Goal: Task Accomplishment & Management: Manage account settings

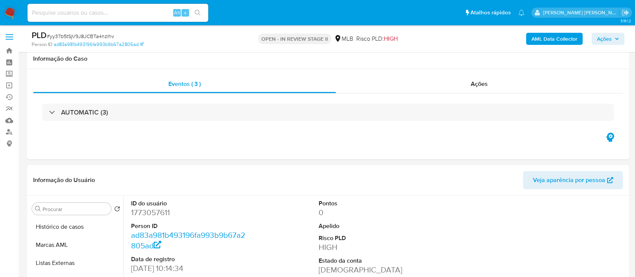
select select "10"
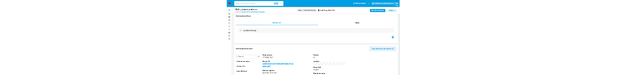
scroll to position [100, 0]
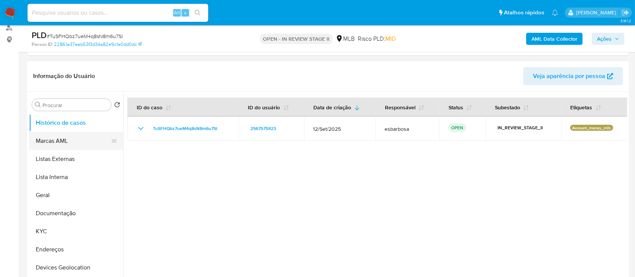
scroll to position [100, 0]
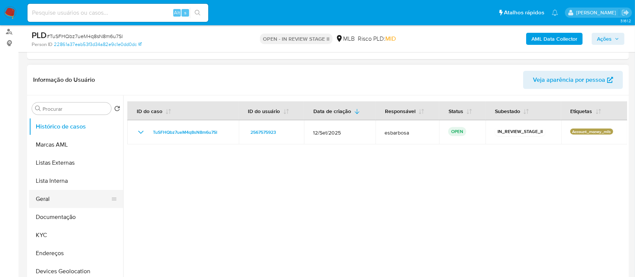
click at [59, 197] on button "Geral" at bounding box center [73, 199] width 88 height 18
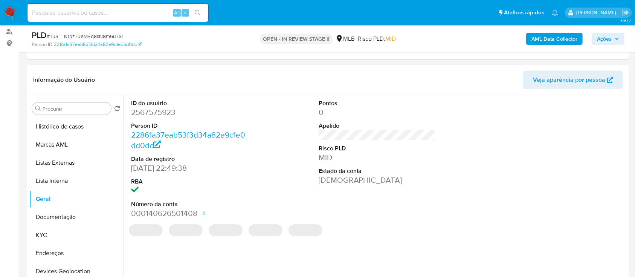
click at [151, 114] on dd "2567575923" at bounding box center [189, 112] width 117 height 11
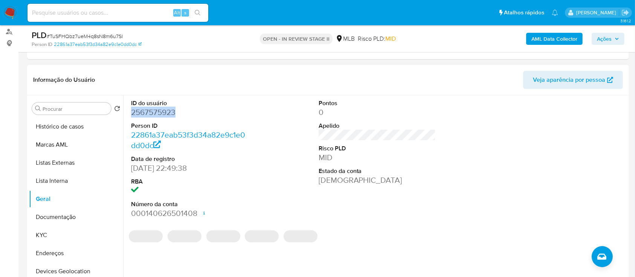
click at [151, 114] on dd "2567575923" at bounding box center [189, 112] width 117 height 11
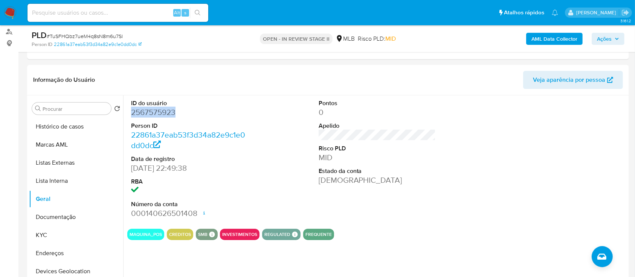
copy dd "2567575923"
click at [70, 236] on button "KYC" at bounding box center [73, 235] width 88 height 18
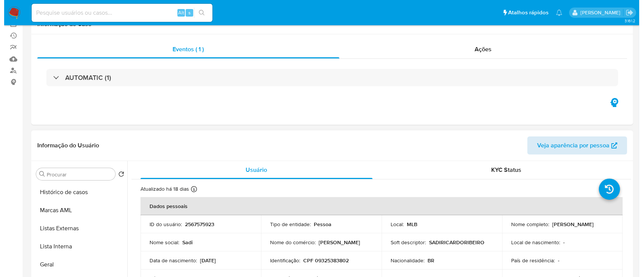
scroll to position [0, 0]
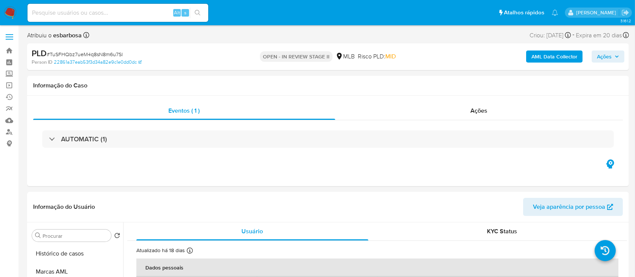
click at [551, 59] on b "AML Data Collector" at bounding box center [554, 56] width 46 height 12
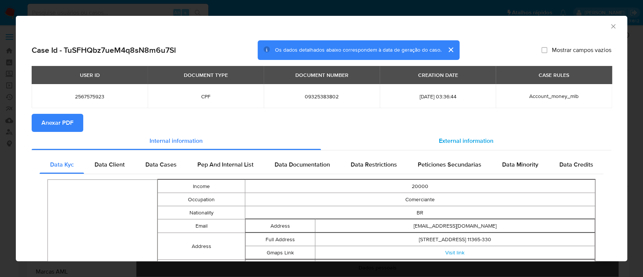
click at [450, 140] on span "External information" at bounding box center [466, 140] width 55 height 9
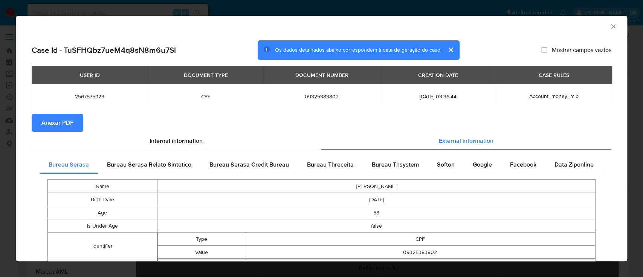
drag, startPoint x: 46, startPoint y: 125, endPoint x: 148, endPoint y: 128, distance: 102.1
click at [47, 125] on span "Anexar PDF" at bounding box center [57, 122] width 32 height 17
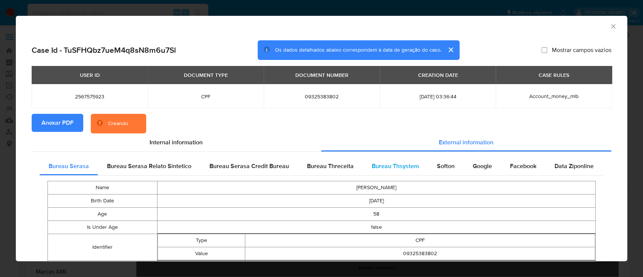
click at [378, 165] on span "Bureau Thsystem" at bounding box center [395, 166] width 47 height 9
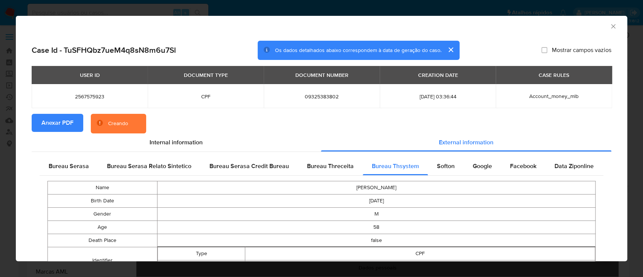
click at [521, 124] on section "Anexar PDF Creando" at bounding box center [321, 124] width 579 height 20
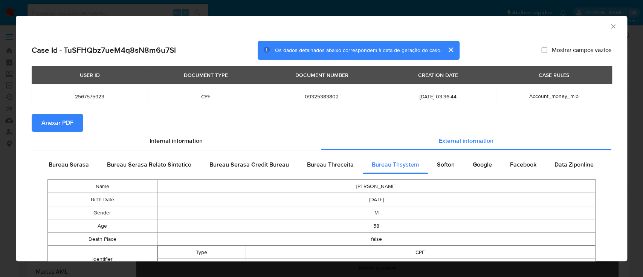
click at [609, 25] on icon "Fechar a janela" at bounding box center [613, 27] width 8 height 8
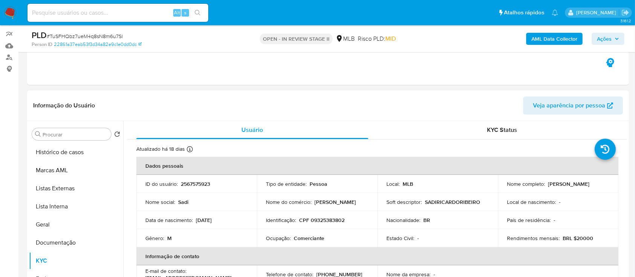
scroll to position [100, 0]
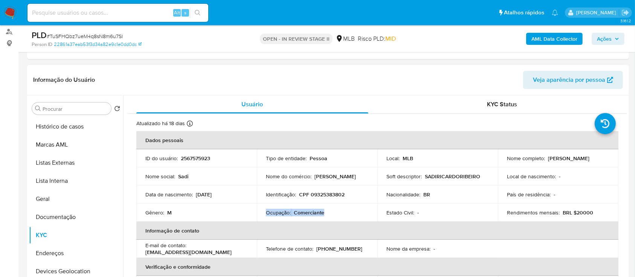
drag, startPoint x: 325, startPoint y: 211, endPoint x: 264, endPoint y: 211, distance: 61.0
click at [264, 211] on td "Ocupação : Comerciante" at bounding box center [317, 212] width 120 height 18
copy div "Ocupação : Comerciante"
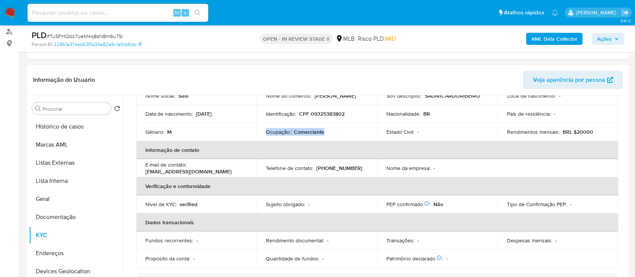
scroll to position [0, 0]
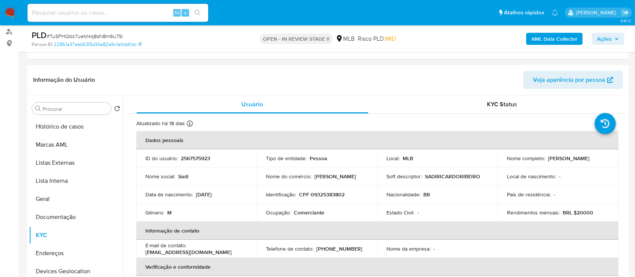
click at [331, 197] on p "CPF 09325383802" at bounding box center [322, 194] width 46 height 7
copy p "09325383802"
click at [601, 39] on span "Ações" at bounding box center [604, 39] width 15 height 12
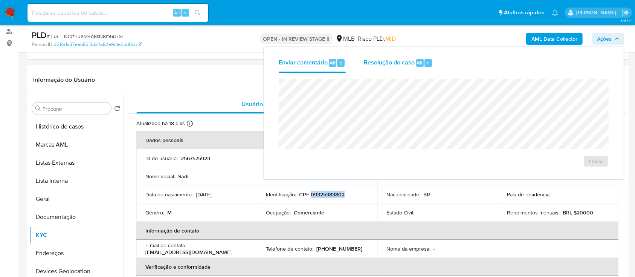
click at [390, 63] on span "Resolução do caso" at bounding box center [389, 62] width 51 height 9
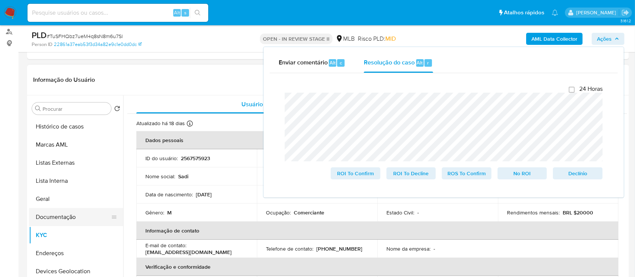
click at [70, 215] on button "Documentação" at bounding box center [73, 217] width 88 height 18
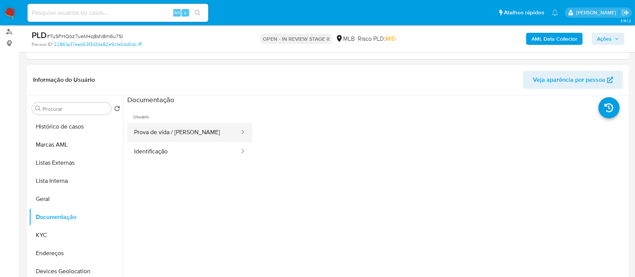
click at [170, 137] on button "Prova de vida / [PERSON_NAME]" at bounding box center [183, 132] width 113 height 19
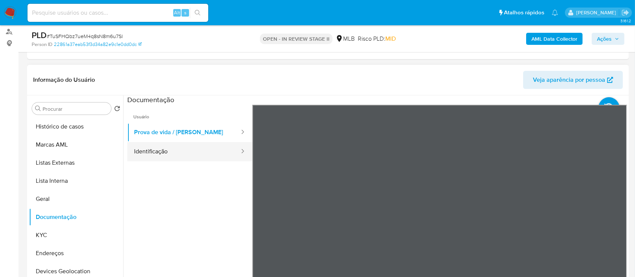
click at [175, 154] on button "Identificação" at bounding box center [183, 151] width 113 height 19
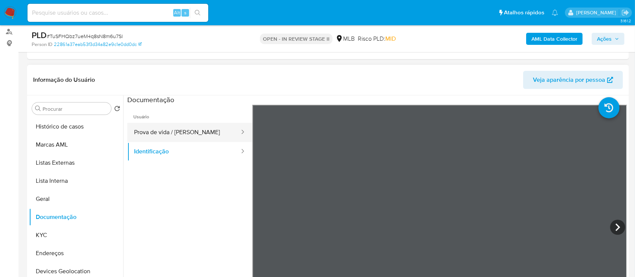
click at [157, 128] on button "Prova de vida / [PERSON_NAME]" at bounding box center [183, 132] width 113 height 19
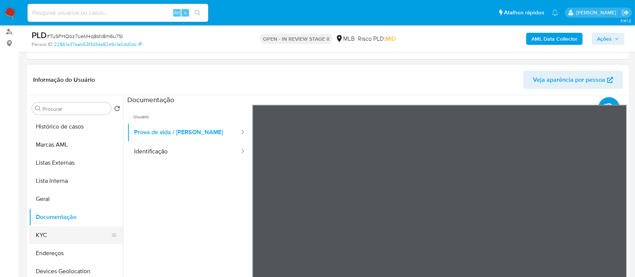
scroll to position [100, 0]
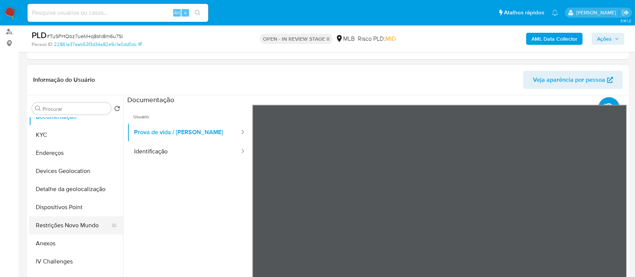
click at [59, 224] on button "Restrições Novo Mundo" at bounding box center [73, 225] width 88 height 18
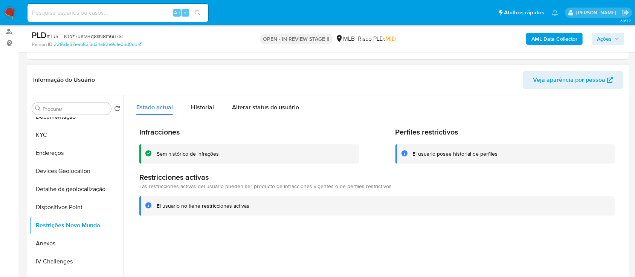
click at [205, 151] on div "Sem histórico de infrações" at bounding box center [188, 153] width 62 height 7
click at [44, 133] on button "KYC" at bounding box center [73, 135] width 88 height 18
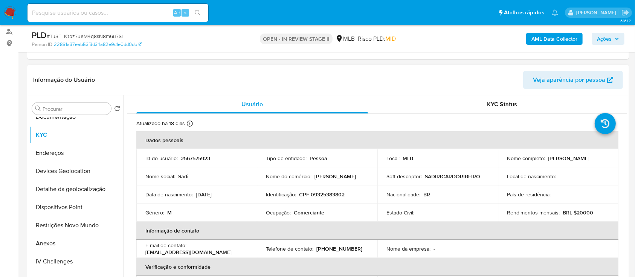
drag, startPoint x: 545, startPoint y: 158, endPoint x: 594, endPoint y: 157, distance: 48.6
click at [594, 157] on div "Nome completo : Sadi Ricardo Ribeiro" at bounding box center [558, 158] width 102 height 7
copy p "Sadi Ricardo Ribeiro"
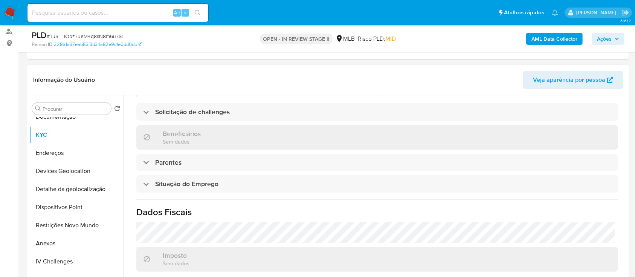
scroll to position [320, 0]
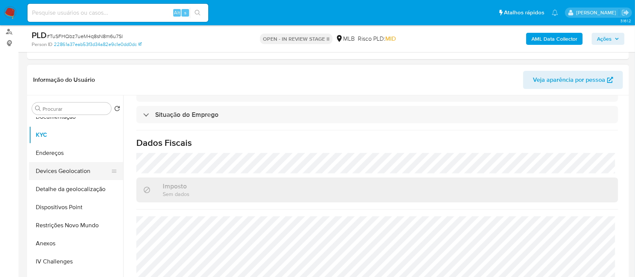
click at [78, 170] on button "Devices Geolocation" at bounding box center [73, 171] width 88 height 18
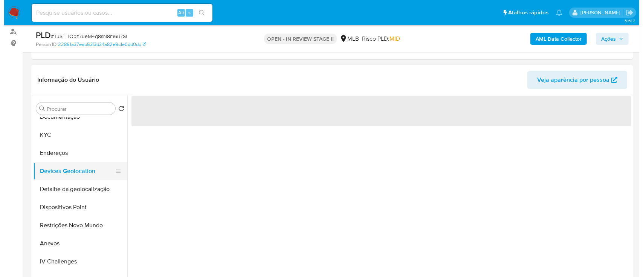
scroll to position [0, 0]
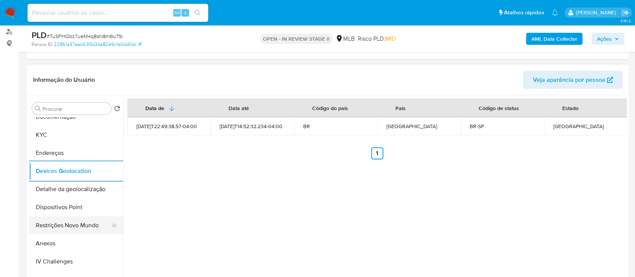
click at [75, 226] on button "Restrições Novo Mundo" at bounding box center [73, 225] width 88 height 18
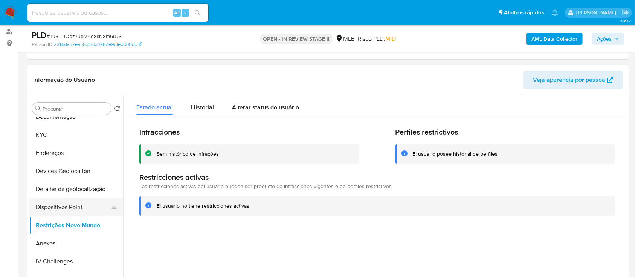
click at [87, 209] on button "Dispositivos Point" at bounding box center [73, 207] width 88 height 18
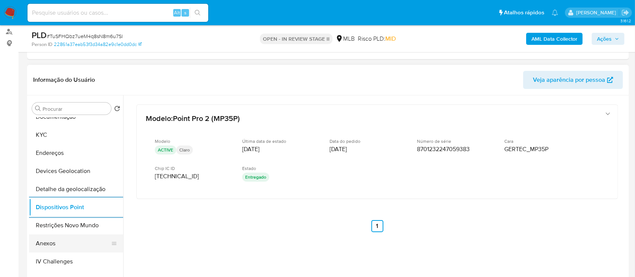
click at [61, 245] on button "Anexos" at bounding box center [73, 243] width 88 height 18
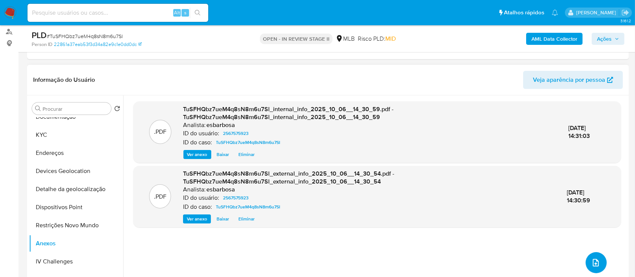
click at [596, 263] on icon "upload-file" at bounding box center [595, 262] width 9 height 9
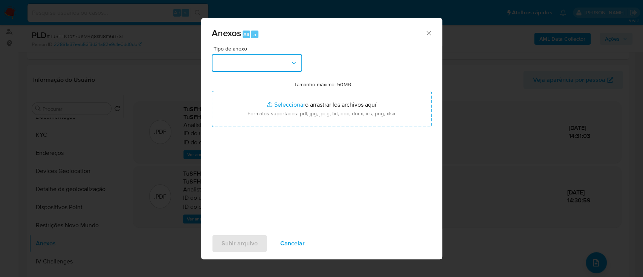
click at [279, 62] on button "button" at bounding box center [257, 63] width 90 height 18
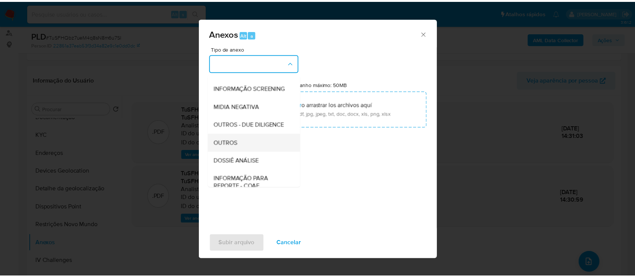
scroll to position [116, 0]
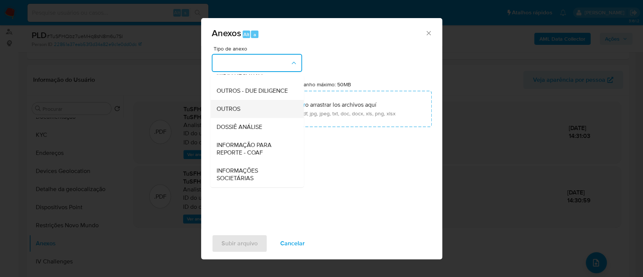
click at [241, 107] on div "OUTROS" at bounding box center [254, 109] width 77 height 18
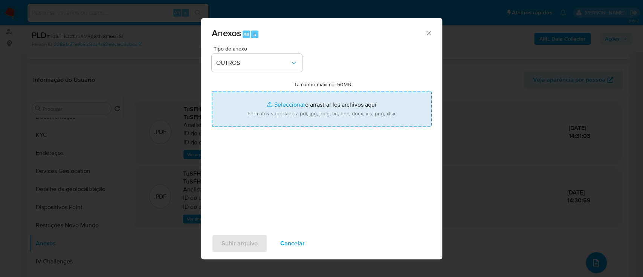
click at [295, 105] on input "Tamanho máximo: 50MB Seleccionar archivos" at bounding box center [322, 109] width 220 height 36
type input "C:\fakepath\Mulan 2567575923_2025_10_06_08_47_24.xlsx"
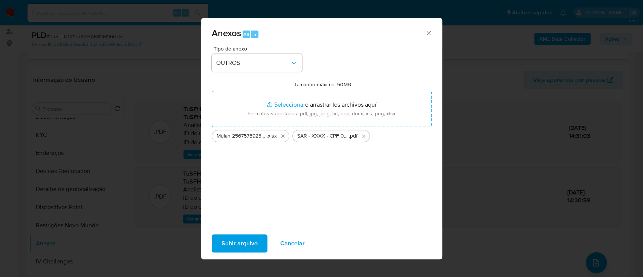
click at [242, 241] on span "Subir arquivo" at bounding box center [239, 243] width 36 height 17
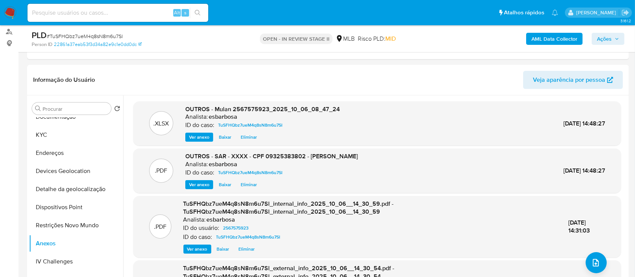
click at [606, 41] on span "Ações" at bounding box center [604, 39] width 15 height 12
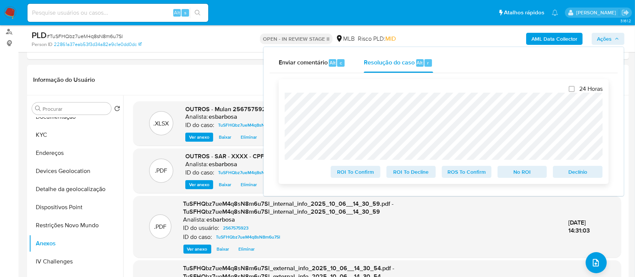
click at [470, 176] on span "ROS To Confirm" at bounding box center [466, 171] width 39 height 11
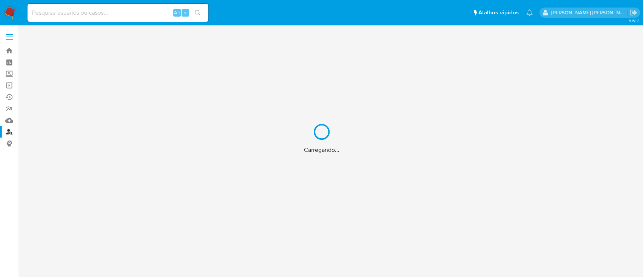
click at [117, 10] on div "Carregando..." at bounding box center [321, 138] width 643 height 277
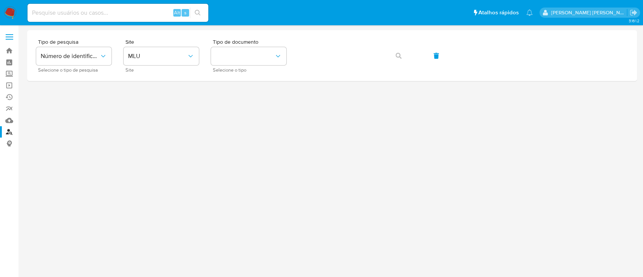
click at [113, 14] on input at bounding box center [117, 13] width 181 height 10
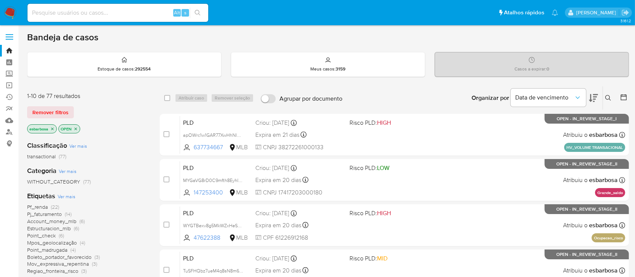
click at [145, 12] on input at bounding box center [117, 13] width 181 height 10
paste input "2618577014"
type input "2618577014"
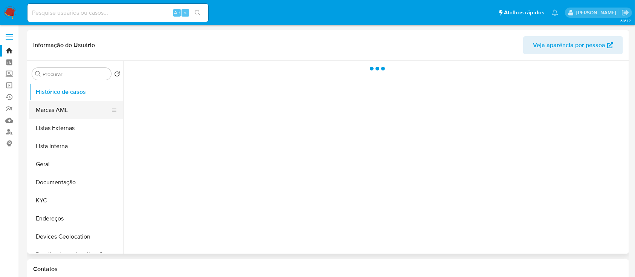
select select "10"
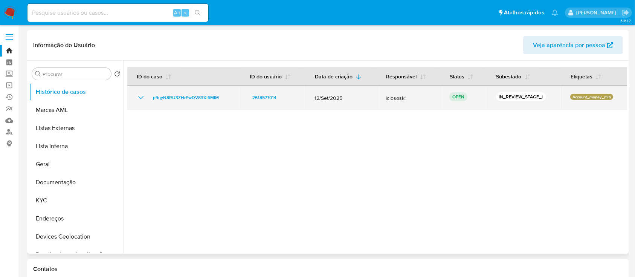
click at [140, 97] on icon "Mostrar/Ocultar" at bounding box center [140, 97] width 9 height 9
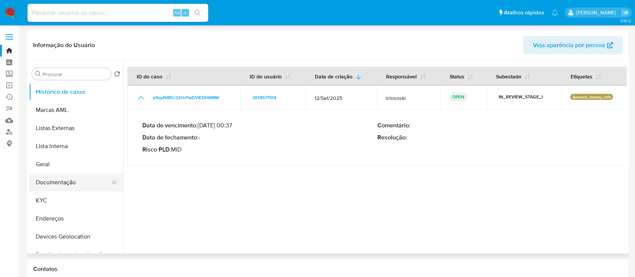
drag, startPoint x: 60, startPoint y: 181, endPoint x: 65, endPoint y: 179, distance: 4.9
click at [60, 181] on button "Documentação" at bounding box center [73, 182] width 88 height 18
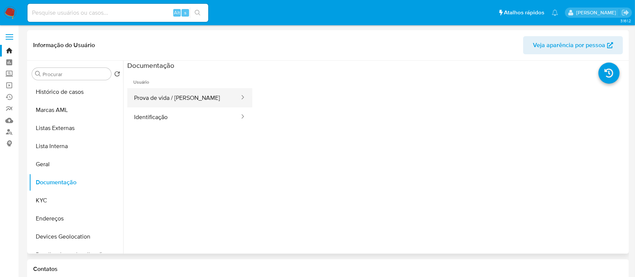
click at [168, 94] on button "Prova de vida / [PERSON_NAME]" at bounding box center [183, 97] width 113 height 19
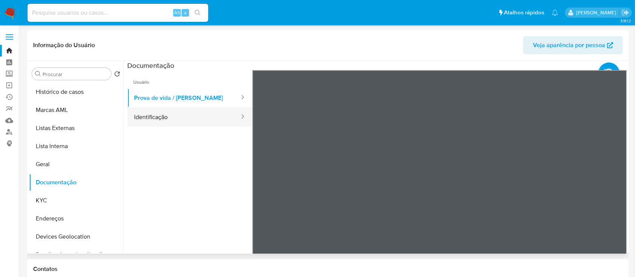
click at [191, 122] on button "Identificação" at bounding box center [183, 116] width 113 height 19
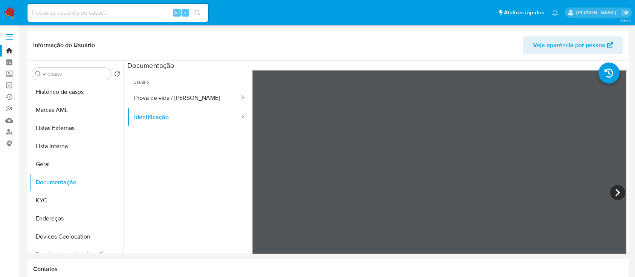
click at [140, 12] on input at bounding box center [117, 13] width 181 height 10
paste input "497134331"
type input "497134331"
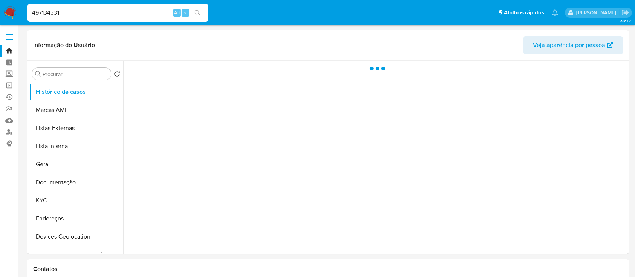
select select "10"
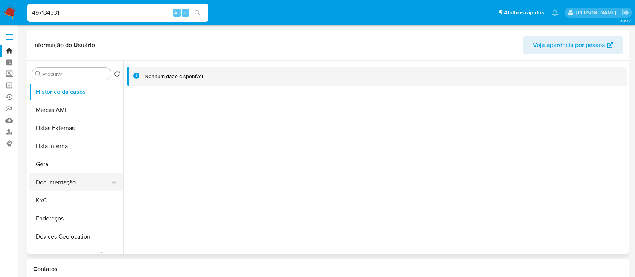
click at [50, 182] on button "Documentação" at bounding box center [73, 182] width 88 height 18
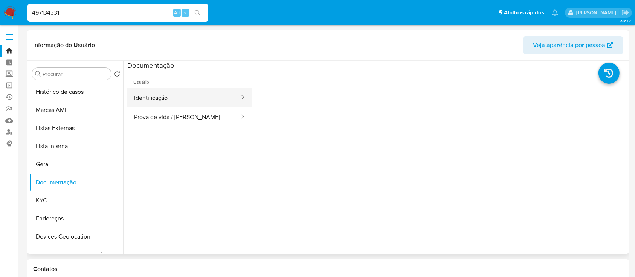
click at [192, 103] on button "Identificação" at bounding box center [183, 97] width 113 height 19
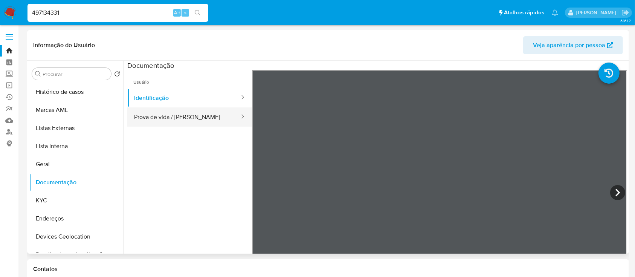
click at [199, 125] on button "Prova de vida / [PERSON_NAME]" at bounding box center [183, 116] width 113 height 19
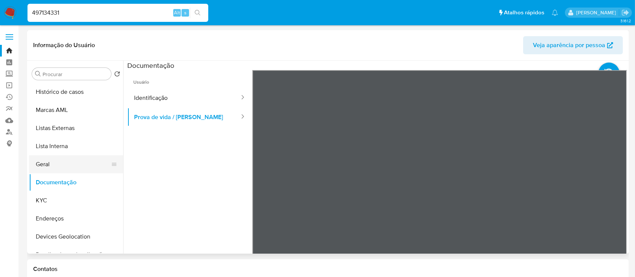
click at [63, 165] on button "Geral" at bounding box center [73, 164] width 88 height 18
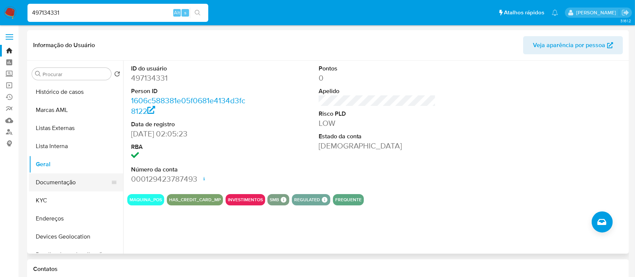
click at [54, 186] on button "Documentação" at bounding box center [73, 182] width 88 height 18
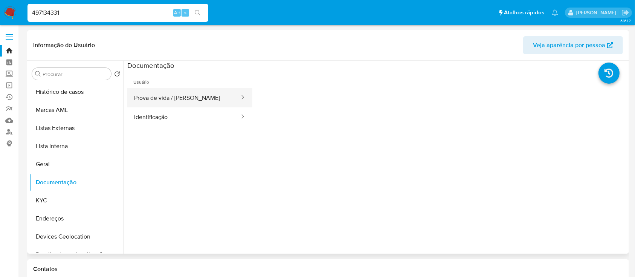
click at [166, 94] on button "Prova de vida / [PERSON_NAME]" at bounding box center [183, 97] width 113 height 19
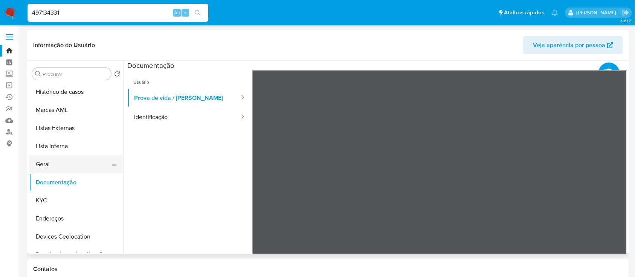
click at [70, 162] on button "Geral" at bounding box center [73, 164] width 88 height 18
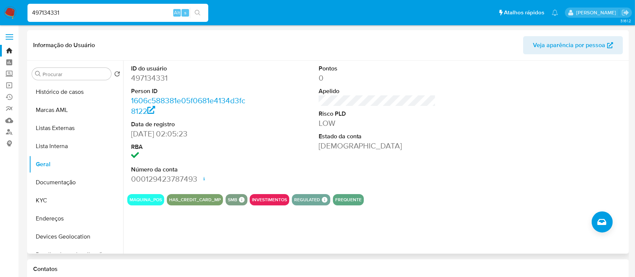
click at [107, 11] on input "497134331" at bounding box center [117, 13] width 181 height 10
paste input "2618577014"
type input "2618577014"
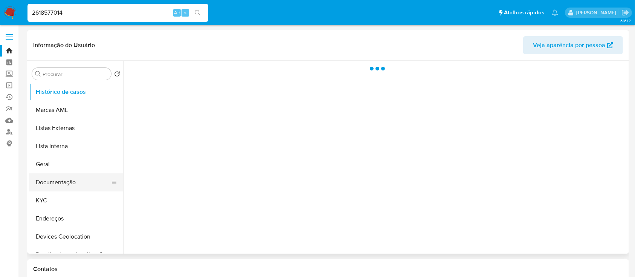
click at [45, 176] on button "Documentação" at bounding box center [73, 182] width 88 height 18
select select "10"
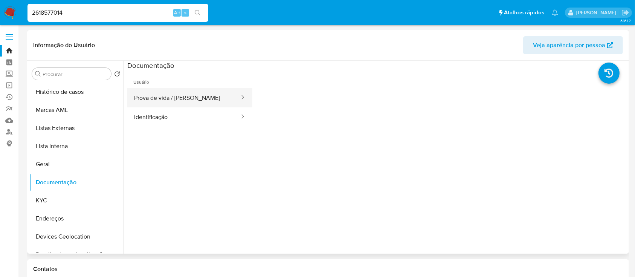
click at [187, 94] on button "Prova de vida / [PERSON_NAME]" at bounding box center [183, 97] width 113 height 19
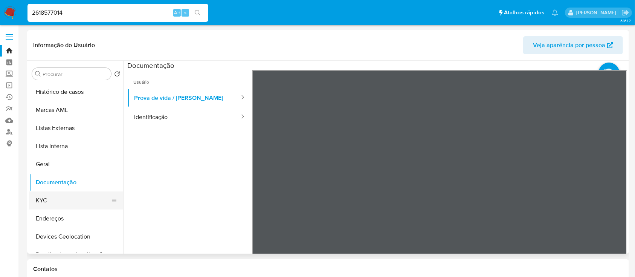
click at [65, 197] on button "KYC" at bounding box center [73, 200] width 88 height 18
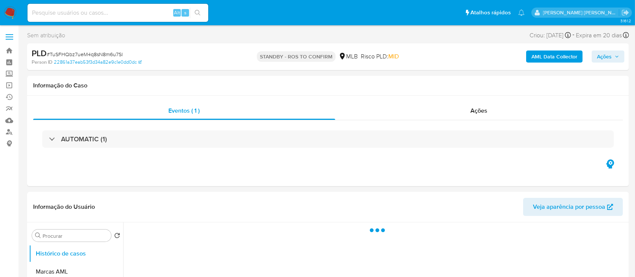
select select "10"
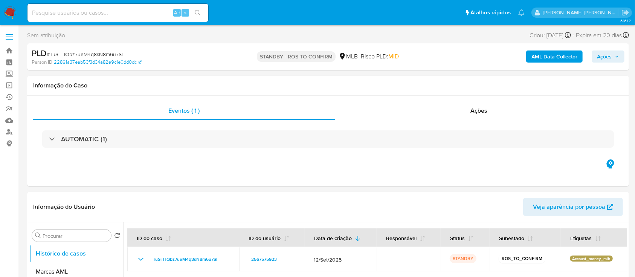
click at [108, 53] on span "# TuSFHQbz7ueM4q8sN8m6u7Sl" at bounding box center [85, 54] width 76 height 8
copy span "TuSFHQbz7ueM4q8sN8m6u7Sl"
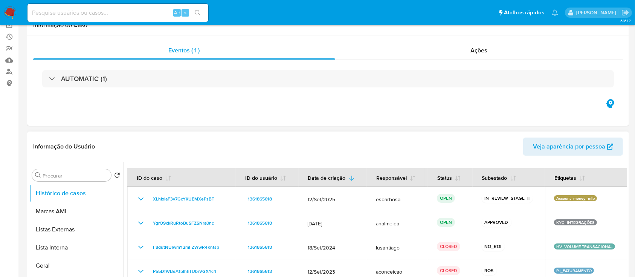
scroll to position [100, 0]
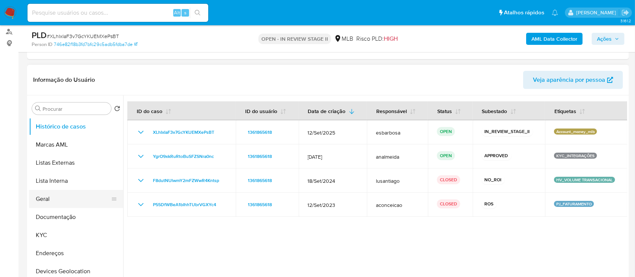
click at [52, 197] on button "Geral" at bounding box center [73, 199] width 88 height 18
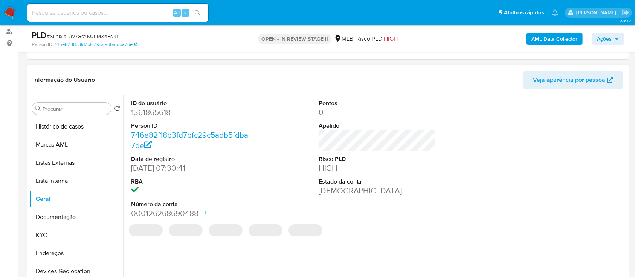
click at [166, 116] on dd "1361865618" at bounding box center [189, 112] width 117 height 11
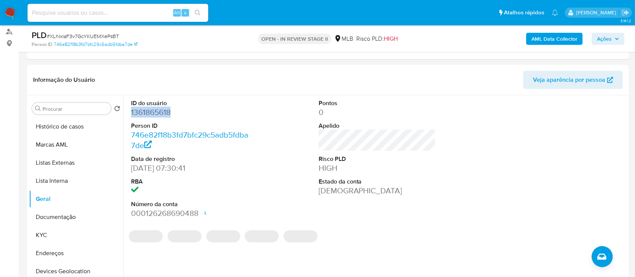
copy dd "1361865618"
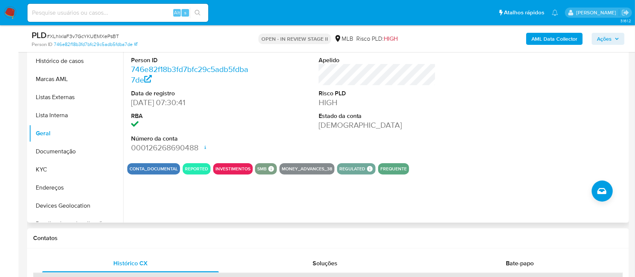
scroll to position [301, 0]
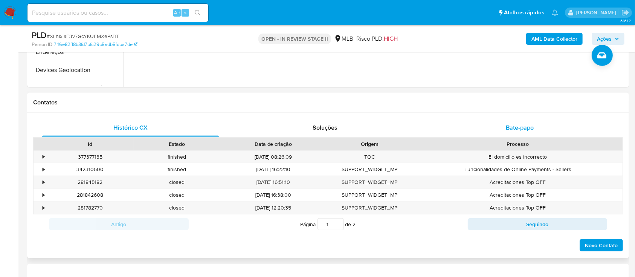
click at [488, 125] on div "Bate-papo" at bounding box center [519, 128] width 177 height 18
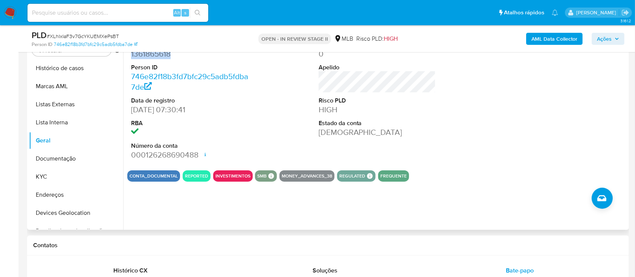
scroll to position [100, 0]
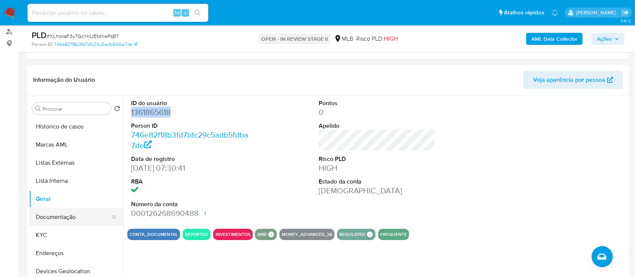
click at [52, 219] on button "Documentação" at bounding box center [73, 217] width 88 height 18
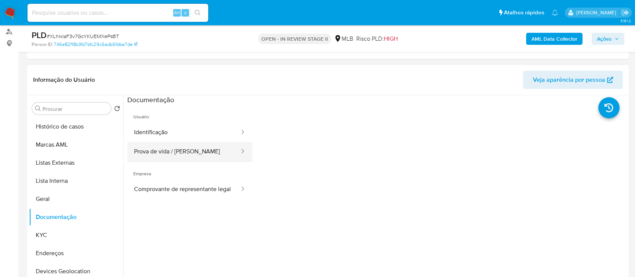
click at [187, 151] on button "Prova de vida / Selfie" at bounding box center [183, 151] width 113 height 19
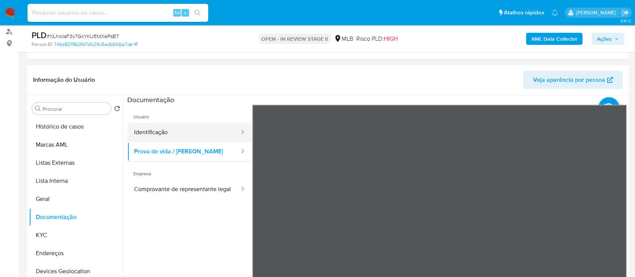
click at [196, 130] on button "Identificação" at bounding box center [183, 132] width 113 height 19
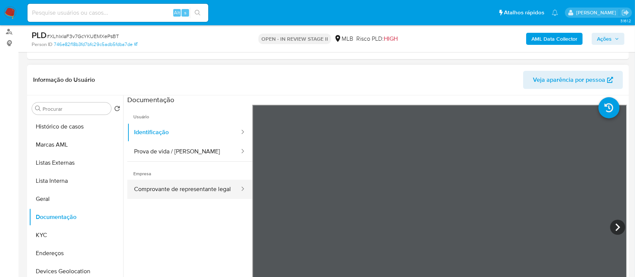
click at [189, 187] on button "Comprovante de representante legal" at bounding box center [183, 189] width 113 height 19
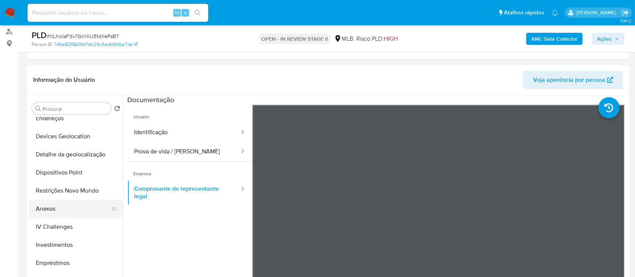
scroll to position [151, 0]
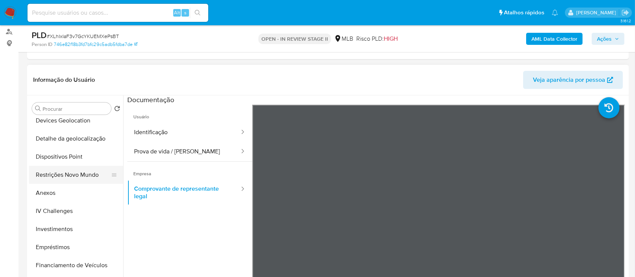
click at [76, 173] on button "Restrições Novo Mundo" at bounding box center [73, 175] width 88 height 18
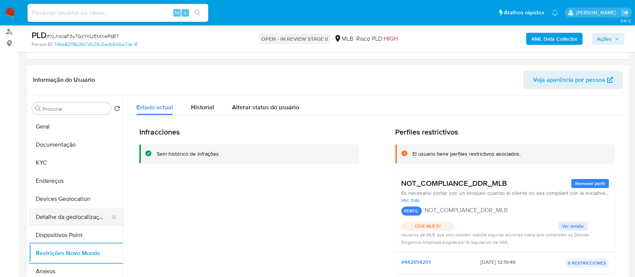
scroll to position [50, 0]
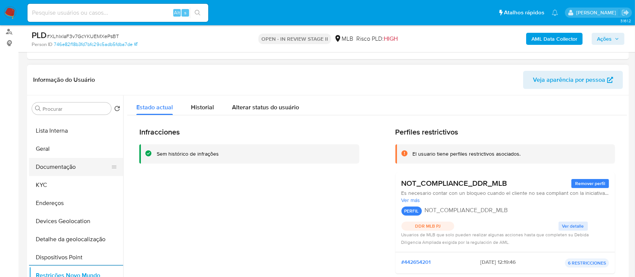
click at [74, 170] on button "Documentação" at bounding box center [73, 167] width 88 height 18
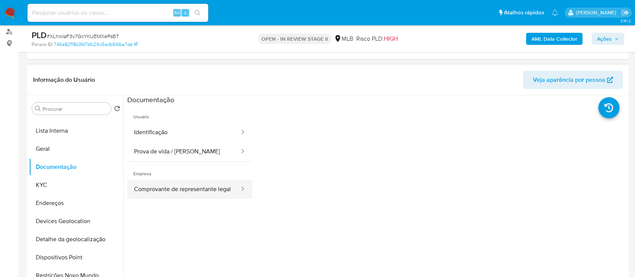
click at [171, 197] on button "Comprovante de representante legal" at bounding box center [183, 189] width 113 height 19
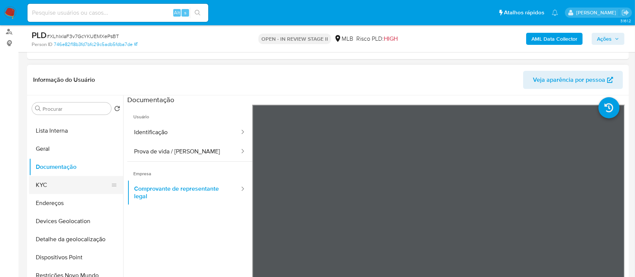
click at [81, 184] on button "KYC" at bounding box center [73, 185] width 88 height 18
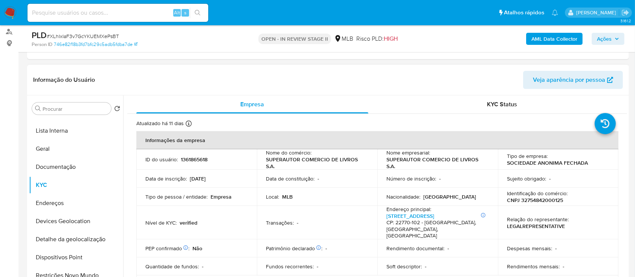
click at [526, 199] on p "CNPJ 32754842000125" at bounding box center [535, 200] width 56 height 7
copy p "32754842000125"
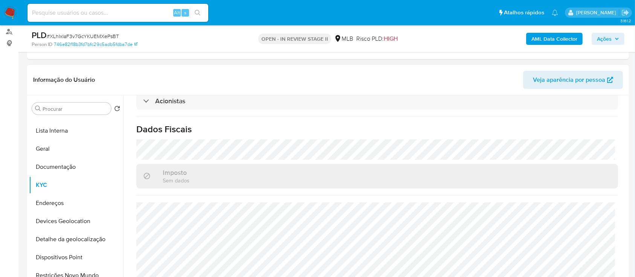
scroll to position [151, 0]
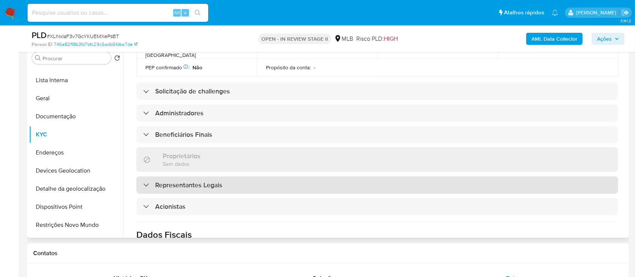
click at [287, 178] on div "Representantes Legais" at bounding box center [376, 184] width 481 height 17
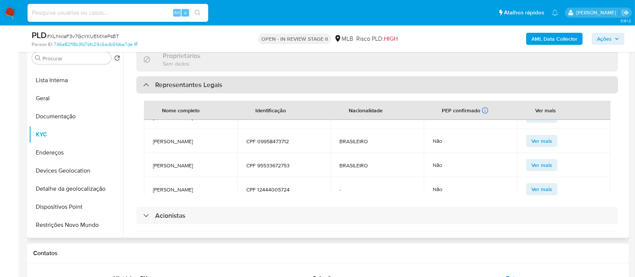
scroll to position [342, 0]
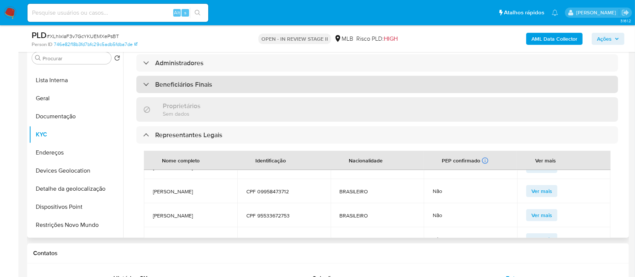
click at [197, 77] on div "Beneficiários Finais" at bounding box center [376, 84] width 481 height 17
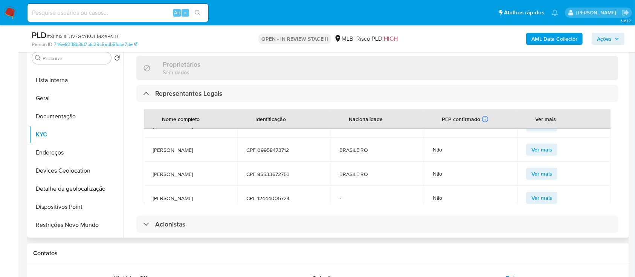
scroll to position [0, 0]
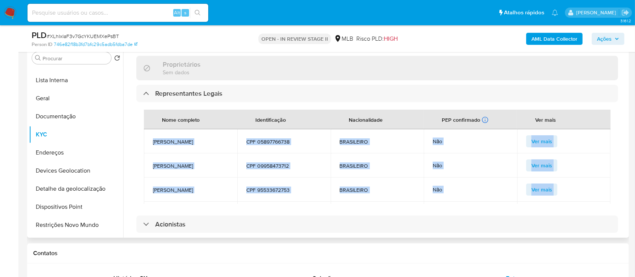
drag, startPoint x: 448, startPoint y: 182, endPoint x: 153, endPoint y: 122, distance: 301.7
click at [153, 129] on tbody "PEDRO HENRIQUE PINTO MARQUES DE SOUZA CPF 05897766738 BRASILEIRO Não Ver mais B…" at bounding box center [377, 189] width 466 height 120
copy tbody "PEDRO HENRIQUE PINTO MARQUES DE SOUZA CPF 05897766738 BRASILEIRO Não Ver mais B…"
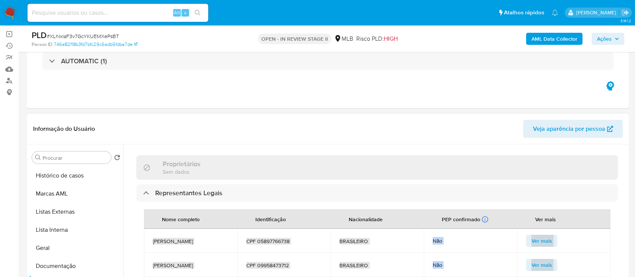
scroll to position [50, 0]
click at [66, 179] on button "Histórico de casos" at bounding box center [73, 177] width 88 height 18
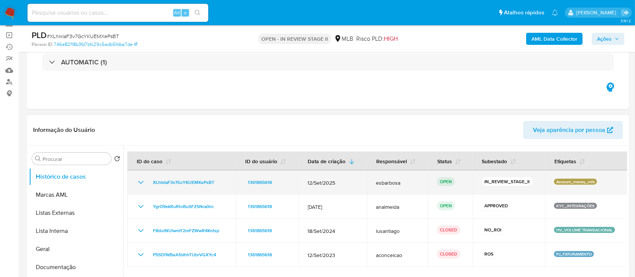
scroll to position [100, 0]
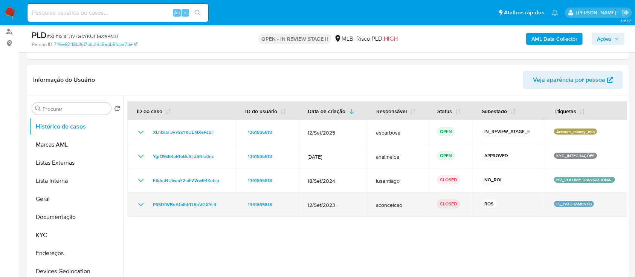
click at [138, 203] on icon "Mostrar/Ocultar" at bounding box center [140, 204] width 9 height 9
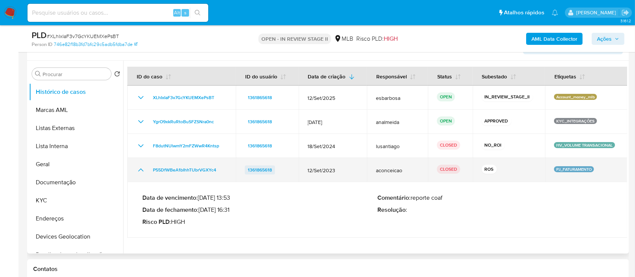
scroll to position [151, 0]
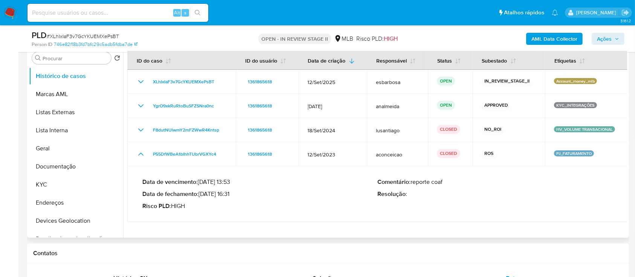
drag, startPoint x: 232, startPoint y: 197, endPoint x: 202, endPoint y: 196, distance: 29.7
click at [202, 196] on p "Data de fechamento : 24/10/2023 16:31" at bounding box center [259, 194] width 235 height 8
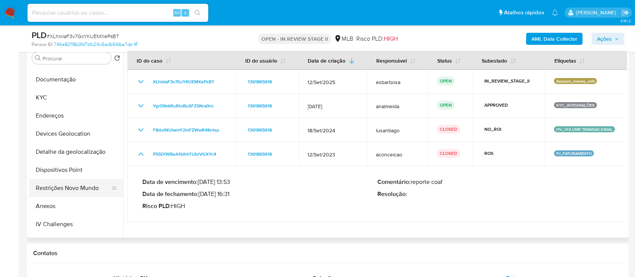
scroll to position [100, 0]
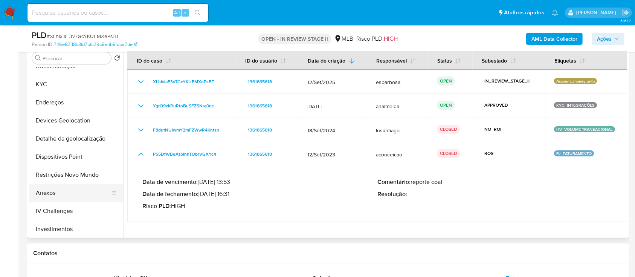
click at [56, 192] on button "Anexos" at bounding box center [73, 193] width 88 height 18
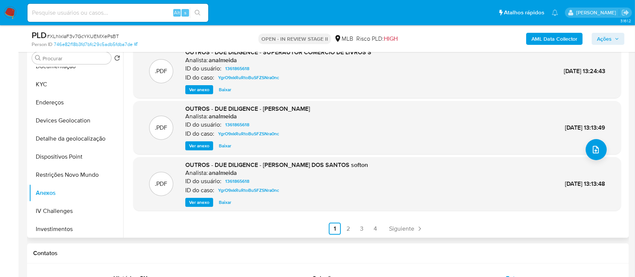
scroll to position [63, 0]
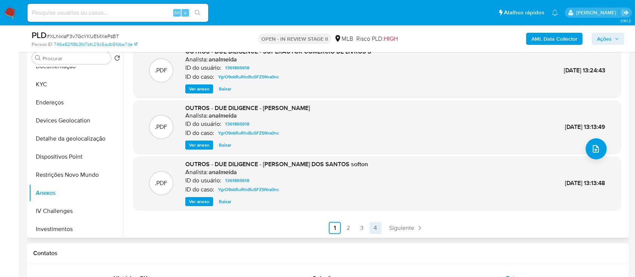
click at [373, 227] on link "4" at bounding box center [375, 228] width 12 height 12
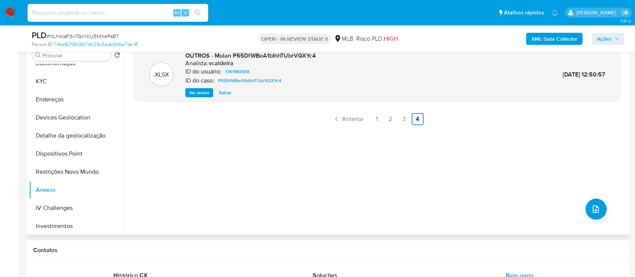
scroll to position [100, 0]
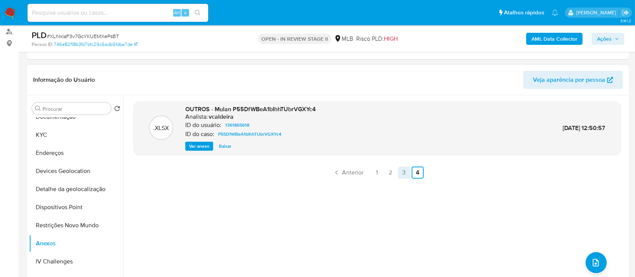
click at [398, 170] on link "3" at bounding box center [404, 172] width 12 height 12
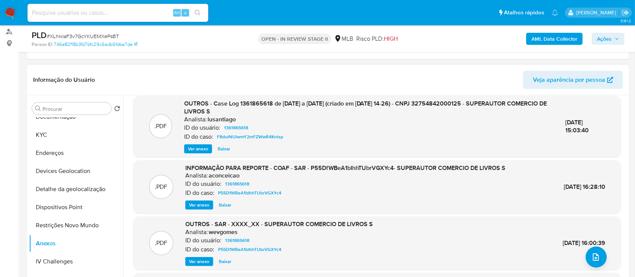
scroll to position [0, 0]
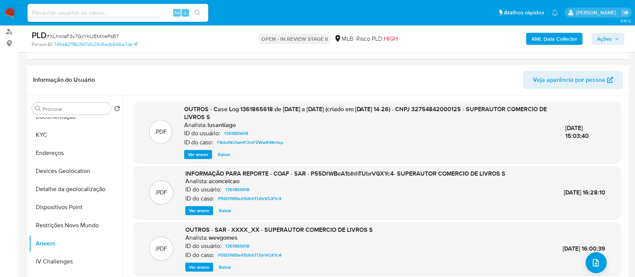
click at [198, 210] on span "Ver anexo" at bounding box center [199, 211] width 20 height 8
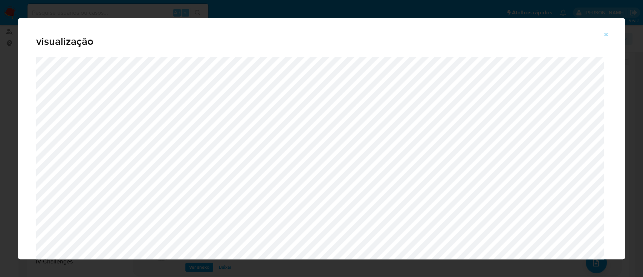
click at [604, 35] on icon "Attachment preview" at bounding box center [606, 35] width 6 height 6
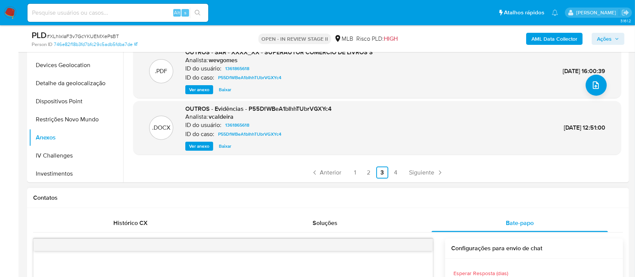
scroll to position [251, 0]
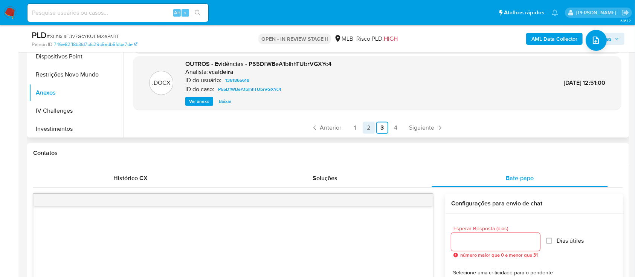
click at [369, 126] on link "2" at bounding box center [369, 128] width 12 height 12
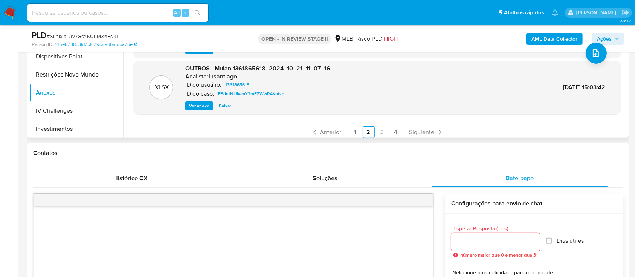
scroll to position [63, 0]
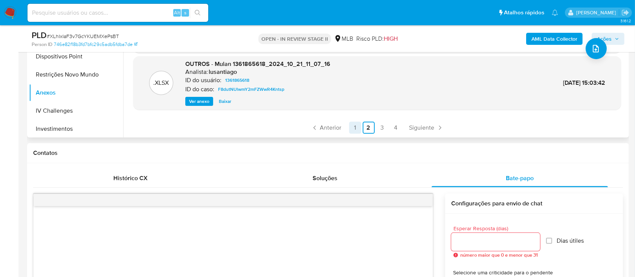
click at [354, 130] on link "1" at bounding box center [355, 128] width 12 height 12
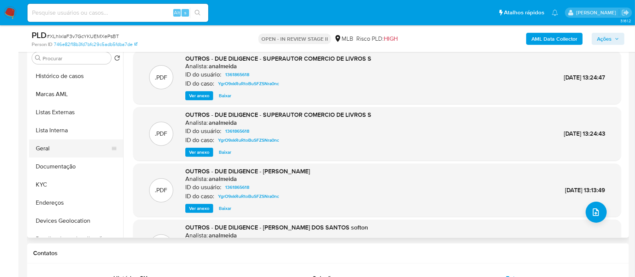
scroll to position [100, 0]
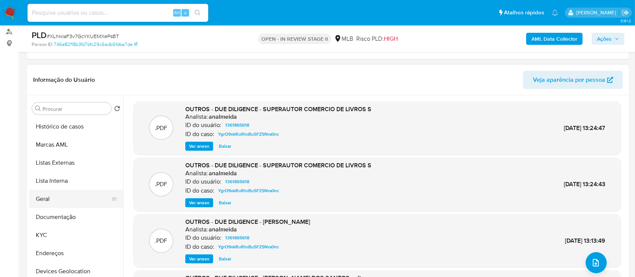
click at [63, 202] on button "Geral" at bounding box center [73, 199] width 88 height 18
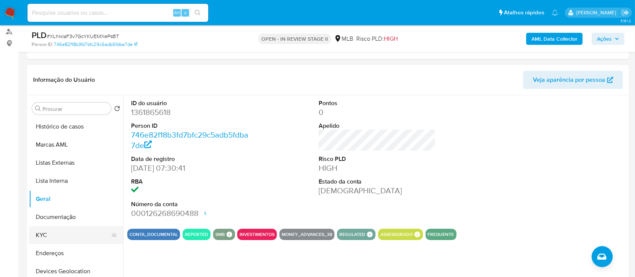
click at [61, 237] on button "KYC" at bounding box center [73, 235] width 88 height 18
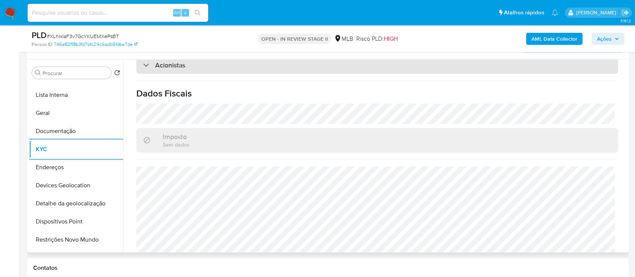
scroll to position [151, 0]
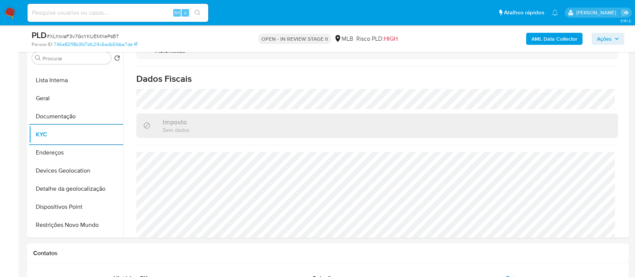
click at [602, 36] on span "Ações" at bounding box center [604, 39] width 15 height 12
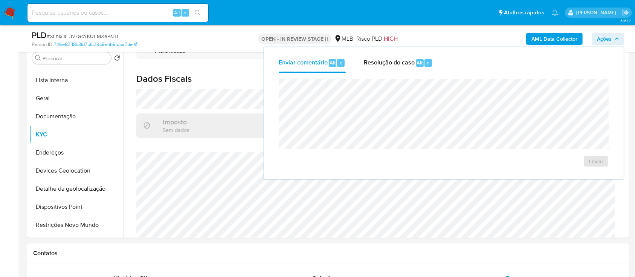
click at [408, 61] on span "Resolução do caso" at bounding box center [389, 62] width 51 height 9
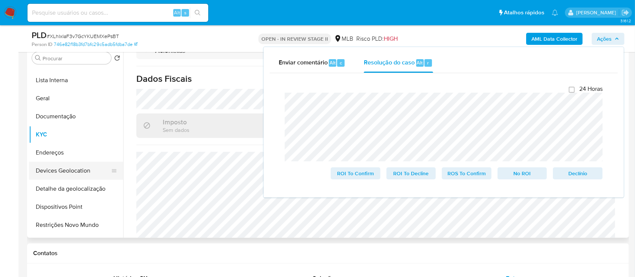
click at [70, 172] on button "Devices Geolocation" at bounding box center [73, 171] width 88 height 18
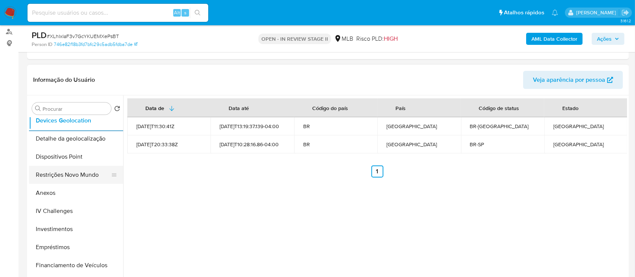
click at [60, 176] on button "Restrições Novo Mundo" at bounding box center [73, 175] width 88 height 18
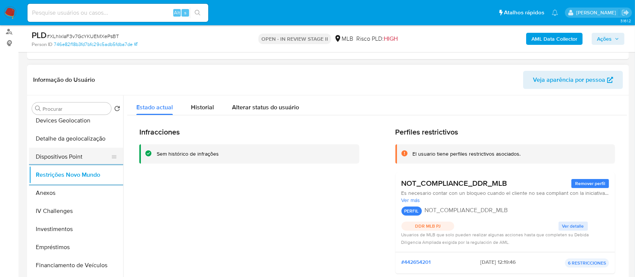
click at [82, 153] on button "Dispositivos Point" at bounding box center [73, 157] width 88 height 18
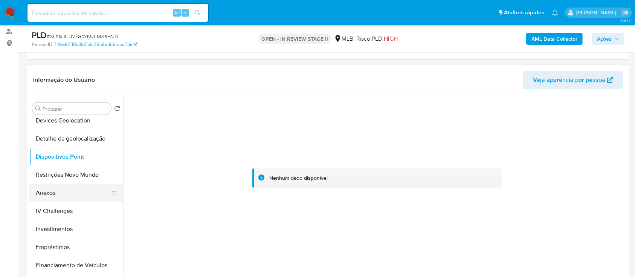
click at [74, 197] on button "Anexos" at bounding box center [73, 193] width 88 height 18
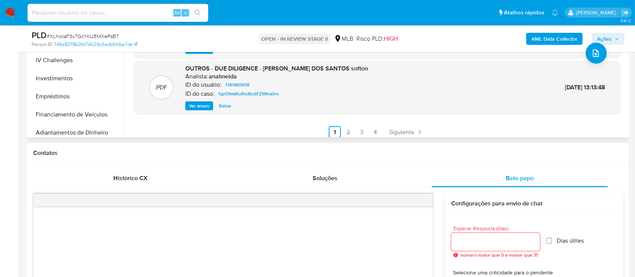
scroll to position [63, 0]
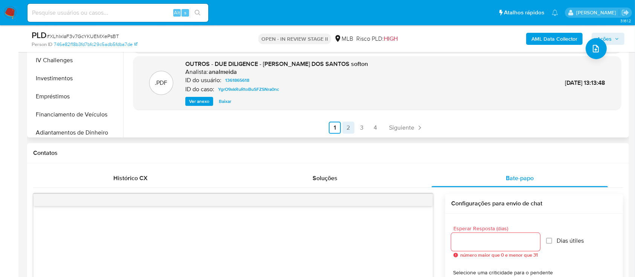
click at [347, 125] on link "2" at bounding box center [348, 128] width 12 height 12
click at [358, 126] on link "1" at bounding box center [355, 128] width 12 height 12
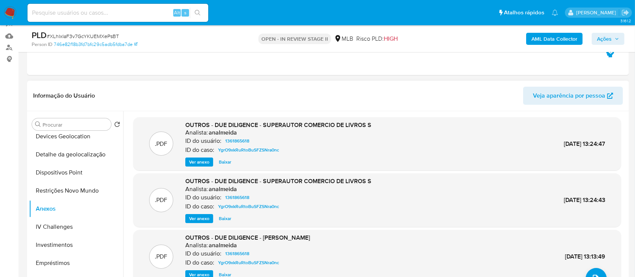
scroll to position [100, 0]
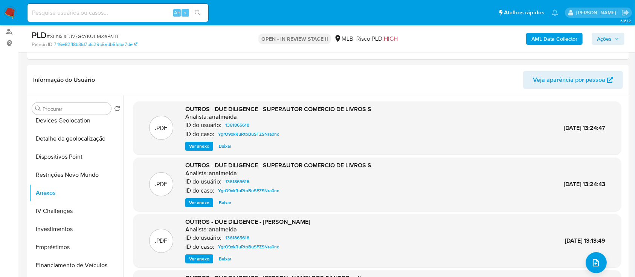
click at [543, 39] on b "AML Data Collector" at bounding box center [554, 39] width 46 height 12
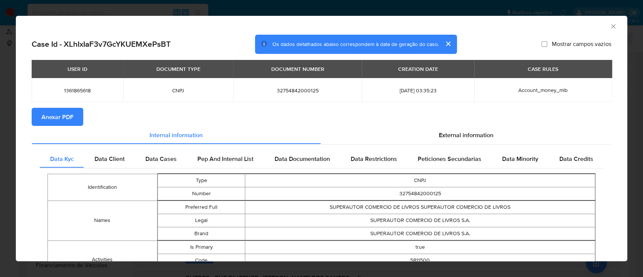
click at [609, 28] on icon "Fechar a janela" at bounding box center [613, 27] width 8 height 8
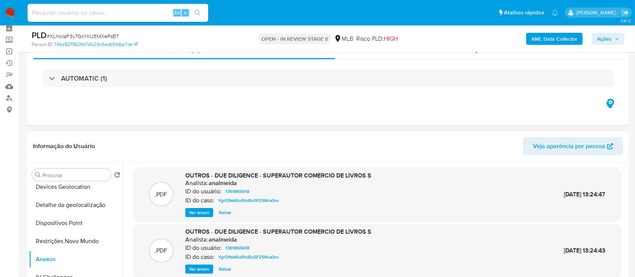
scroll to position [0, 0]
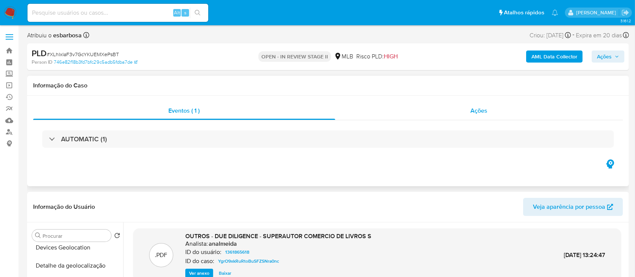
click at [427, 107] on div "Ações" at bounding box center [479, 111] width 288 height 18
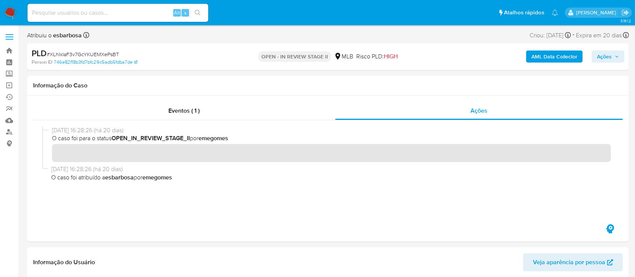
click at [542, 58] on b "AML Data Collector" at bounding box center [554, 56] width 46 height 12
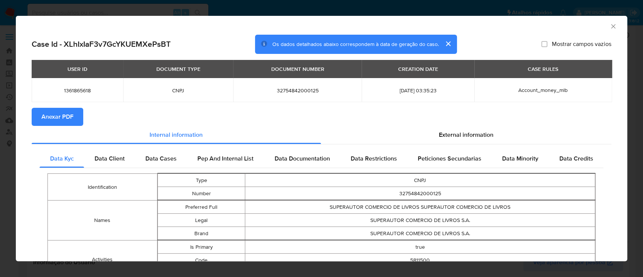
click at [62, 111] on span "Anexar PDF" at bounding box center [57, 116] width 32 height 17
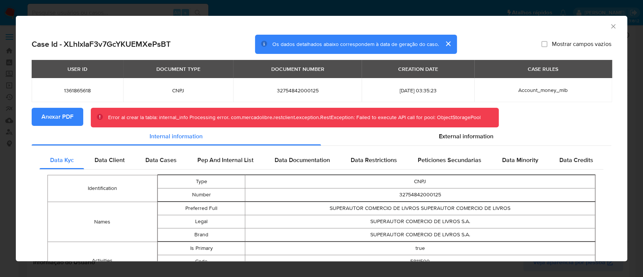
click at [609, 23] on icon "Fechar a janela" at bounding box center [613, 27] width 8 height 8
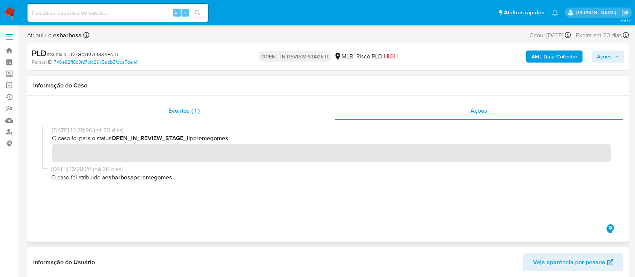
click at [245, 116] on div "Eventos ( 1 )" at bounding box center [184, 111] width 302 height 18
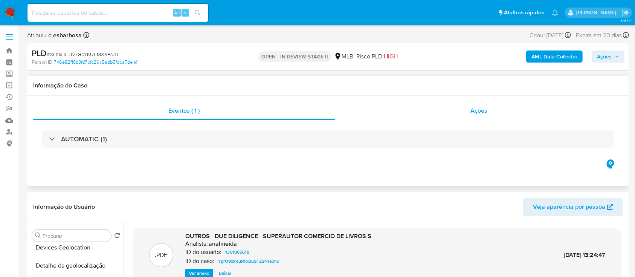
click at [379, 113] on div "Ações" at bounding box center [479, 111] width 288 height 18
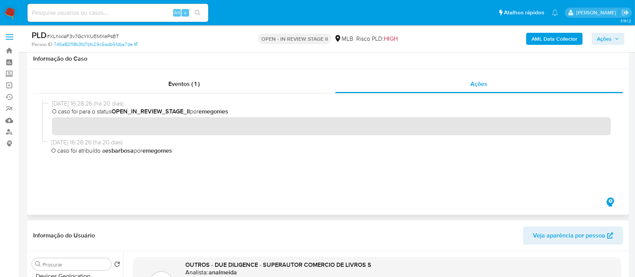
scroll to position [50, 0]
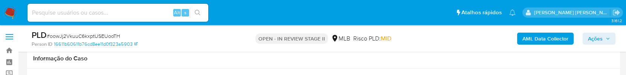
scroll to position [552, 0]
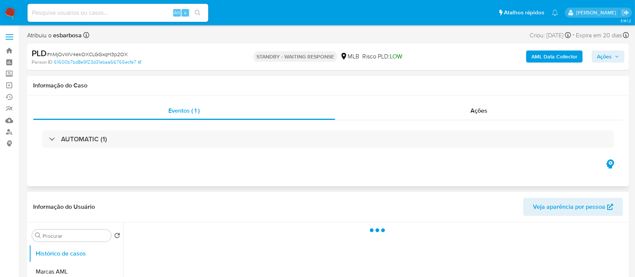
select select "10"
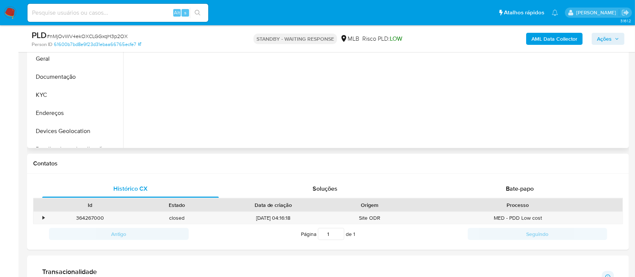
scroll to position [251, 0]
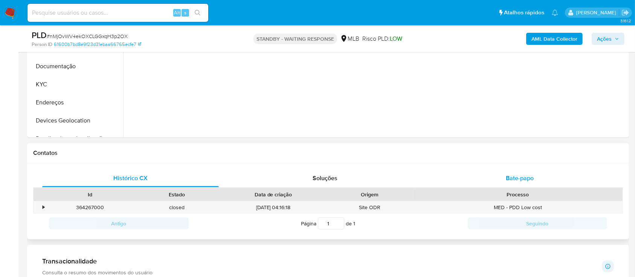
click at [495, 179] on div "Bate-papo" at bounding box center [519, 178] width 177 height 18
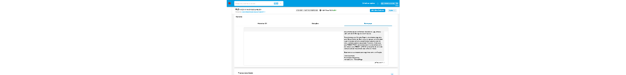
scroll to position [351, 0]
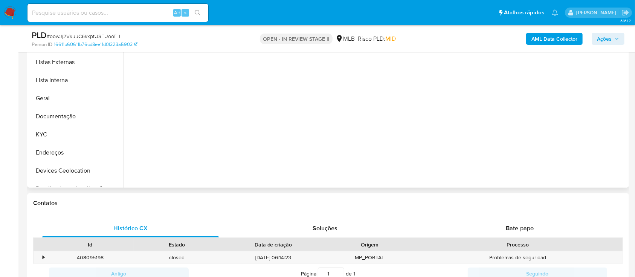
scroll to position [151, 0]
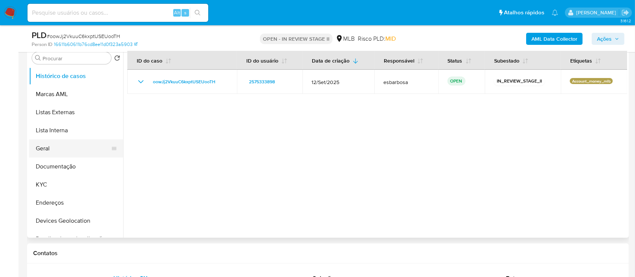
click at [58, 75] on button "Geral" at bounding box center [73, 148] width 88 height 18
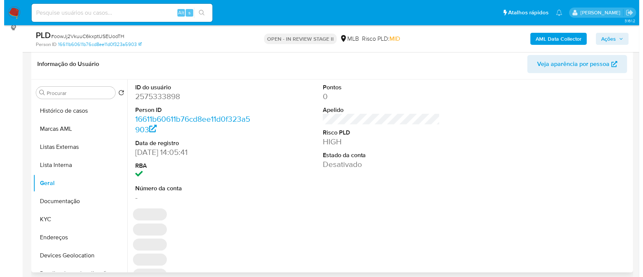
scroll to position [100, 0]
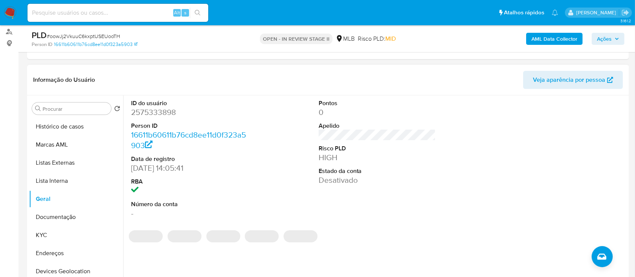
click at [166, 75] on dd "2575333898" at bounding box center [189, 112] width 117 height 11
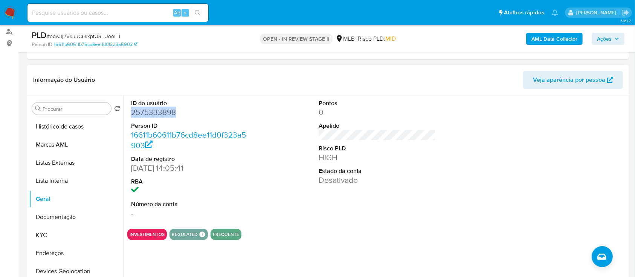
click at [166, 75] on dd "2575333898" at bounding box center [189, 112] width 117 height 11
copy dd "2575333898"
click at [167, 75] on dd "2575333898" at bounding box center [189, 112] width 117 height 11
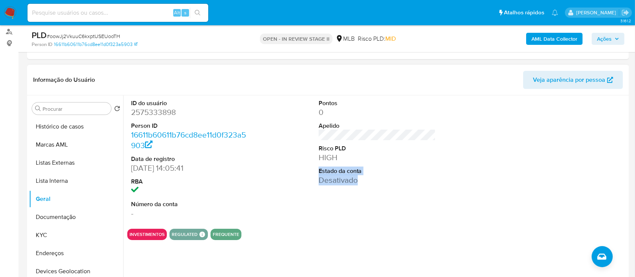
drag, startPoint x: 331, startPoint y: 179, endPoint x: 313, endPoint y: 172, distance: 18.9
click at [315, 75] on div "Pontos 0 Apelido Risco PLD HIGH Estado da conta Desativado" at bounding box center [377, 158] width 125 height 127
copy dl "Estado da conta Desativado"
click at [59, 75] on button "Documentação" at bounding box center [73, 217] width 88 height 18
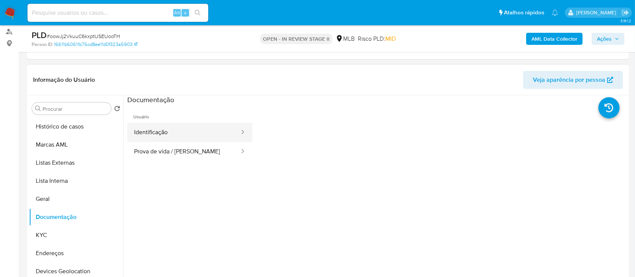
click at [169, 75] on button "Identificação" at bounding box center [183, 132] width 113 height 19
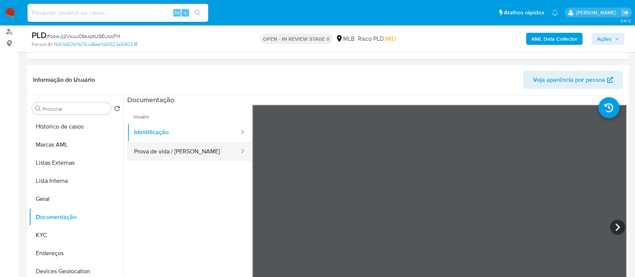
click at [175, 75] on button "Prova de vida / [PERSON_NAME]" at bounding box center [183, 151] width 113 height 19
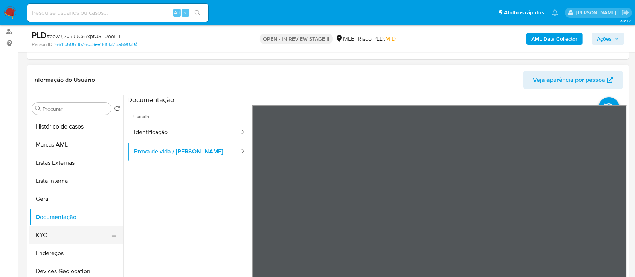
click at [55, 75] on button "KYC" at bounding box center [73, 235] width 88 height 18
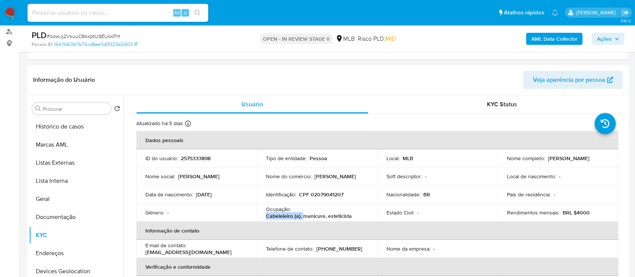
drag, startPoint x: 353, startPoint y: 211, endPoint x: 300, endPoint y: 212, distance: 52.7
click at [300, 75] on div "Ocupação : Cabeleleiro (a), manicure, esteticista" at bounding box center [317, 213] width 102 height 14
click at [329, 75] on p "Cabeleleiro (a), manicure, esteticista" at bounding box center [309, 215] width 86 height 7
drag, startPoint x: 354, startPoint y: 217, endPoint x: 264, endPoint y: 210, distance: 90.6
click at [264, 75] on td "Ocupação : Cabeleleiro (a), manicure, esteticista" at bounding box center [317, 212] width 120 height 18
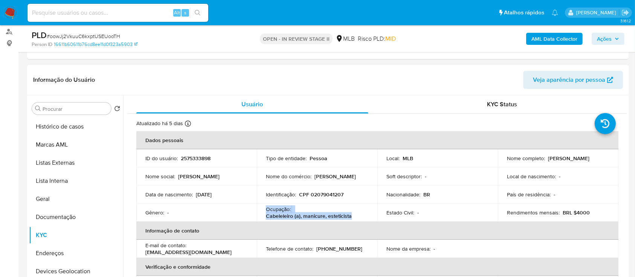
copy div "Ocupação : Cabeleleiro (a), manicure, esteticista"
click at [552, 37] on b "AML Data Collector" at bounding box center [554, 39] width 46 height 12
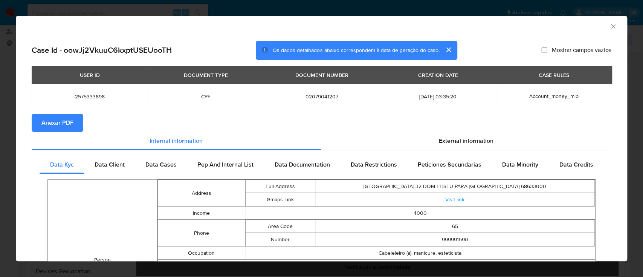
click at [69, 75] on span "Anexar PDF" at bounding box center [57, 122] width 32 height 17
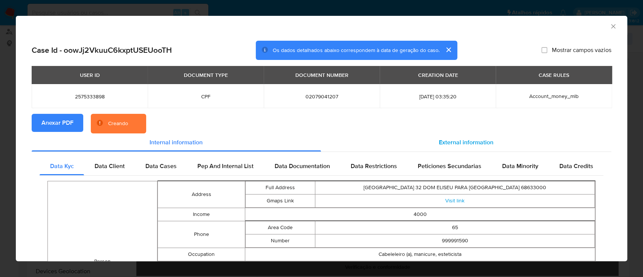
click at [456, 75] on span "External information" at bounding box center [466, 142] width 55 height 9
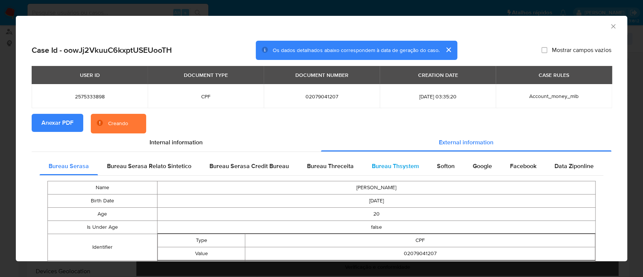
click at [392, 75] on span "Bureau Thsystem" at bounding box center [395, 166] width 47 height 9
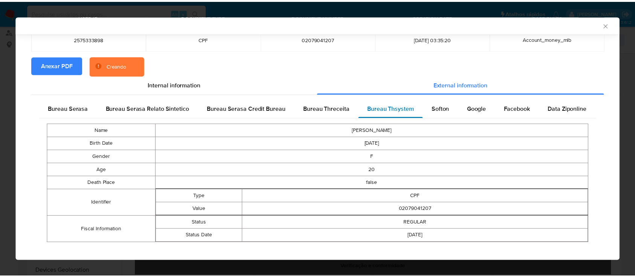
scroll to position [64, 0]
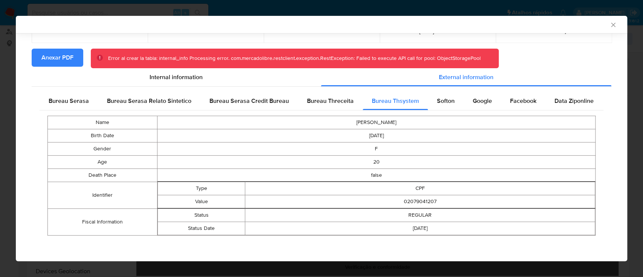
click at [609, 23] on icon "Fechar a janela" at bounding box center [613, 25] width 8 height 8
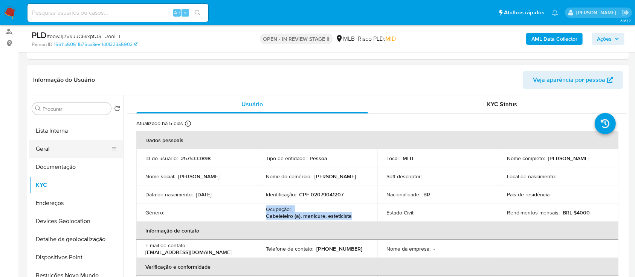
scroll to position [0, 0]
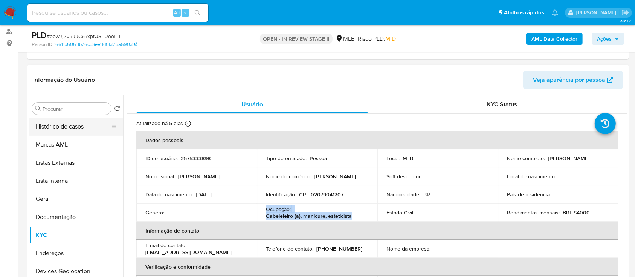
click at [70, 75] on button "Histórico de casos" at bounding box center [73, 126] width 88 height 18
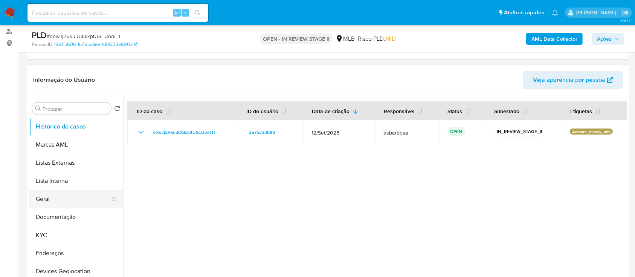
click at [69, 75] on button "Geral" at bounding box center [73, 199] width 88 height 18
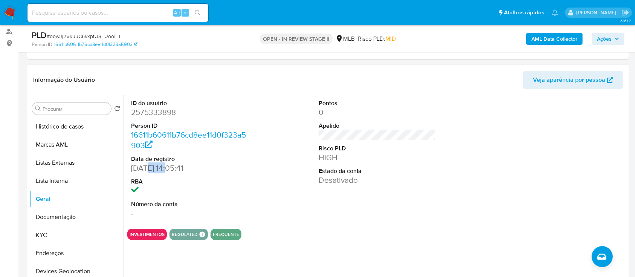
drag, startPoint x: 171, startPoint y: 166, endPoint x: 145, endPoint y: 170, distance: 25.9
click at [145, 75] on dd "[DATE] 14:05:41" at bounding box center [189, 168] width 117 height 11
click at [607, 38] on span "Ações" at bounding box center [604, 39] width 15 height 12
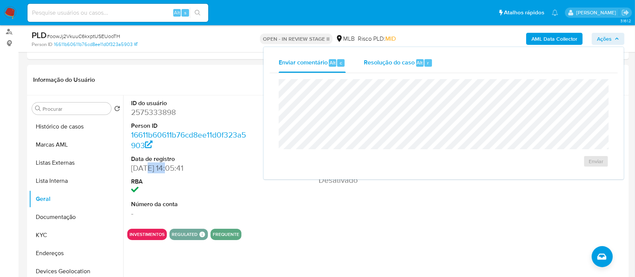
drag, startPoint x: 379, startPoint y: 65, endPoint x: 389, endPoint y: 75, distance: 13.6
click at [379, 64] on span "Resolução do caso" at bounding box center [389, 62] width 51 height 9
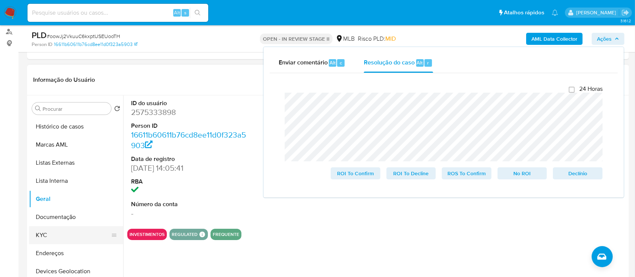
click at [49, 75] on button "KYC" at bounding box center [73, 235] width 88 height 18
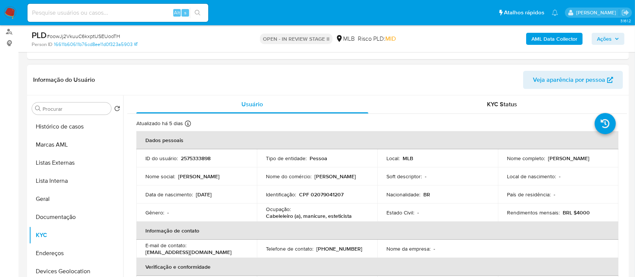
drag, startPoint x: 547, startPoint y: 158, endPoint x: 601, endPoint y: 158, distance: 54.2
click at [601, 75] on div "Nome completo : Ana Clara Martins Leite" at bounding box center [558, 158] width 102 height 7
copy p "Ana Clara Martins Leite"
click at [602, 36] on span "Ações" at bounding box center [604, 39] width 15 height 12
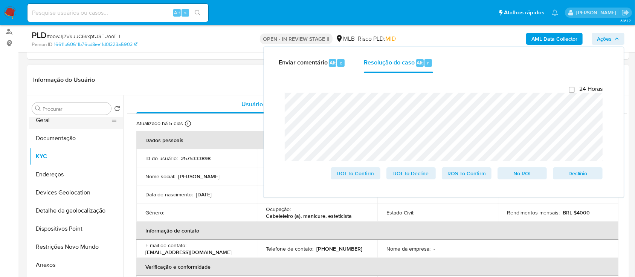
scroll to position [100, 0]
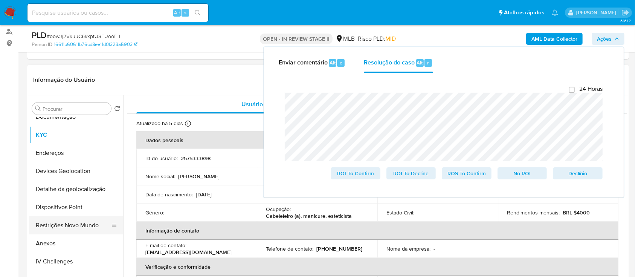
click at [63, 75] on button "Restrições Novo Mundo" at bounding box center [73, 225] width 88 height 18
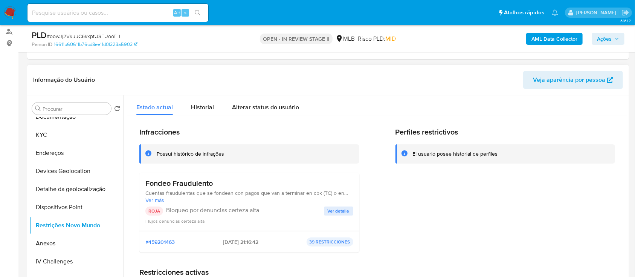
click at [197, 75] on div "Possui histórico de infrações" at bounding box center [190, 153] width 67 height 7
click at [421, 75] on div "Perfiles restrictivos El usuario posee historial de perfiles" at bounding box center [505, 192] width 220 height 131
click at [339, 75] on span "Ver detalle" at bounding box center [339, 211] width 22 height 8
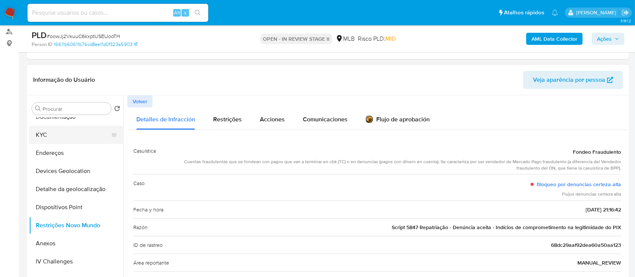
click at [41, 75] on button "KYC" at bounding box center [73, 135] width 88 height 18
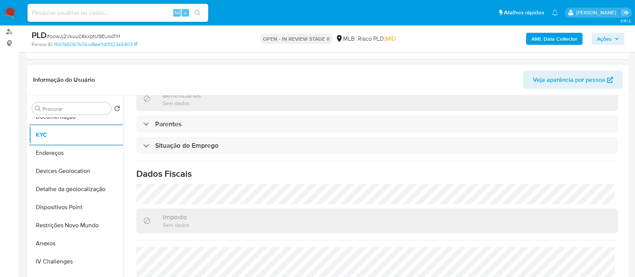
scroll to position [320, 0]
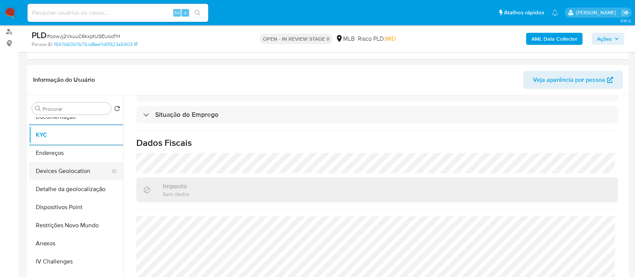
click at [73, 75] on button "Devices Geolocation" at bounding box center [73, 171] width 88 height 18
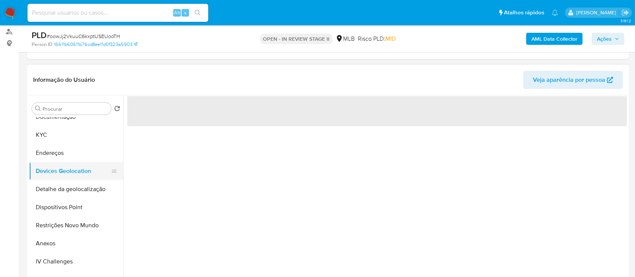
scroll to position [0, 0]
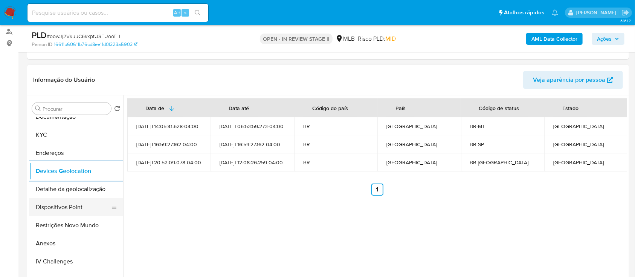
click at [80, 75] on button "Dispositivos Point" at bounding box center [73, 207] width 88 height 18
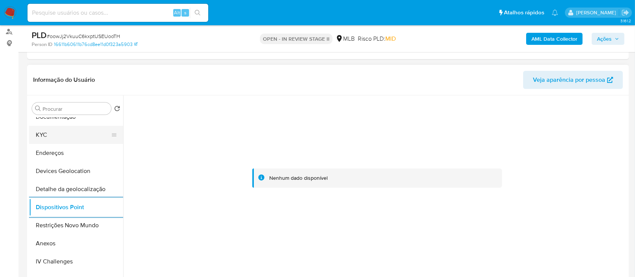
click at [55, 75] on button "KYC" at bounding box center [73, 135] width 88 height 18
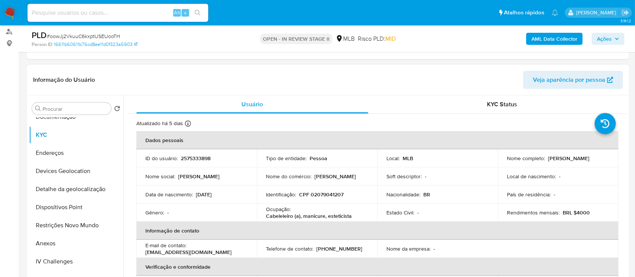
click at [326, 75] on p "CPF 02079041207" at bounding box center [321, 194] width 44 height 7
copy p "02079041207"
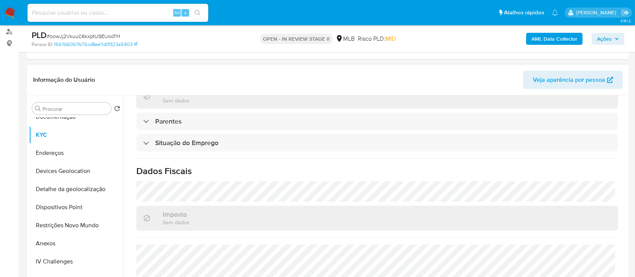
scroll to position [320, 0]
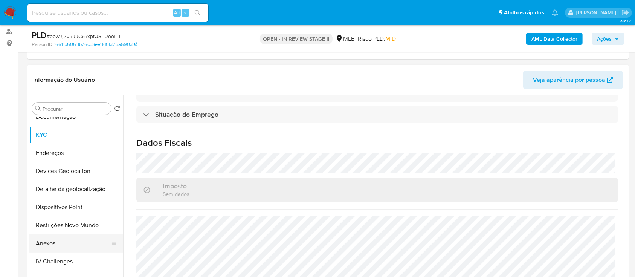
click at [49, 75] on button "Anexos" at bounding box center [73, 243] width 88 height 18
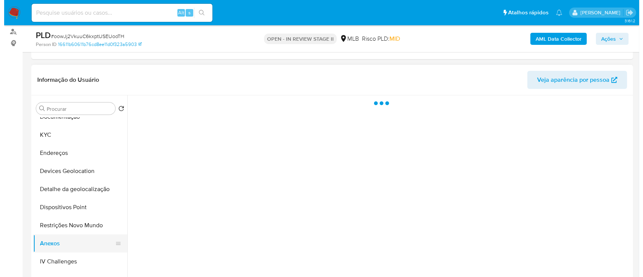
scroll to position [0, 0]
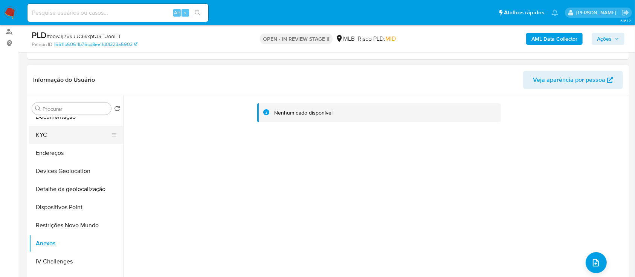
click at [69, 75] on button "KYC" at bounding box center [73, 135] width 88 height 18
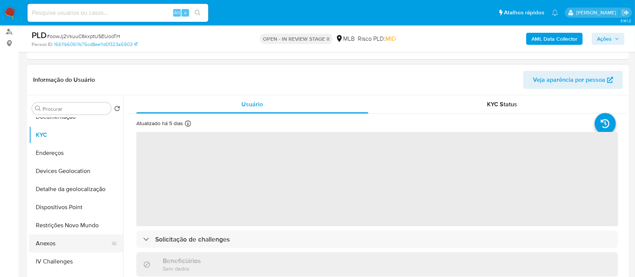
click at [60, 75] on button "Anexos" at bounding box center [73, 243] width 88 height 18
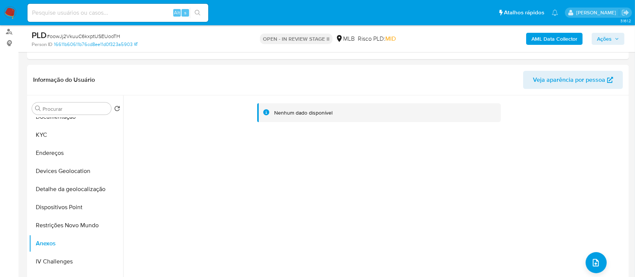
click at [546, 39] on b "AML Data Collector" at bounding box center [554, 39] width 46 height 12
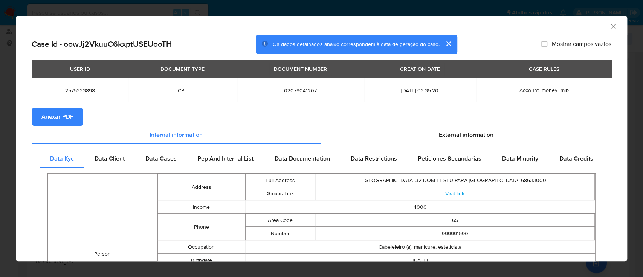
click at [63, 75] on span "Anexar PDF" at bounding box center [57, 116] width 32 height 17
click at [611, 27] on icon "Fechar a janela" at bounding box center [613, 26] width 4 height 4
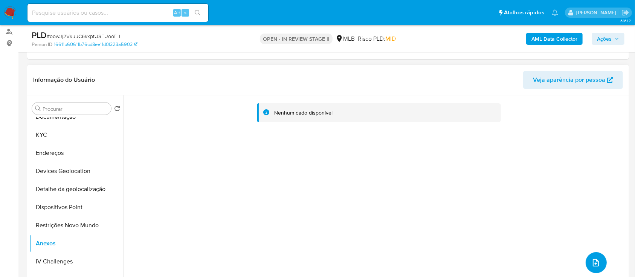
click at [591, 75] on icon "upload-file" at bounding box center [595, 262] width 9 height 9
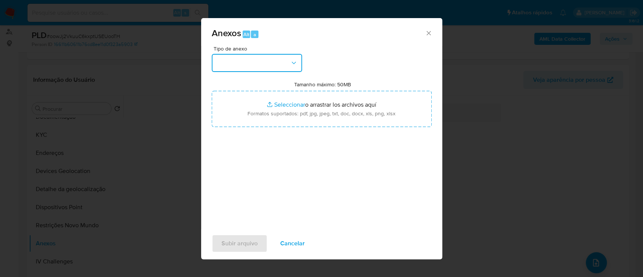
click at [262, 63] on button "button" at bounding box center [257, 63] width 90 height 18
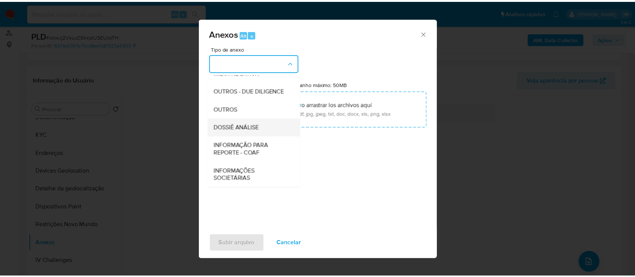
scroll to position [116, 0]
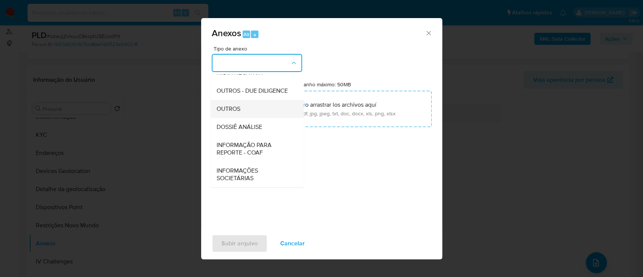
click at [235, 75] on span "OUTROS" at bounding box center [228, 109] width 24 height 8
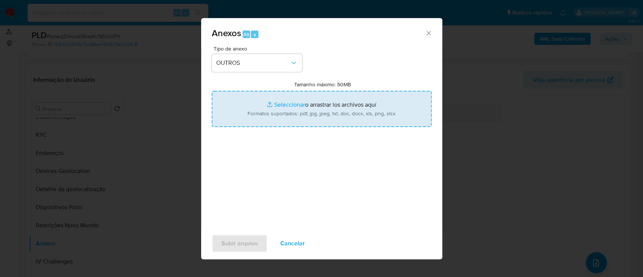
click at [281, 75] on input "Tamanho máximo: 50MB Seleccionar archivos" at bounding box center [322, 109] width 220 height 36
type input "C:\fakepath\Mulan 2575333898_2025_10_06_08_49_34.xlsx"
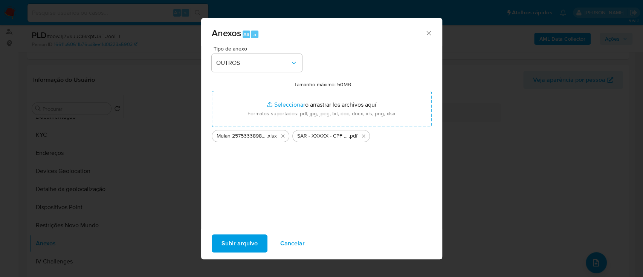
click at [234, 75] on span "Subir arquivo" at bounding box center [239, 243] width 36 height 17
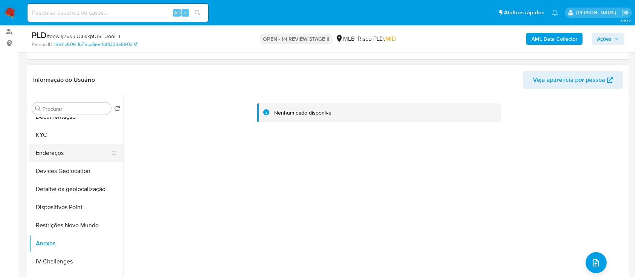
drag, startPoint x: 56, startPoint y: 137, endPoint x: 60, endPoint y: 152, distance: 15.1
click at [57, 75] on button "KYC" at bounding box center [76, 135] width 94 height 18
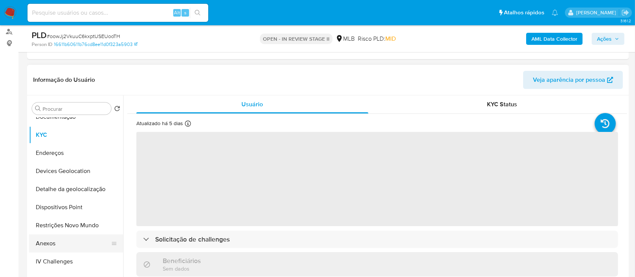
click at [53, 75] on button "Anexos" at bounding box center [73, 243] width 88 height 18
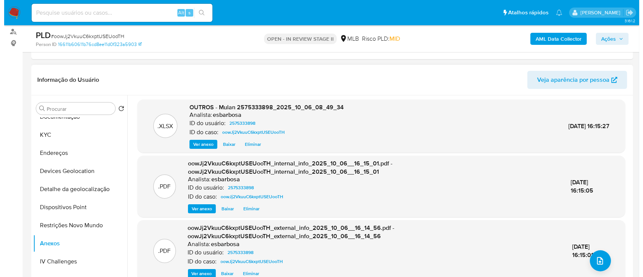
scroll to position [2, 0]
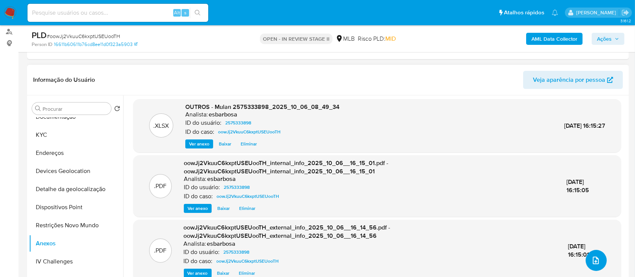
click at [595, 75] on icon "upload-file" at bounding box center [596, 260] width 6 height 8
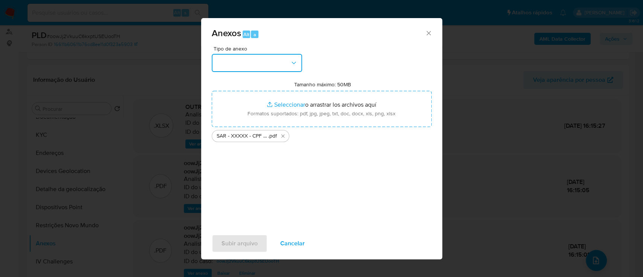
click at [265, 67] on button "button" at bounding box center [257, 63] width 90 height 18
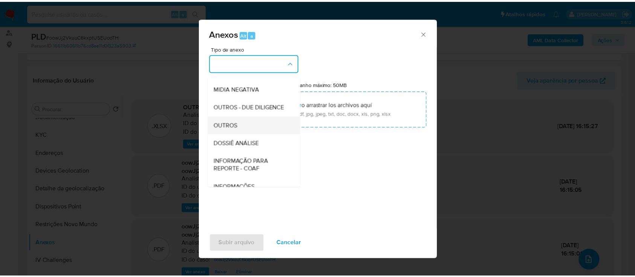
scroll to position [116, 0]
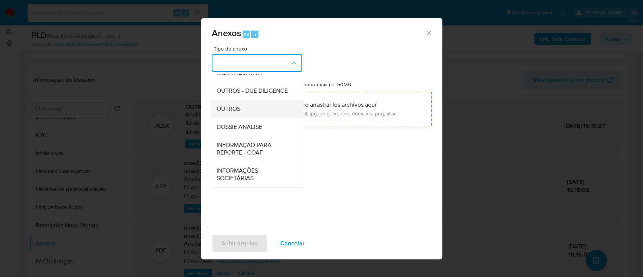
click at [240, 75] on div "OUTROS" at bounding box center [254, 109] width 77 height 18
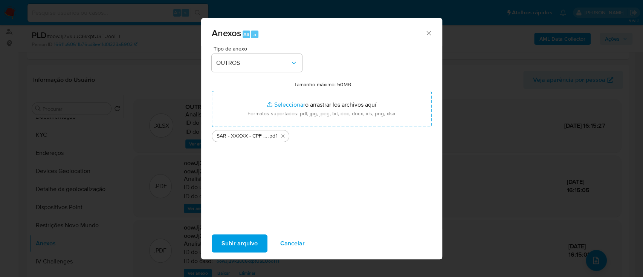
click at [232, 75] on span "Subir arquivo" at bounding box center [239, 243] width 36 height 17
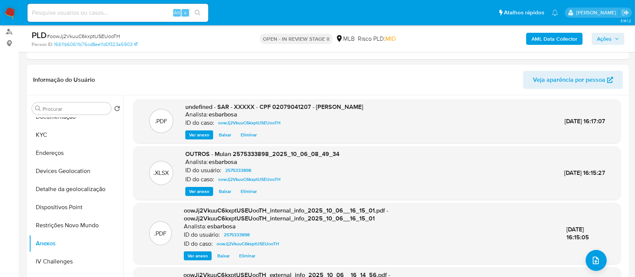
click at [594, 40] on button "Ações" at bounding box center [607, 39] width 33 height 12
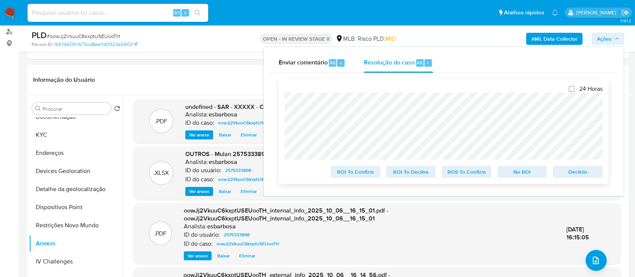
click at [461, 75] on span "ROS To Confirm" at bounding box center [466, 171] width 39 height 11
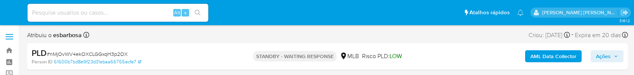
select select "10"
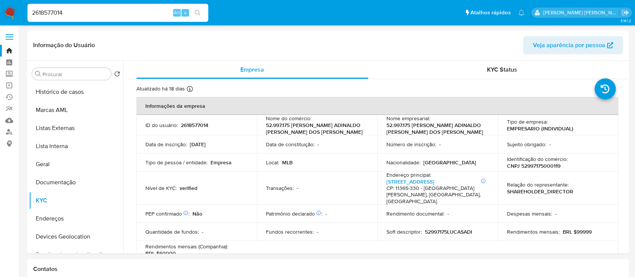
select select "10"
click at [123, 15] on input "2618577014" at bounding box center [117, 13] width 181 height 10
click at [123, 14] on input "2618577014" at bounding box center [117, 13] width 181 height 10
paste input "587062527"
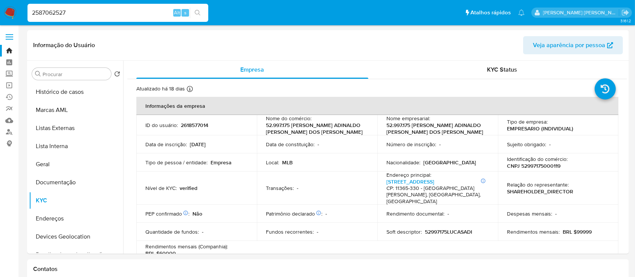
type input "2587062527"
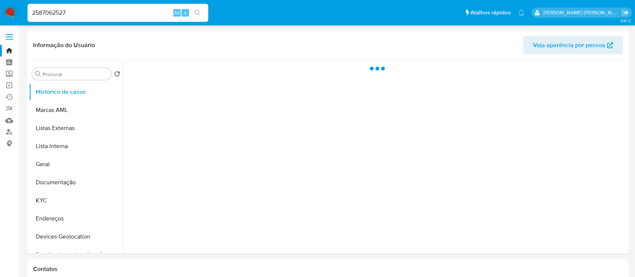
select select "10"
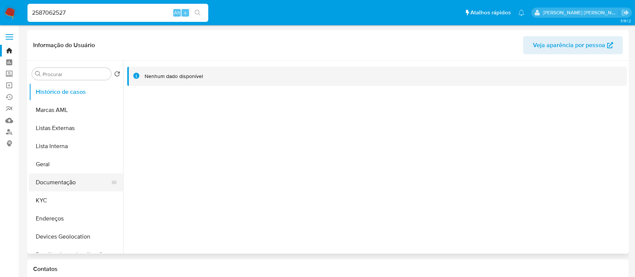
click at [75, 178] on button "Documentação" at bounding box center [73, 182] width 88 height 18
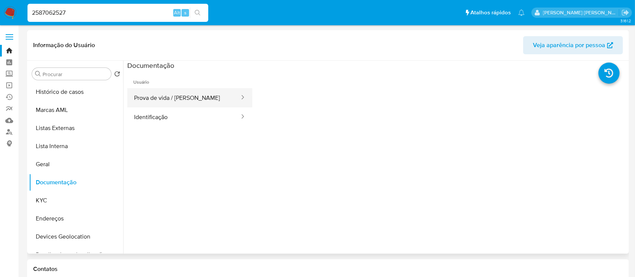
click at [172, 96] on button "Prova de vida / [PERSON_NAME]" at bounding box center [183, 97] width 113 height 19
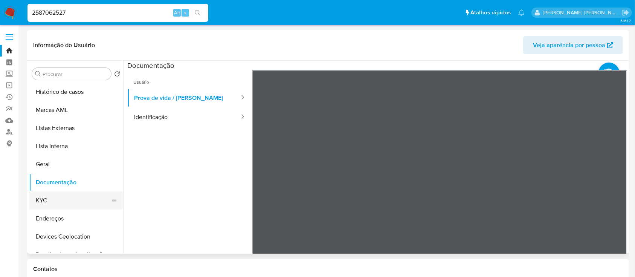
click at [59, 198] on button "KYC" at bounding box center [73, 200] width 88 height 18
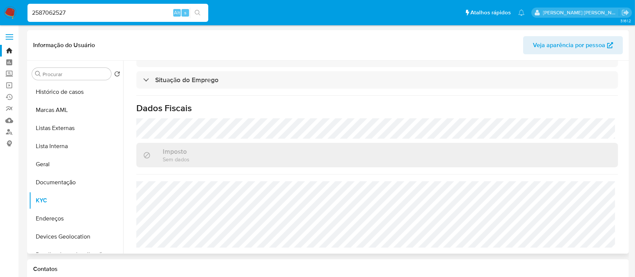
scroll to position [322, 0]
click at [135, 14] on input "2587062527" at bounding box center [117, 13] width 181 height 10
paste input "478681572"
type input "2478681572"
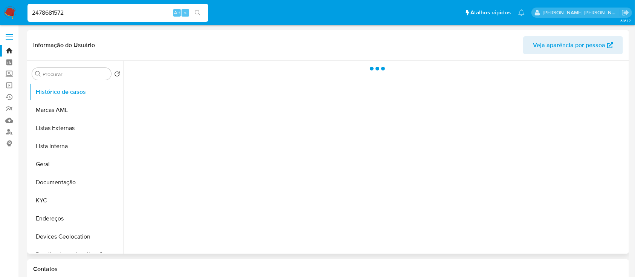
select select "10"
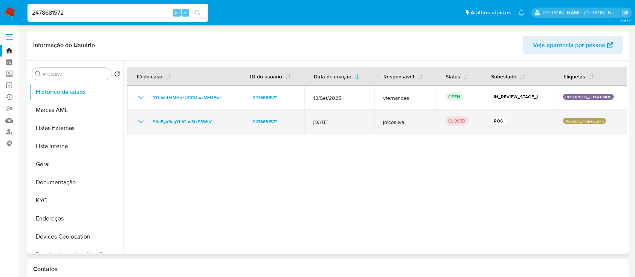
click at [140, 122] on icon "Mostrar/Ocultar" at bounding box center [140, 121] width 9 height 9
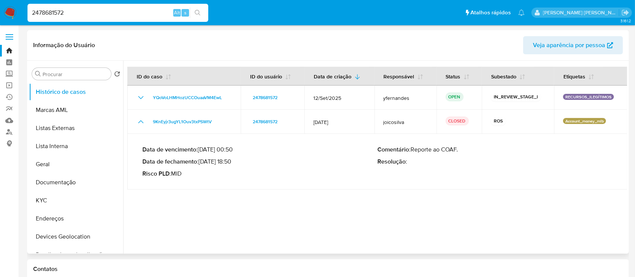
drag, startPoint x: 234, startPoint y: 161, endPoint x: 203, endPoint y: 159, distance: 31.7
click at [203, 159] on p "Data de fechamento : [DATE] 18:50" at bounding box center [259, 162] width 235 height 8
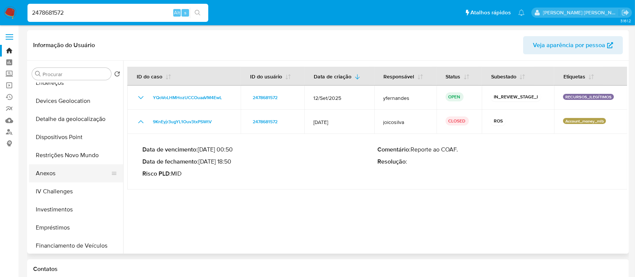
scroll to position [151, 0]
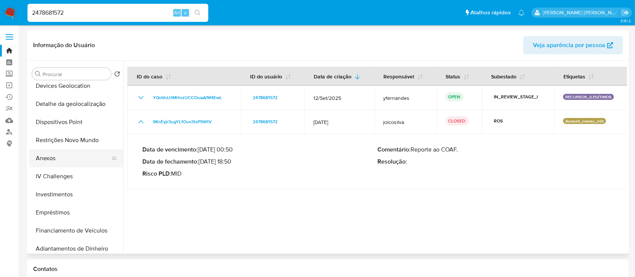
click at [60, 160] on button "Anexos" at bounding box center [73, 158] width 88 height 18
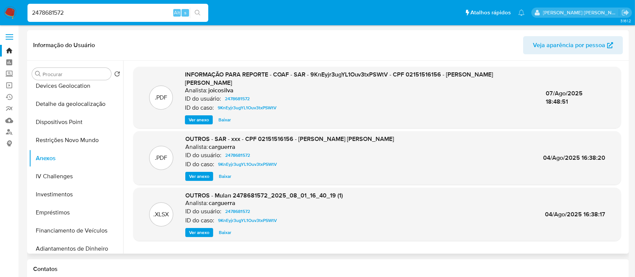
click at [203, 116] on span "Ver anexo" at bounding box center [199, 120] width 20 height 8
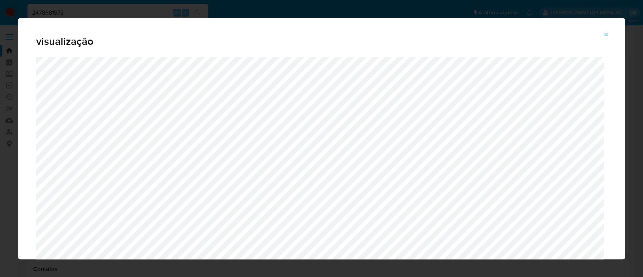
click at [607, 32] on icon "Attachment preview" at bounding box center [606, 35] width 6 height 6
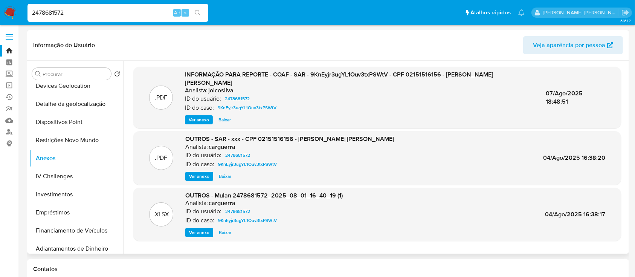
click at [114, 15] on input "2478681572" at bounding box center [117, 13] width 181 height 10
paste input "598002347"
type input "2598002347"
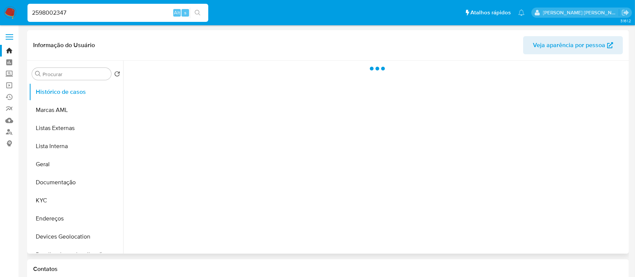
select select "10"
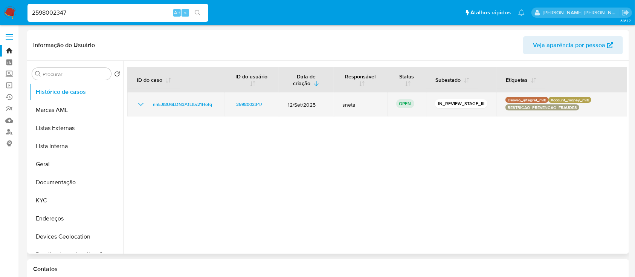
click at [139, 106] on icon "Mostrar/Ocultar" at bounding box center [140, 104] width 9 height 9
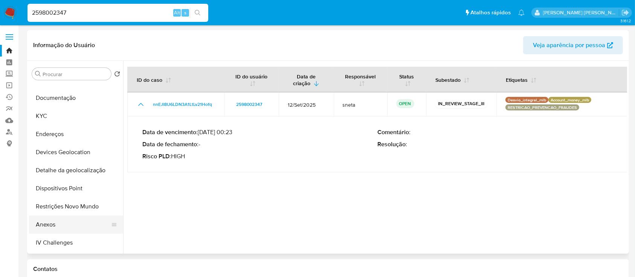
scroll to position [100, 0]
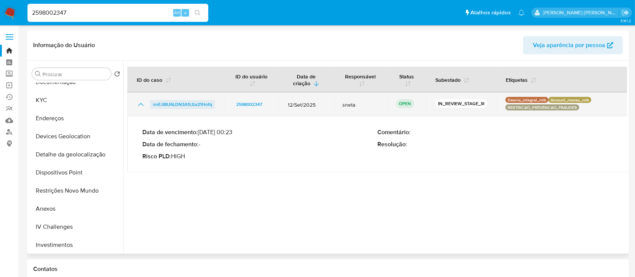
click at [186, 102] on span "nnEJI8U6LDN3A1LtLv21Hofq" at bounding box center [182, 104] width 59 height 9
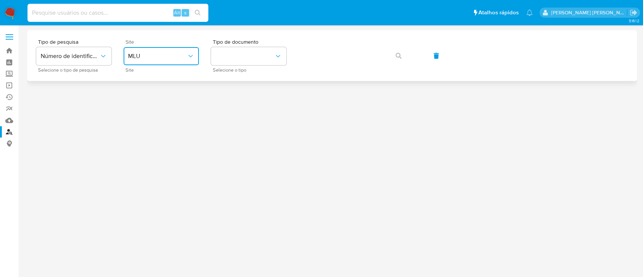
drag, startPoint x: 159, startPoint y: 50, endPoint x: 163, endPoint y: 63, distance: 14.0
click at [159, 50] on button "MLU" at bounding box center [160, 56] width 75 height 18
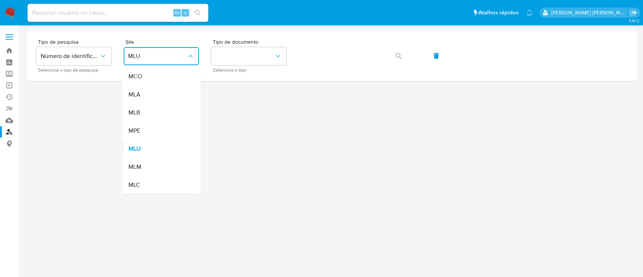
click at [153, 108] on div "MLB" at bounding box center [159, 113] width 62 height 18
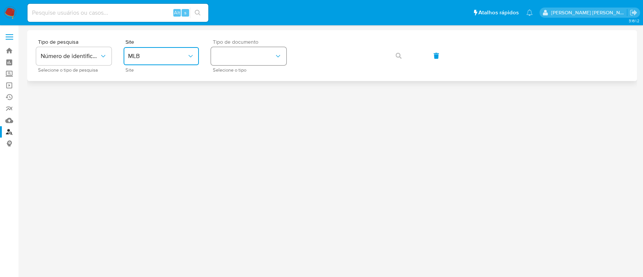
click at [247, 60] on button "identificationType" at bounding box center [248, 56] width 75 height 18
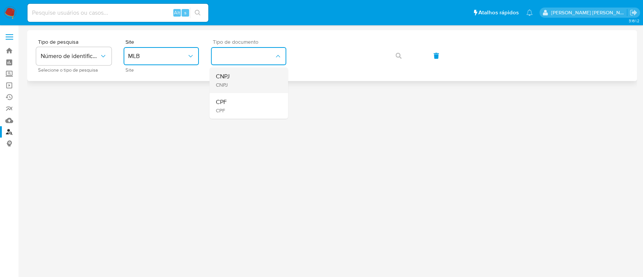
click at [247, 80] on div "CNPJ CNPJ" at bounding box center [246, 80] width 62 height 26
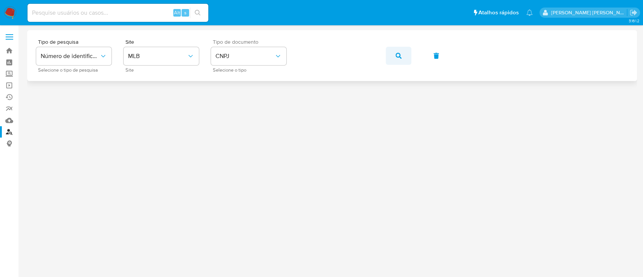
click at [400, 56] on icon "button" at bounding box center [398, 56] width 6 height 6
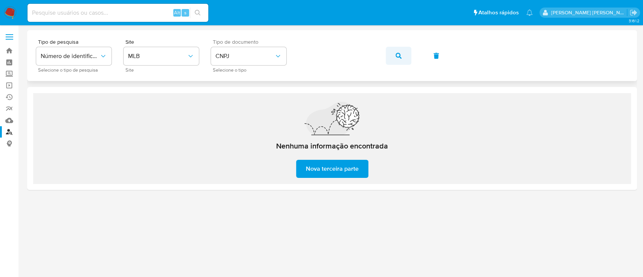
click at [402, 57] on button "button" at bounding box center [398, 56] width 26 height 18
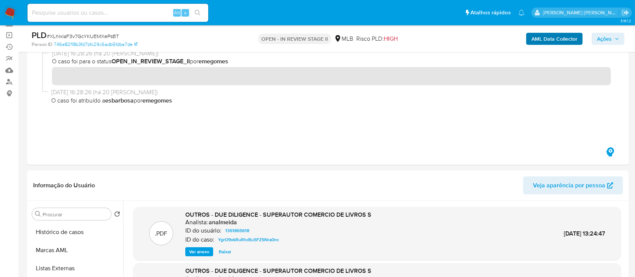
scroll to position [151, 0]
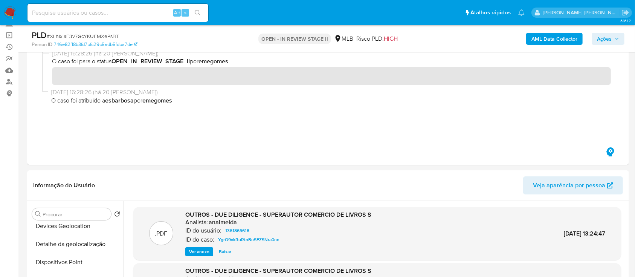
click at [549, 40] on b "AML Data Collector" at bounding box center [554, 39] width 46 height 12
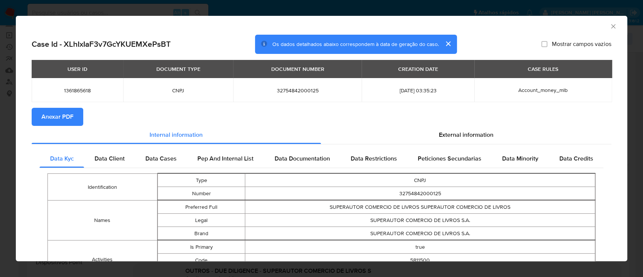
click at [609, 26] on icon "Fechar a janela" at bounding box center [613, 27] width 8 height 8
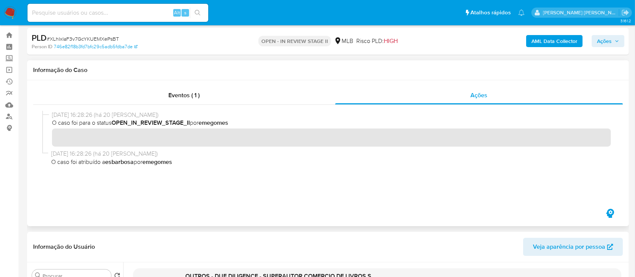
scroll to position [0, 0]
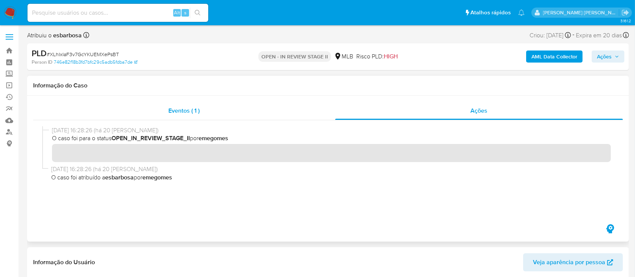
click at [248, 116] on div "Eventos ( 1 )" at bounding box center [184, 111] width 302 height 18
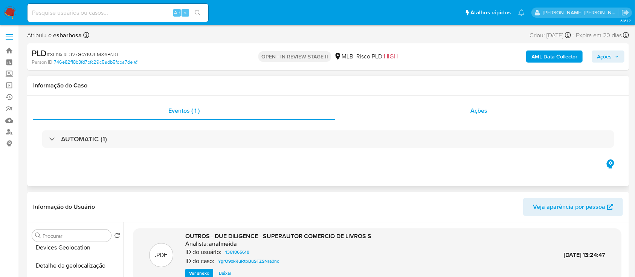
click at [420, 115] on div "Ações" at bounding box center [479, 111] width 288 height 18
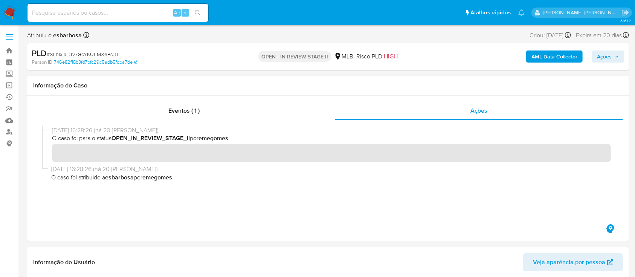
click at [555, 55] on b "AML Data Collector" at bounding box center [554, 56] width 46 height 12
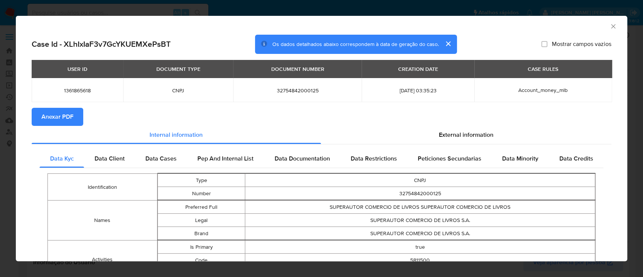
click at [55, 116] on span "Anexar PDF" at bounding box center [57, 116] width 32 height 17
click at [609, 26] on icon "Fechar a janela" at bounding box center [613, 27] width 8 height 8
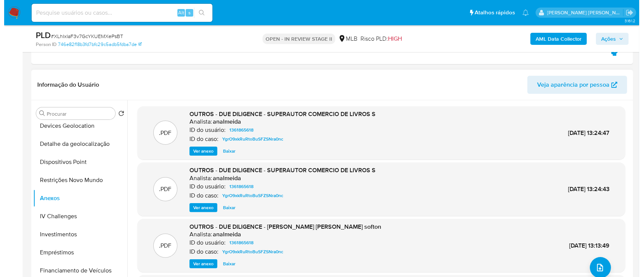
scroll to position [201, 0]
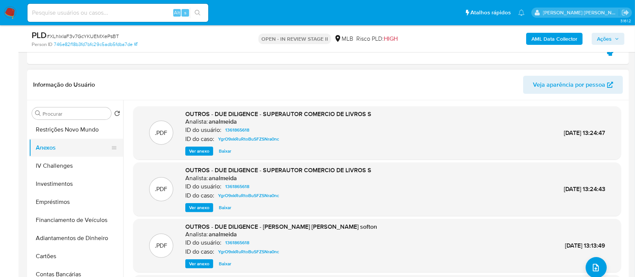
click at [52, 149] on button "Anexos" at bounding box center [73, 148] width 88 height 18
click at [63, 130] on button "Restrições Novo Mundo" at bounding box center [73, 129] width 88 height 18
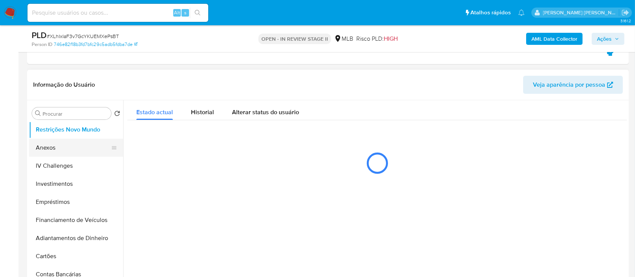
click at [56, 145] on button "Anexos" at bounding box center [73, 148] width 88 height 18
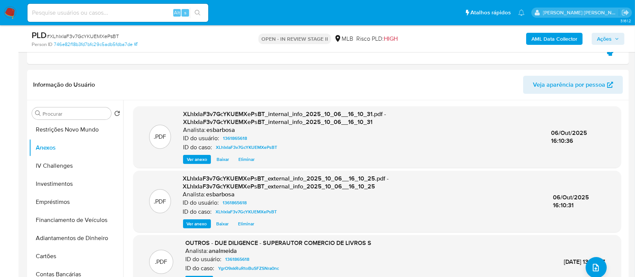
click at [600, 39] on span "Ações" at bounding box center [604, 39] width 15 height 12
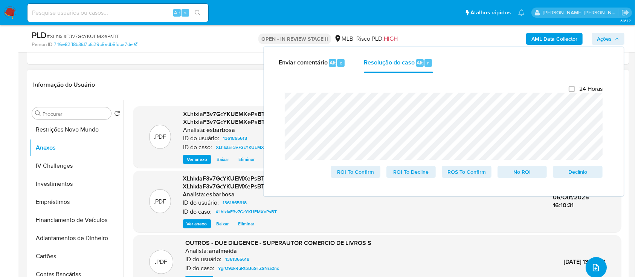
click at [591, 269] on icon "upload-file" at bounding box center [595, 267] width 9 height 9
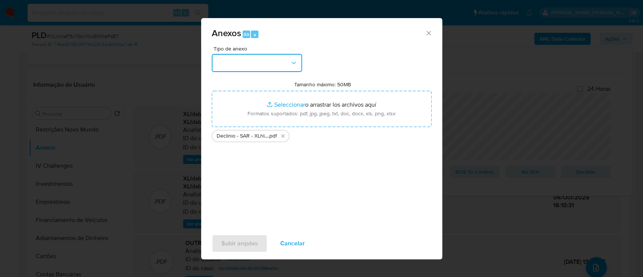
drag, startPoint x: 271, startPoint y: 63, endPoint x: 271, endPoint y: 70, distance: 6.4
click at [271, 63] on button "button" at bounding box center [257, 63] width 90 height 18
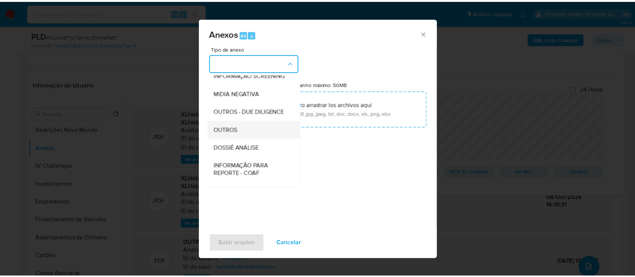
scroll to position [116, 0]
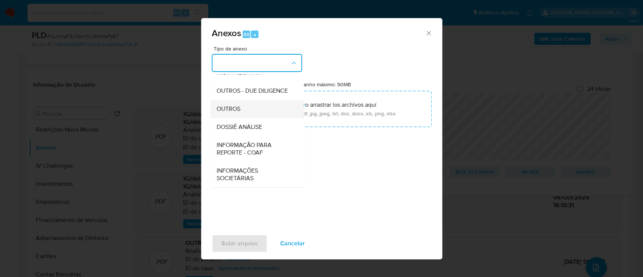
click at [226, 110] on span "OUTROS" at bounding box center [228, 109] width 24 height 8
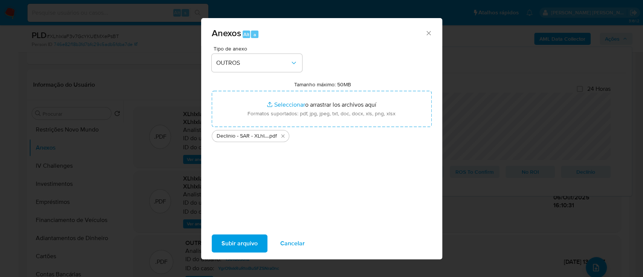
click at [229, 241] on span "Subir arquivo" at bounding box center [239, 243] width 36 height 17
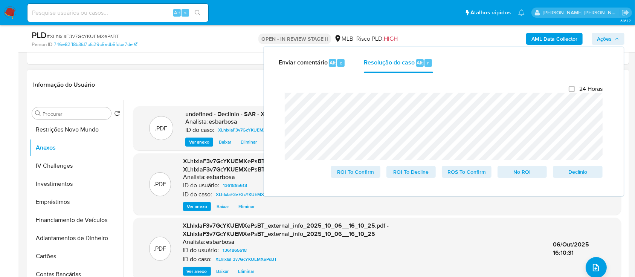
click at [204, 72] on div "Informação do Usuário Veja aparência por pessoa" at bounding box center [328, 85] width 602 height 30
click at [527, 172] on span "No ROI" at bounding box center [522, 171] width 39 height 11
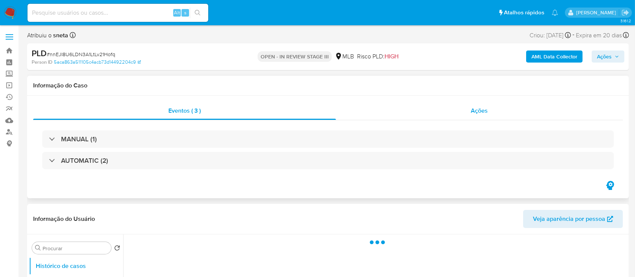
click at [404, 114] on div "Ações" at bounding box center [479, 111] width 287 height 18
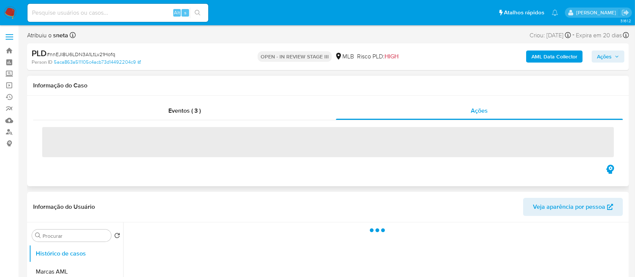
select select "10"
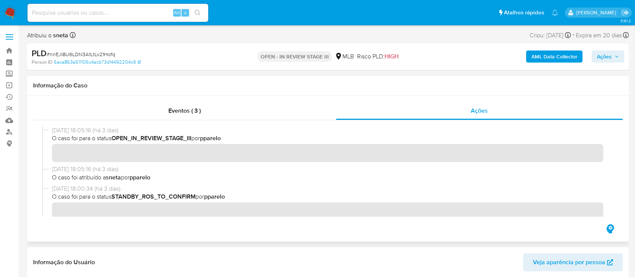
scroll to position [50, 0]
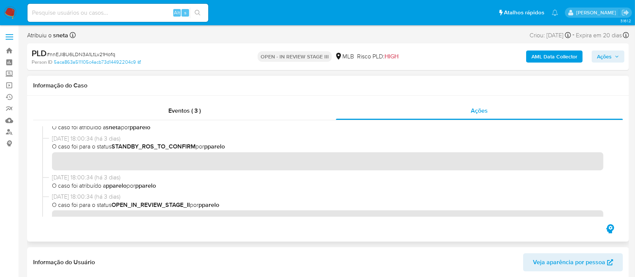
drag, startPoint x: 82, startPoint y: 137, endPoint x: 50, endPoint y: 137, distance: 31.6
click at [50, 137] on div "03/10/2025 18:00:34 (há 3 dias) O caso foi para o status STANDBY_ROS_TO_CONFIRM…" at bounding box center [327, 153] width 571 height 39
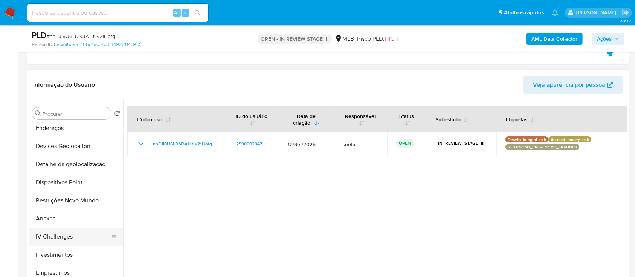
scroll to position [151, 0]
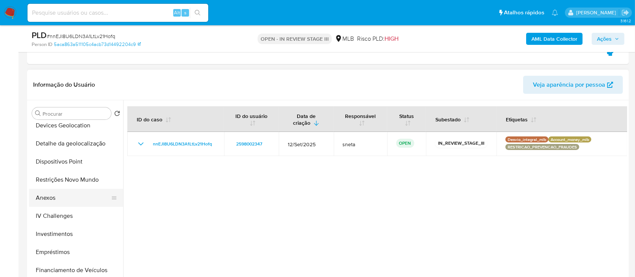
click at [56, 195] on button "Anexos" at bounding box center [73, 198] width 88 height 18
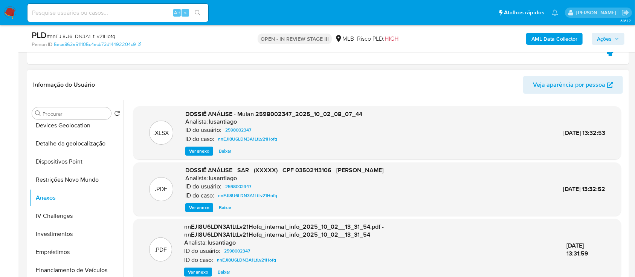
click at [199, 206] on span "Ver anexo" at bounding box center [199, 208] width 20 height 8
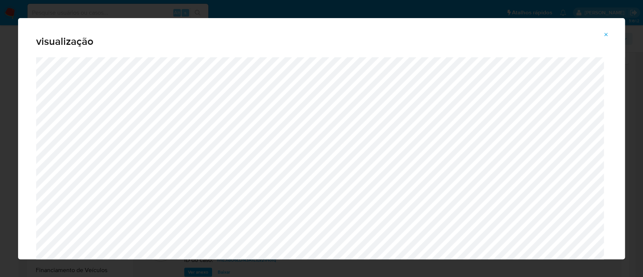
click at [604, 32] on icon "Attachment preview" at bounding box center [606, 35] width 6 height 6
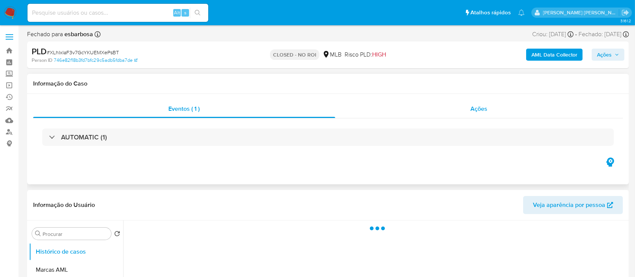
click at [386, 116] on div "Ações" at bounding box center [479, 109] width 288 height 18
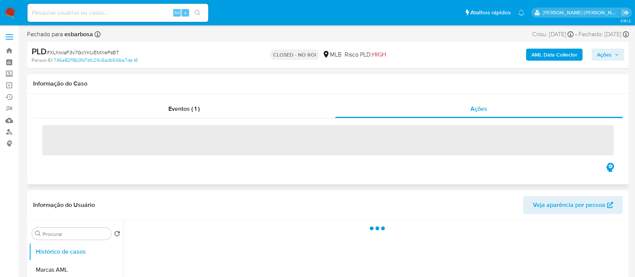
select select "10"
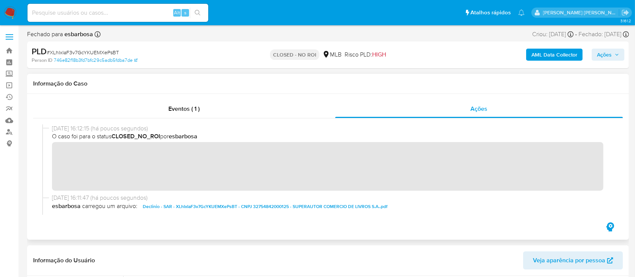
scroll to position [50, 0]
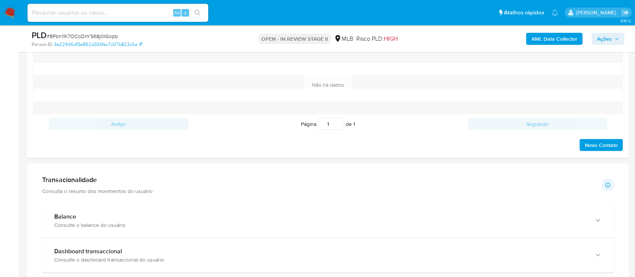
scroll to position [100, 0]
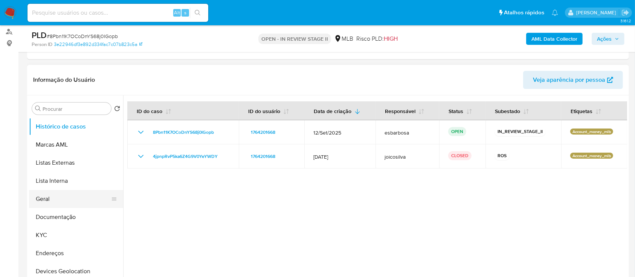
click at [56, 198] on button "Geral" at bounding box center [73, 199] width 88 height 18
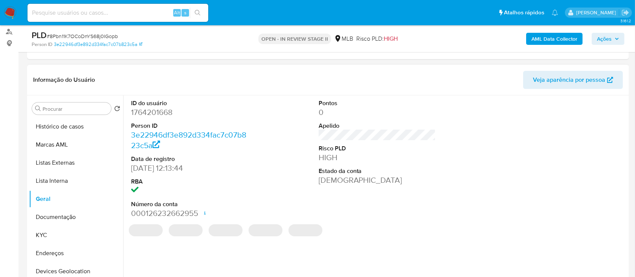
click at [163, 112] on dd "1764201668" at bounding box center [189, 112] width 117 height 11
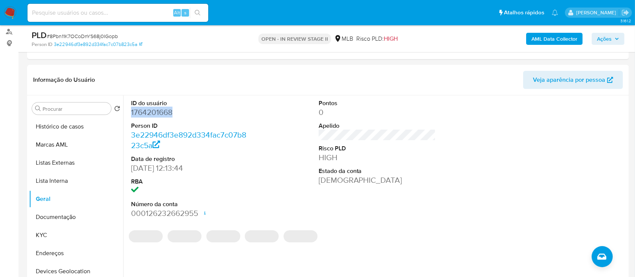
copy dd "1764201668"
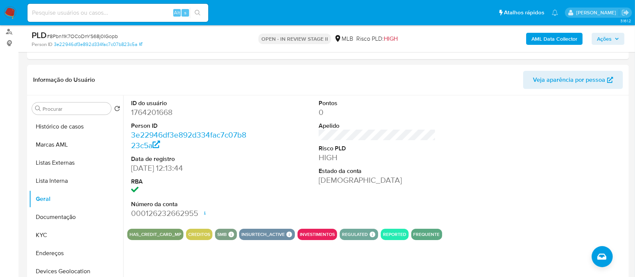
click at [99, 36] on span "# 8Pbn11K7OCoDnYS68j0IGopb" at bounding box center [82, 36] width 71 height 8
copy span "8Pbn11K7OCoDnYS68j0IGopb"
click at [68, 214] on button "Documentação" at bounding box center [73, 217] width 88 height 18
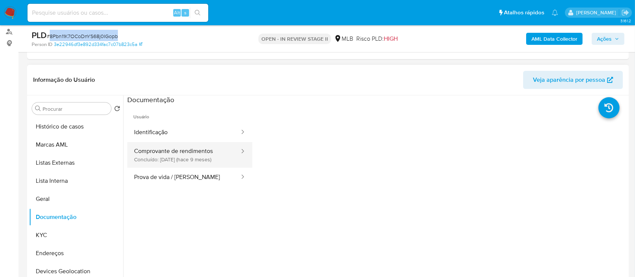
click at [180, 148] on button "Comprovante de rendimentos Concluído: 20/01/2025 (hace 9 meses)" at bounding box center [183, 155] width 113 height 26
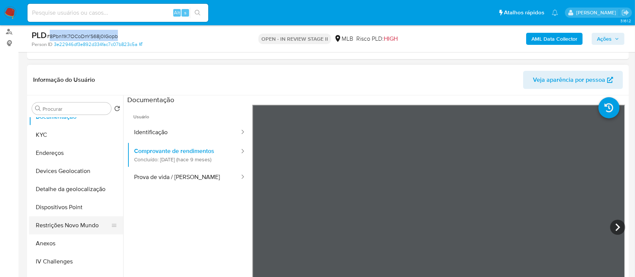
click at [66, 218] on button "Restrições Novo Mundo" at bounding box center [73, 225] width 88 height 18
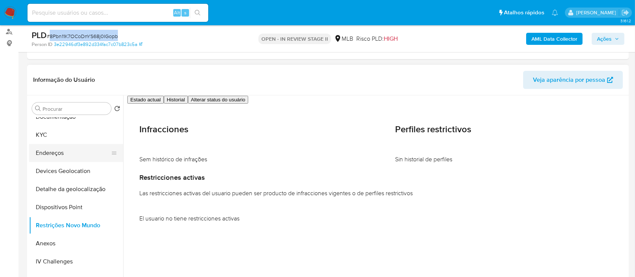
scroll to position [50, 0]
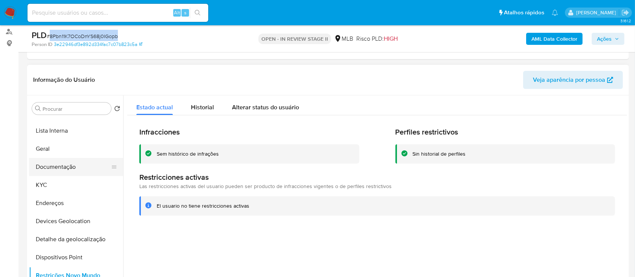
click at [62, 171] on button "Documentação" at bounding box center [73, 167] width 88 height 18
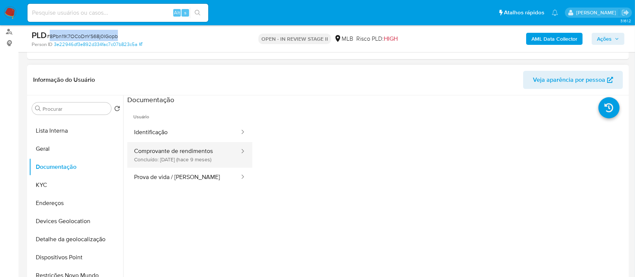
click at [171, 157] on button "Comprovante de rendimentos Concluído: 20/01/2025 (hace 9 meses)" at bounding box center [183, 155] width 113 height 26
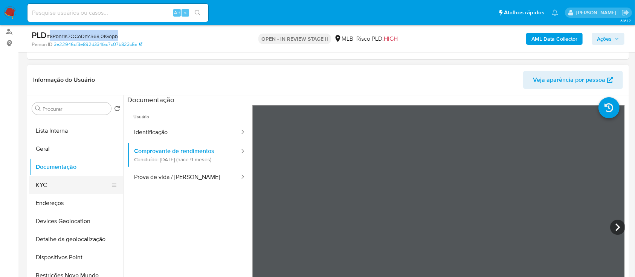
click at [49, 183] on button "KYC" at bounding box center [73, 185] width 88 height 18
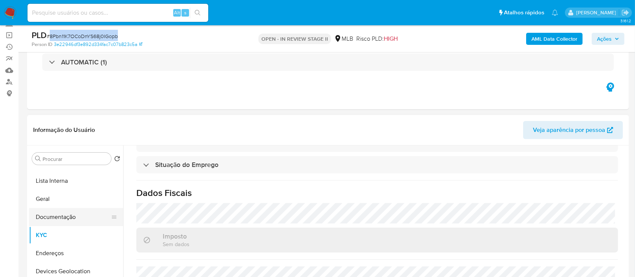
click at [49, 218] on button "Documentação" at bounding box center [73, 217] width 88 height 18
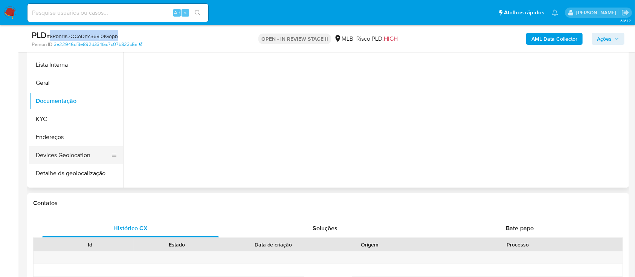
scroll to position [0, 0]
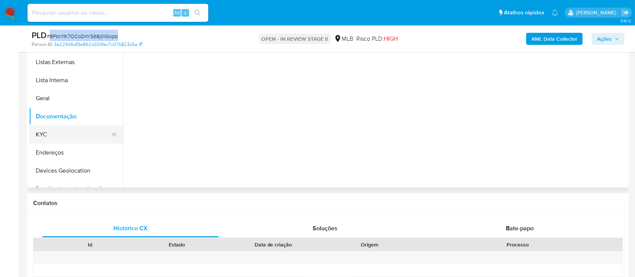
click at [80, 142] on button "KYC" at bounding box center [73, 134] width 88 height 18
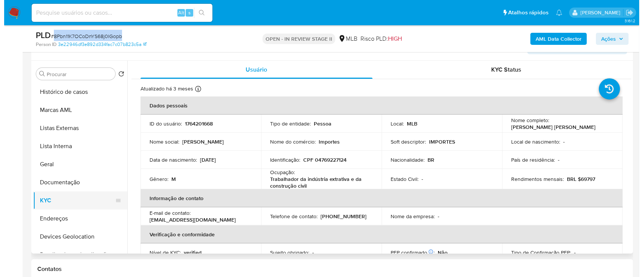
scroll to position [151, 0]
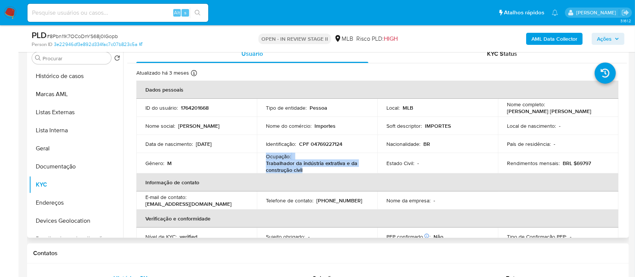
drag, startPoint x: 305, startPoint y: 170, endPoint x: 264, endPoint y: 156, distance: 42.6
click at [264, 156] on td "Ocupação : Trabalhador da indústria extrativa e da construção civil" at bounding box center [317, 163] width 120 height 20
copy div "Ocupação : Trabalhador da indústria extrativa e da construção civil"
click at [553, 37] on b "AML Data Collector" at bounding box center [554, 39] width 46 height 12
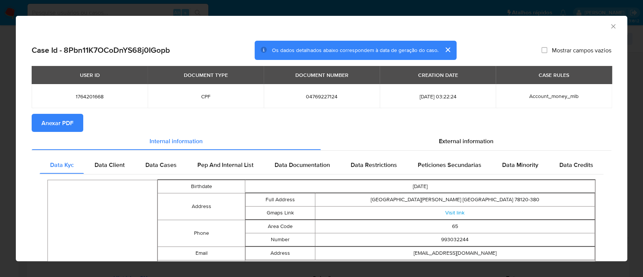
click at [43, 119] on span "Anexar PDF" at bounding box center [57, 122] width 32 height 17
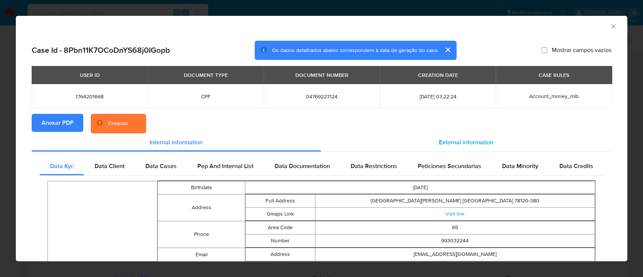
click at [446, 142] on span "External information" at bounding box center [466, 142] width 55 height 9
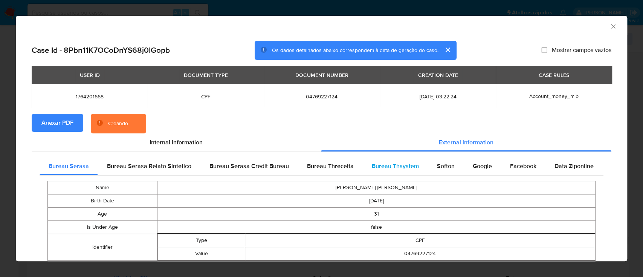
click at [397, 168] on span "Bureau Thsystem" at bounding box center [395, 166] width 47 height 9
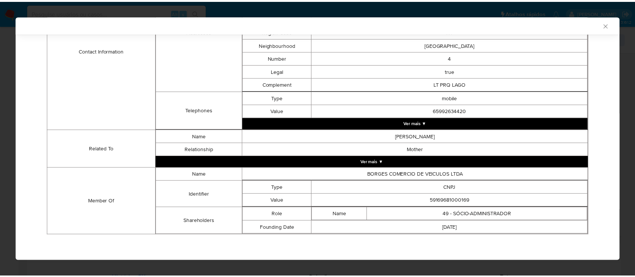
scroll to position [297, 0]
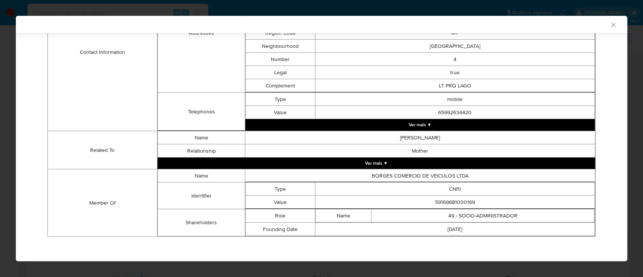
click at [451, 203] on td "59169681000169" at bounding box center [454, 201] width 279 height 13
copy td "59169681000169"
click at [609, 26] on icon "Fechar a janela" at bounding box center [613, 25] width 8 height 8
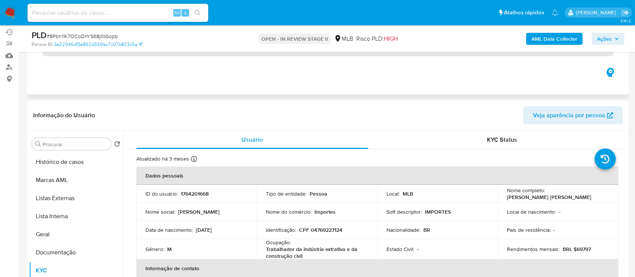
scroll to position [0, 0]
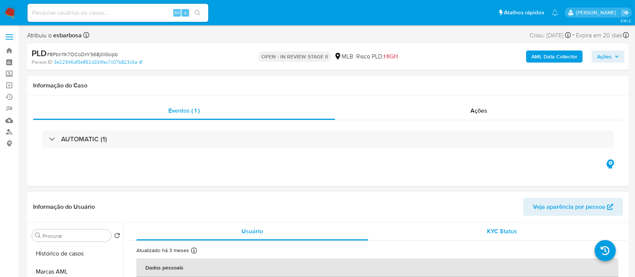
click at [419, 233] on div "KYC Status" at bounding box center [502, 231] width 232 height 18
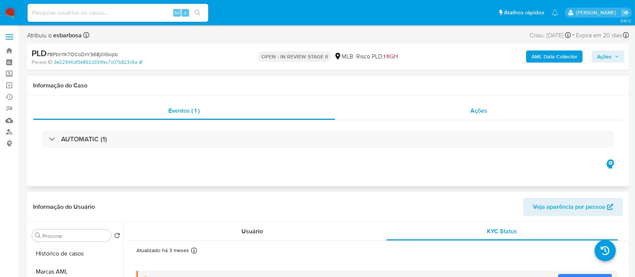
click at [399, 112] on div "Ações" at bounding box center [479, 111] width 288 height 18
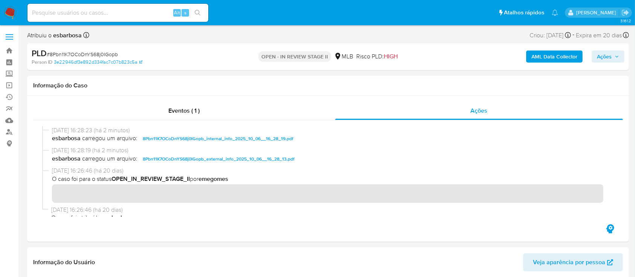
drag, startPoint x: 604, startPoint y: 55, endPoint x: 499, endPoint y: 60, distance: 105.6
click at [603, 56] on span "Ações" at bounding box center [604, 56] width 15 height 12
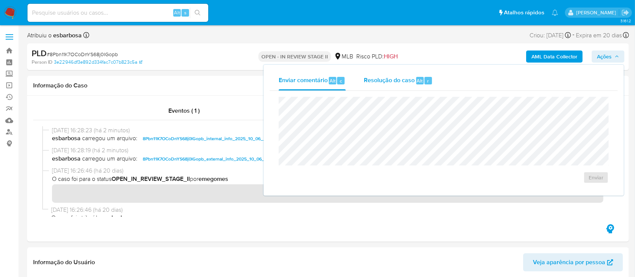
drag, startPoint x: 393, startPoint y: 81, endPoint x: 392, endPoint y: 86, distance: 4.6
click at [392, 86] on div "Resolução do caso Alt r" at bounding box center [398, 81] width 69 height 20
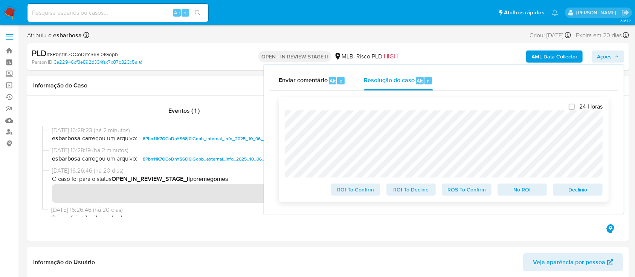
click at [282, 113] on div "24 Horas ROI To Confirm ROI To Decline ROS To Confirm No ROI Declínio" at bounding box center [444, 149] width 330 height 105
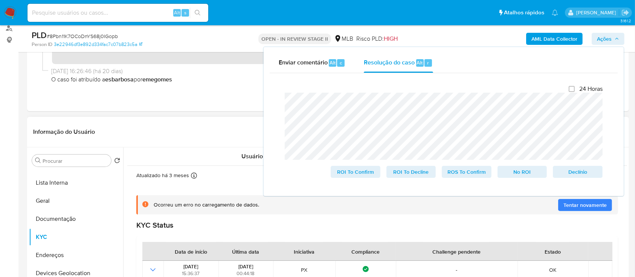
scroll to position [201, 0]
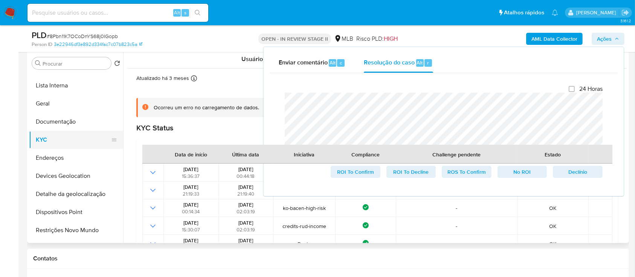
click at [55, 135] on button "KYC" at bounding box center [73, 140] width 88 height 18
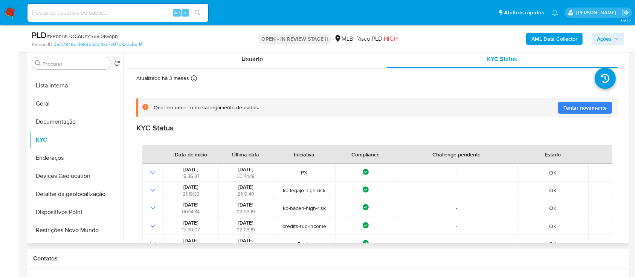
scroll to position [50, 0]
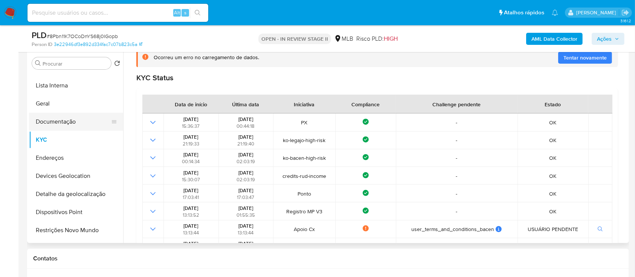
click at [72, 122] on button "Documentação" at bounding box center [73, 122] width 88 height 18
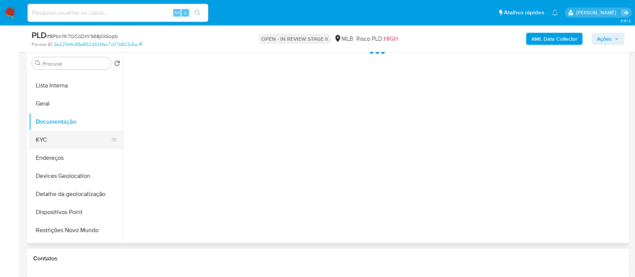
scroll to position [0, 0]
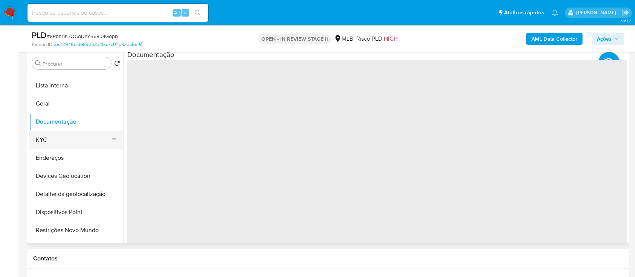
click at [63, 137] on button "KYC" at bounding box center [73, 140] width 88 height 18
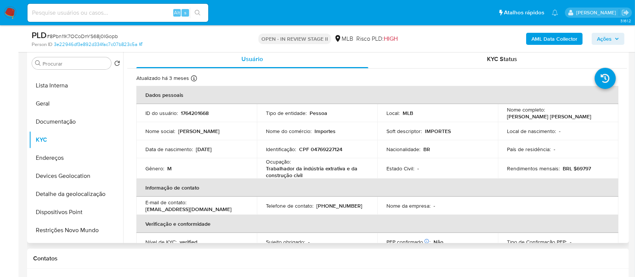
drag, startPoint x: 562, startPoint y: 115, endPoint x: 503, endPoint y: 116, distance: 58.4
click at [503, 116] on td "Nome completo : Felipe Borges Archanjo da Silva" at bounding box center [558, 113] width 120 height 18
copy p "Felipe Borges Archanjo da Silva"
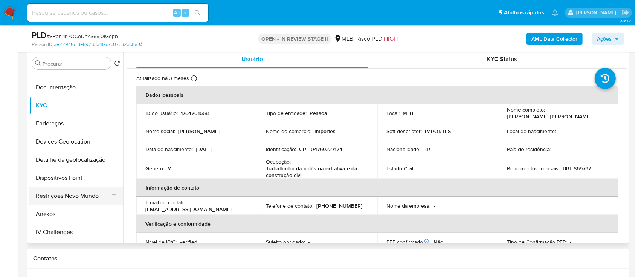
scroll to position [100, 0]
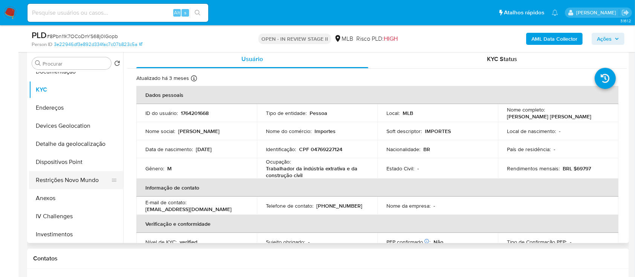
click at [76, 178] on button "Restrições Novo Mundo" at bounding box center [73, 180] width 88 height 18
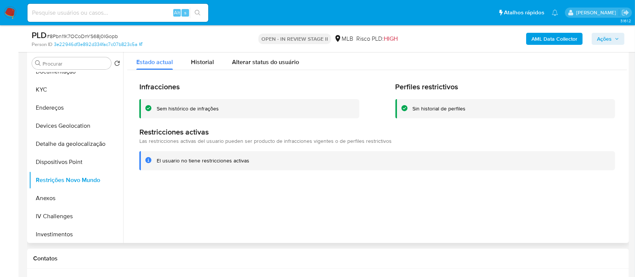
click at [203, 108] on div "Sem histórico de infrações" at bounding box center [188, 108] width 62 height 7
click at [75, 92] on button "KYC" at bounding box center [73, 90] width 88 height 18
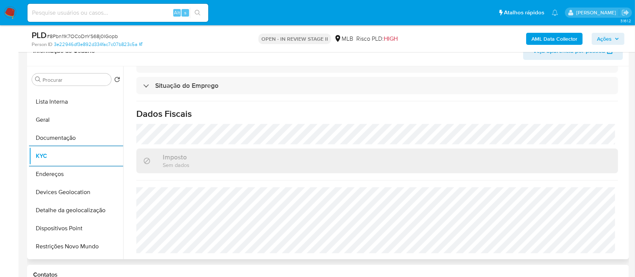
scroll to position [201, 0]
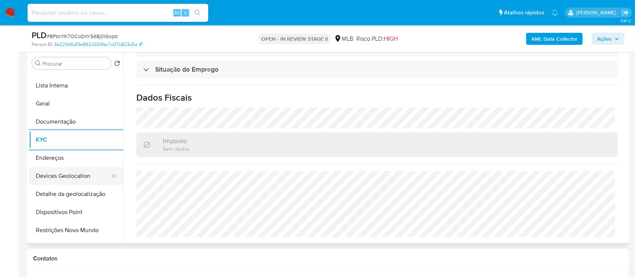
click at [67, 179] on button "Devices Geolocation" at bounding box center [73, 176] width 88 height 18
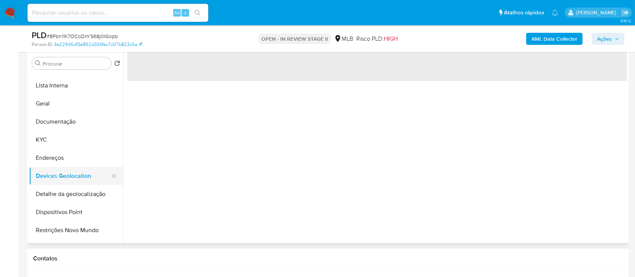
scroll to position [0, 0]
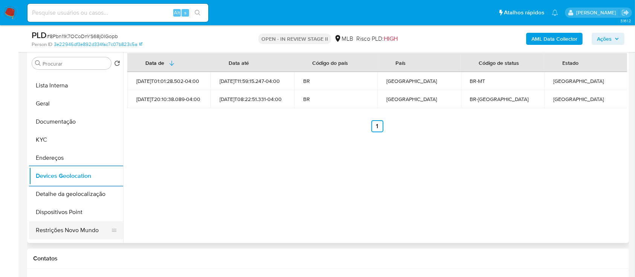
click at [78, 225] on button "Restrições Novo Mundo" at bounding box center [73, 230] width 88 height 18
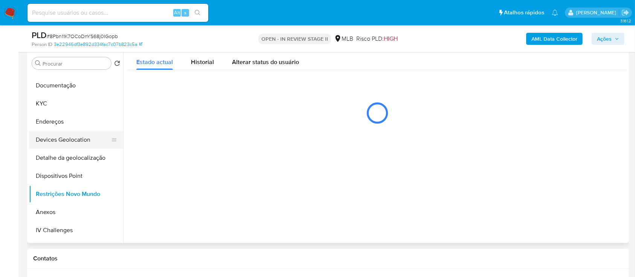
scroll to position [151, 0]
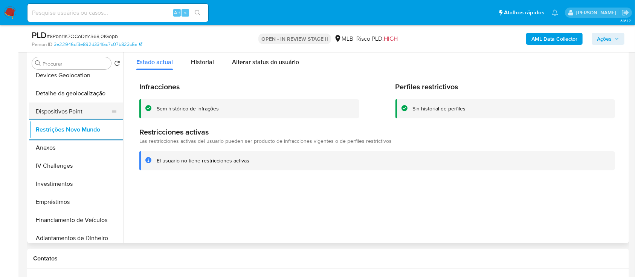
click at [94, 113] on button "Dispositivos Point" at bounding box center [73, 111] width 88 height 18
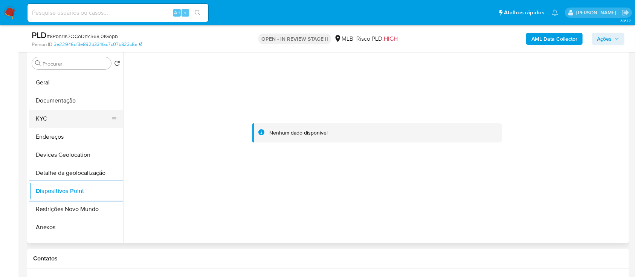
scroll to position [50, 0]
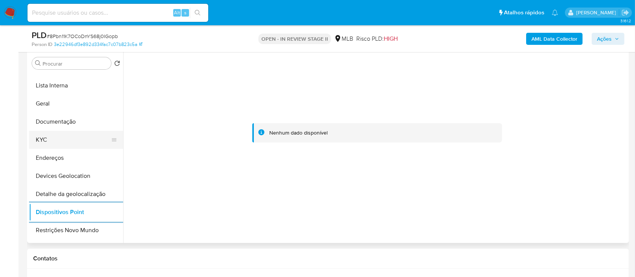
click at [66, 137] on button "KYC" at bounding box center [73, 140] width 88 height 18
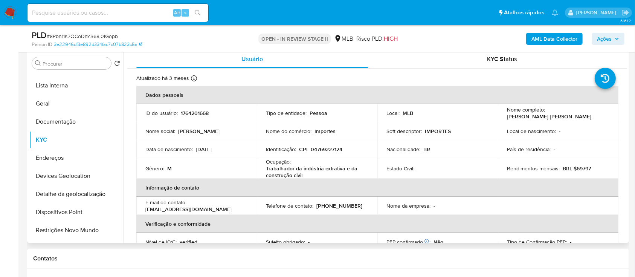
click at [326, 150] on p "CPF 04769227124" at bounding box center [320, 149] width 43 height 7
copy p "04769227124"
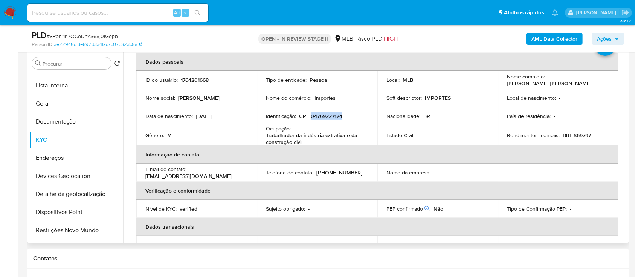
scroll to position [21, 0]
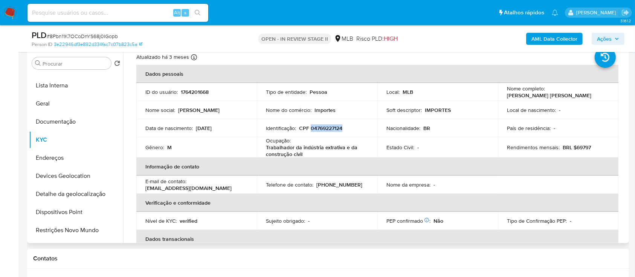
drag, startPoint x: 581, startPoint y: 95, endPoint x: 503, endPoint y: 93, distance: 78.3
click at [503, 93] on td "Nome completo : Felipe Borges Archanjo da Silva" at bounding box center [558, 92] width 120 height 18
copy p "Felipe Borges Archanjo da Silva"
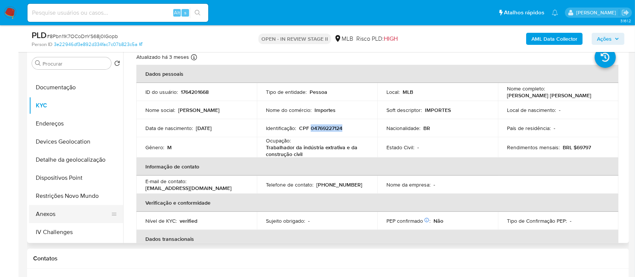
scroll to position [100, 0]
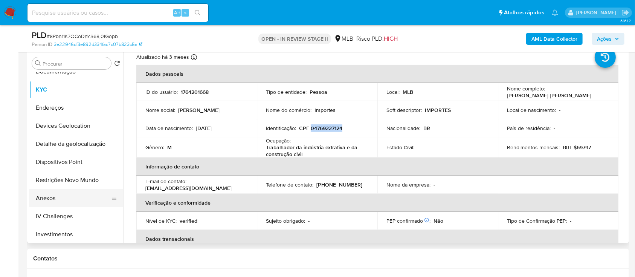
click at [54, 197] on button "Anexos" at bounding box center [73, 198] width 88 height 18
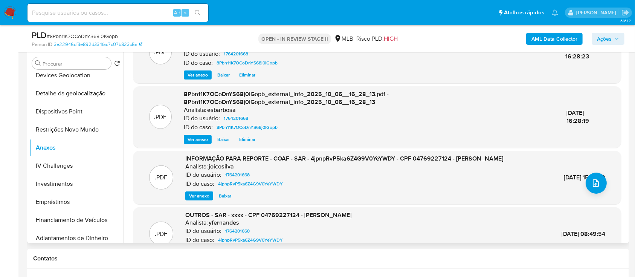
scroll to position [50, 0]
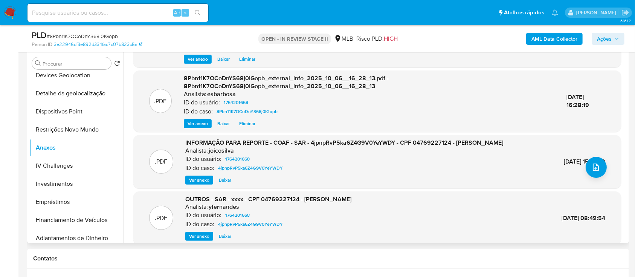
click at [199, 182] on div "INFORMAÇÃO PARA REPORTE - COAF - SAR - 4jpnpRvP5ka6Z4G9V0YeYWDY - CPF 047692271…" at bounding box center [344, 162] width 318 height 46
click at [199, 184] on span "Ver anexo" at bounding box center [199, 180] width 20 height 8
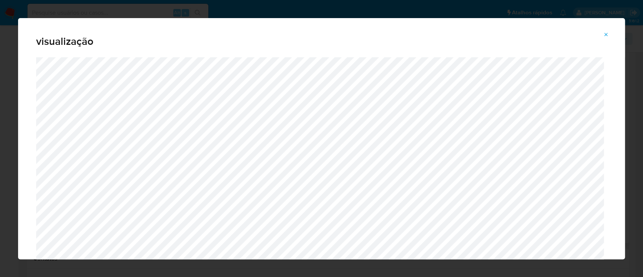
click at [604, 33] on icon "Attachment preview" at bounding box center [605, 34] width 3 height 3
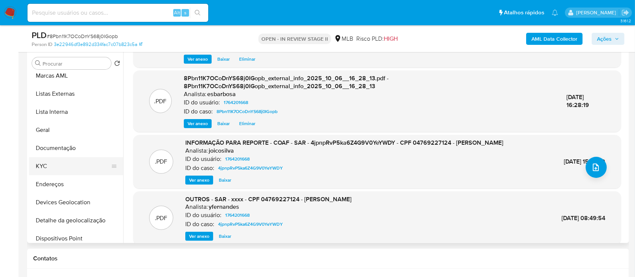
scroll to position [0, 0]
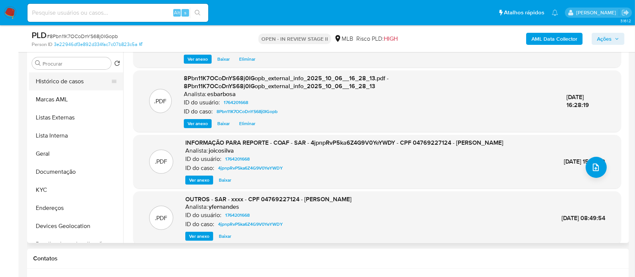
click at [70, 86] on button "Histórico de casos" at bounding box center [73, 81] width 88 height 18
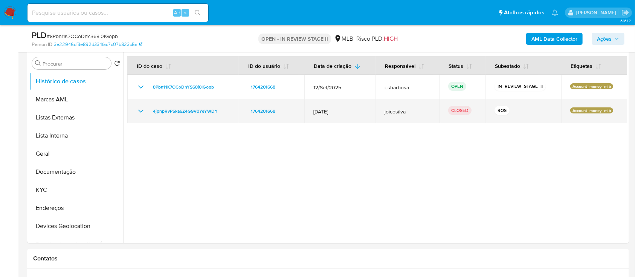
click at [141, 111] on icon "Mostrar/Ocultar" at bounding box center [140, 111] width 5 height 3
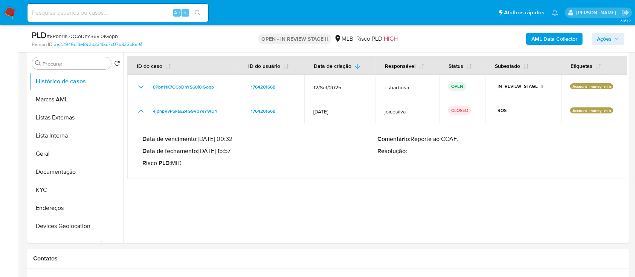
drag, startPoint x: 232, startPoint y: 151, endPoint x: 201, endPoint y: 150, distance: 30.9
click at [201, 150] on p "Data de fechamento : 14/02/2025 15:57" at bounding box center [259, 151] width 235 height 8
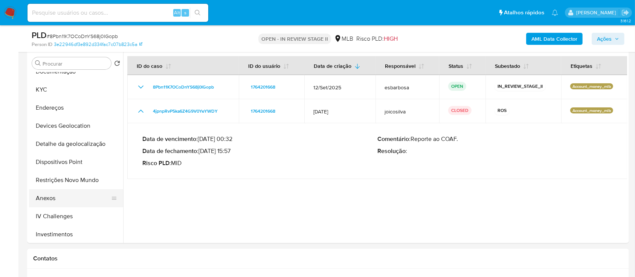
click at [53, 195] on button "Anexos" at bounding box center [73, 198] width 88 height 18
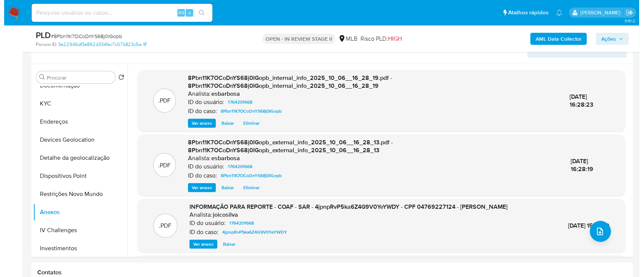
scroll to position [201, 0]
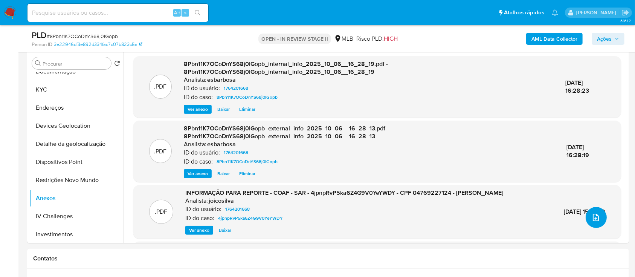
click at [594, 216] on icon "upload-file" at bounding box center [595, 217] width 9 height 9
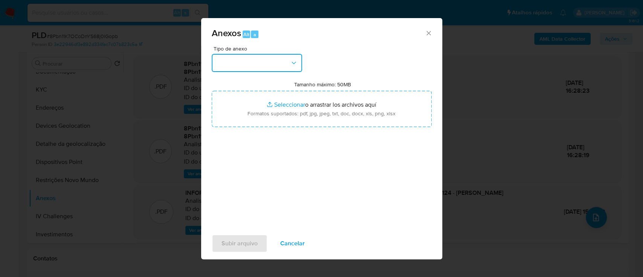
click at [276, 62] on button "button" at bounding box center [257, 63] width 90 height 18
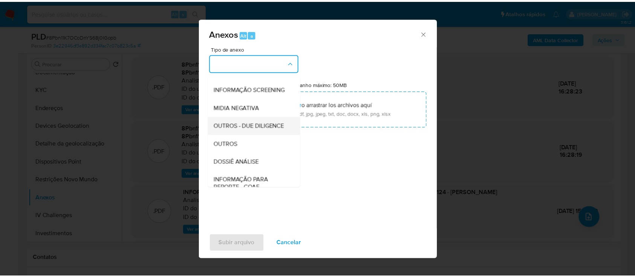
scroll to position [116, 0]
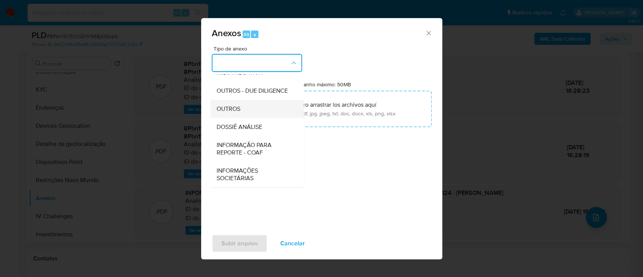
click at [231, 113] on div "OUTROS" at bounding box center [254, 109] width 77 height 18
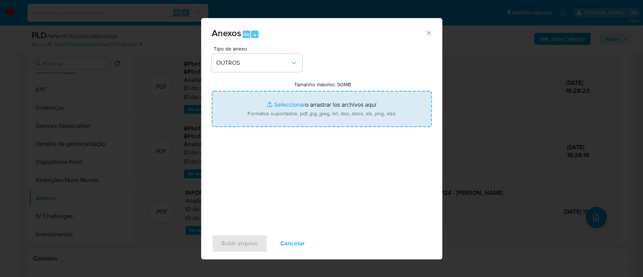
click at [290, 104] on input "Tamanho máximo: 50MB Seleccionar archivos" at bounding box center [322, 109] width 220 height 36
type input "C:\fakepath\SAR -XXXX - CPF 04769227124 - FELIPE BORGES ARCHANJO DA SILVA.pdf"
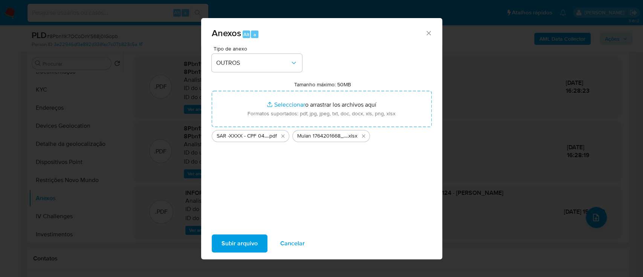
click at [231, 242] on span "Subir arquivo" at bounding box center [239, 243] width 36 height 17
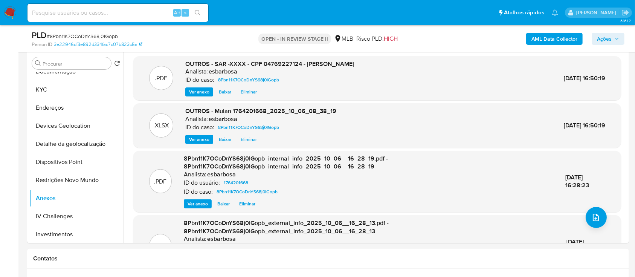
click at [606, 40] on span "Ações" at bounding box center [604, 39] width 15 height 12
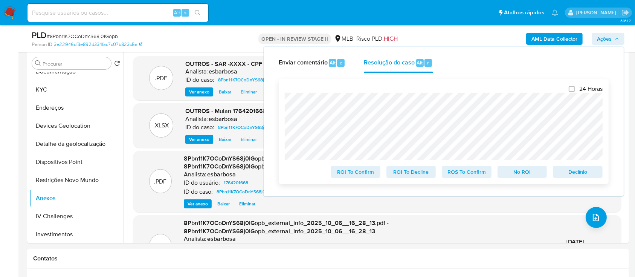
click at [472, 174] on span "ROS To Confirm" at bounding box center [466, 171] width 39 height 11
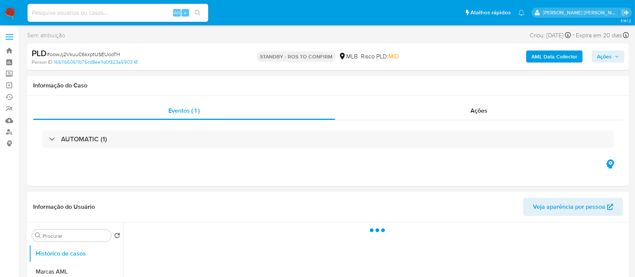
select select "10"
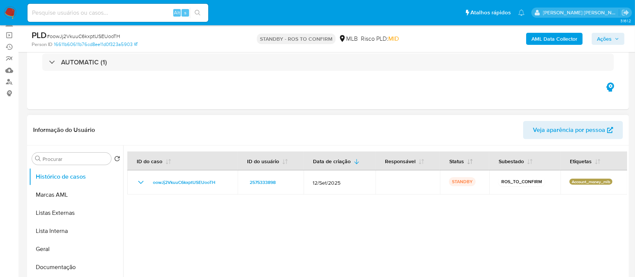
scroll to position [100, 0]
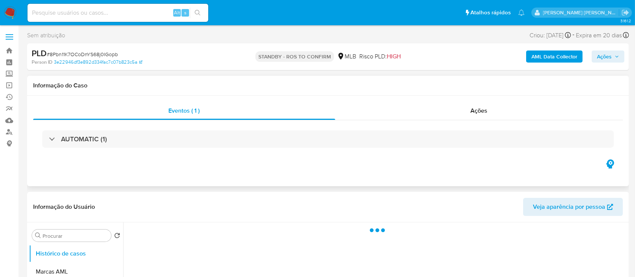
click at [394, 116] on div "Ações" at bounding box center [479, 111] width 288 height 18
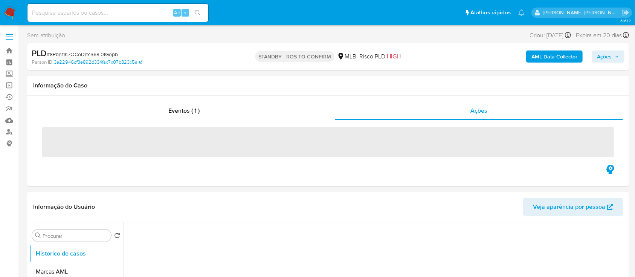
select select "10"
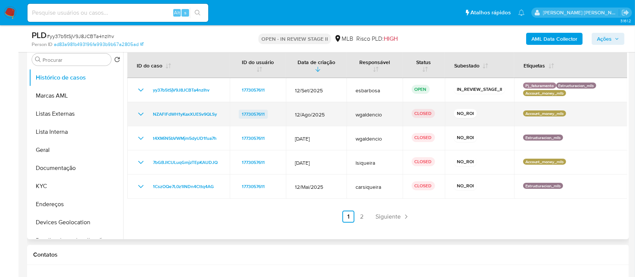
scroll to position [151, 0]
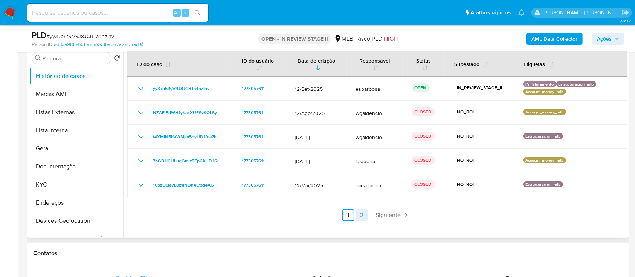
click at [361, 218] on link "2" at bounding box center [362, 215] width 12 height 12
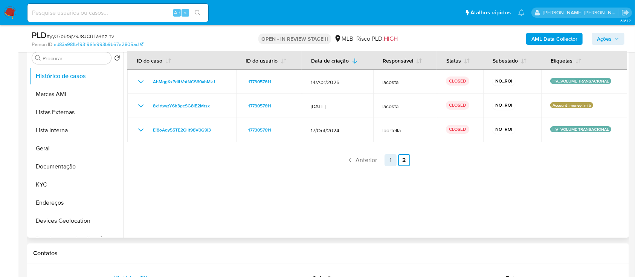
click at [389, 162] on link "1" at bounding box center [390, 160] width 12 height 12
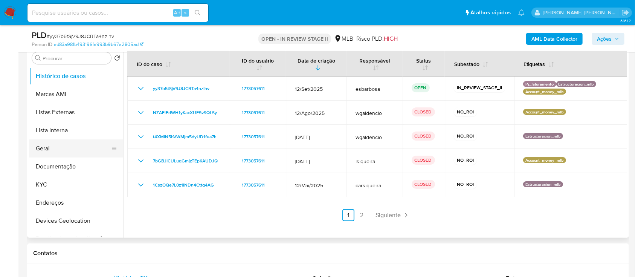
click at [55, 146] on button "Geral" at bounding box center [73, 148] width 88 height 18
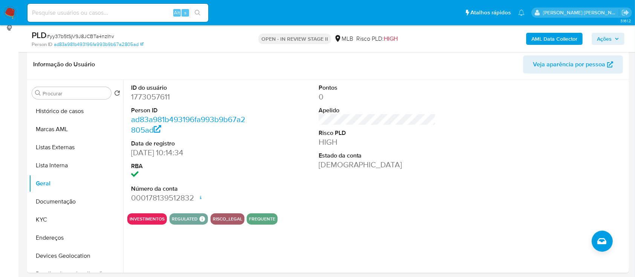
scroll to position [100, 0]
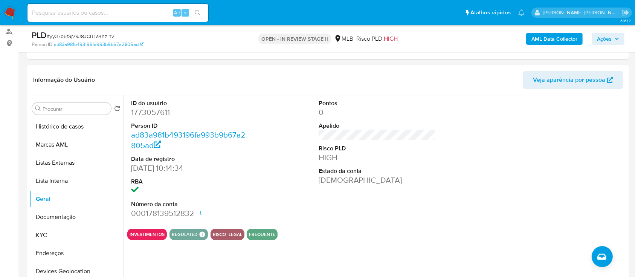
click at [153, 113] on dd "1773057611" at bounding box center [189, 112] width 117 height 11
copy dd "1773057611"
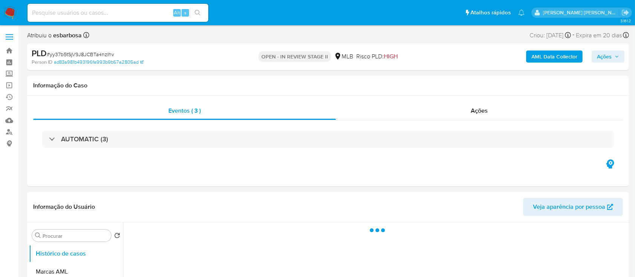
click at [94, 53] on span "# yy37b5tSjV9J8JCBTa4nzIhv" at bounding box center [80, 54] width 67 height 8
select select "10"
copy span "yy37b5tSjV9J8JCBTa4nzIhv"
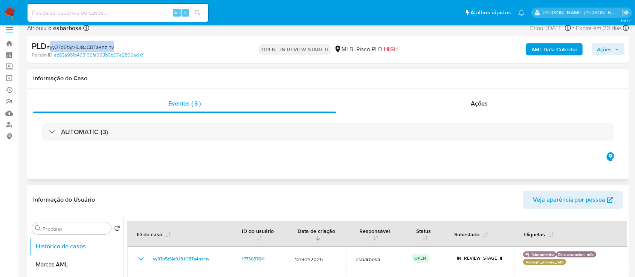
scroll to position [50, 0]
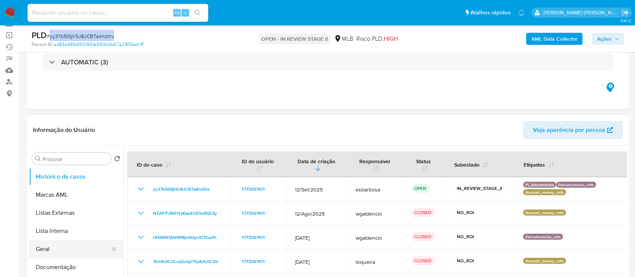
click at [50, 249] on button "Geral" at bounding box center [73, 249] width 88 height 18
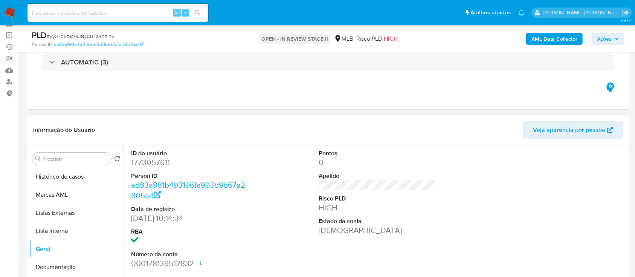
click at [154, 168] on dl "ID do usuário 1773057611 Person ID ad83a981b493196fa993b9b67a2805ad Data de reg…" at bounding box center [189, 209] width 117 height 120
click at [161, 163] on dd "1773057611" at bounding box center [189, 162] width 117 height 11
copy dd "1773057611"
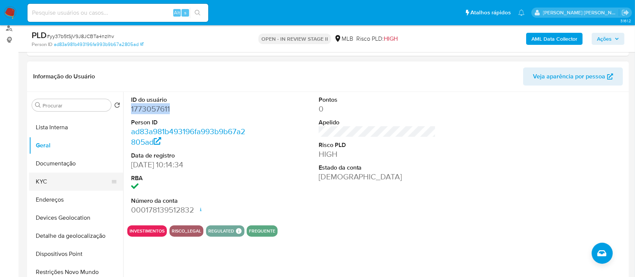
scroll to position [151, 0]
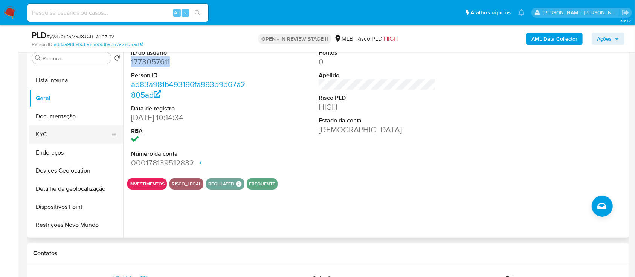
click at [63, 129] on button "KYC" at bounding box center [73, 134] width 88 height 18
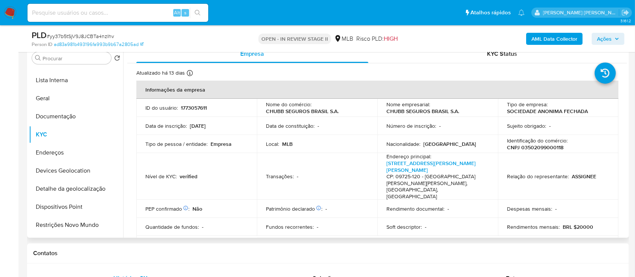
click at [542, 149] on p "CNPJ 03502099000118" at bounding box center [535, 147] width 56 height 7
copy p "03502099000118"
click at [55, 101] on button "Geral" at bounding box center [73, 98] width 88 height 18
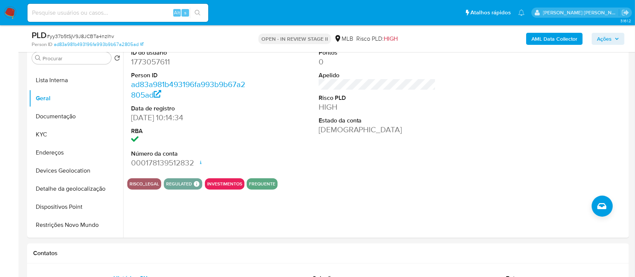
click at [607, 36] on span "Ações" at bounding box center [604, 39] width 15 height 12
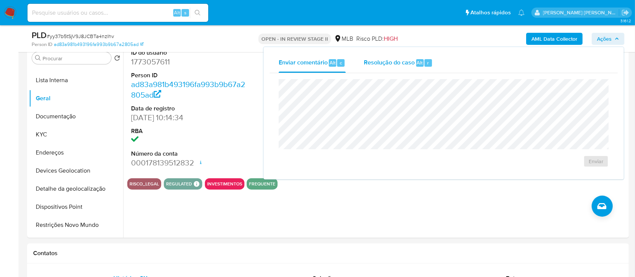
click at [382, 64] on span "Resolução do caso" at bounding box center [389, 62] width 51 height 9
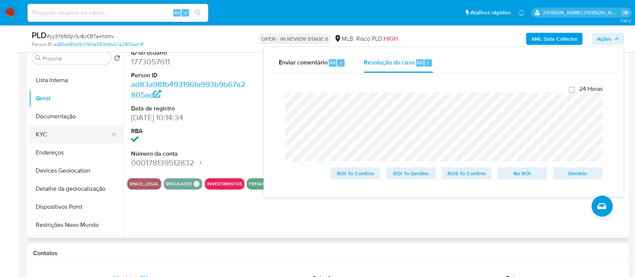
click at [57, 131] on button "KYC" at bounding box center [73, 134] width 88 height 18
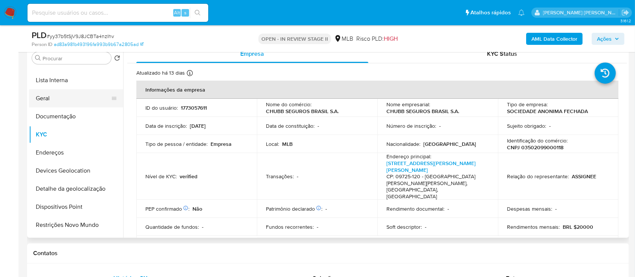
click at [56, 101] on button "Geral" at bounding box center [73, 98] width 88 height 18
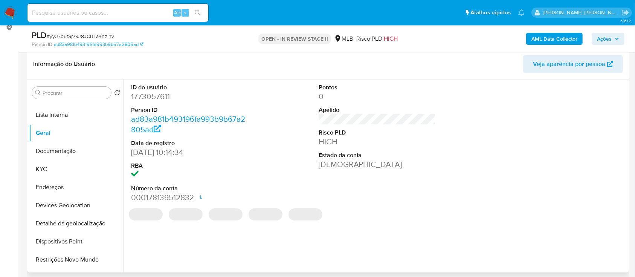
scroll to position [100, 0]
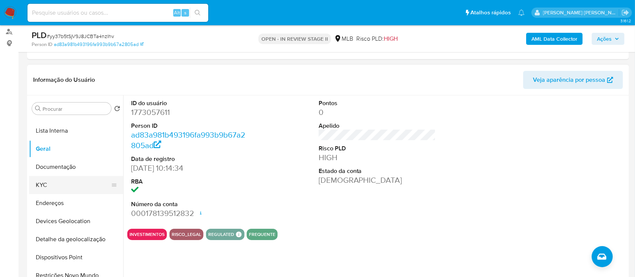
click at [59, 184] on button "KYC" at bounding box center [73, 185] width 88 height 18
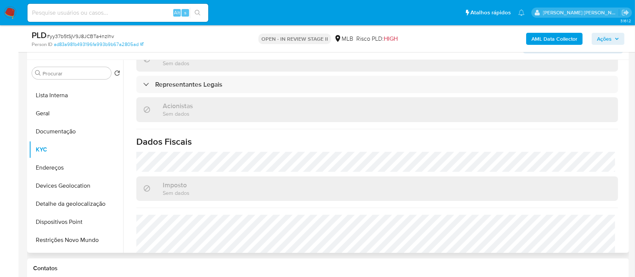
scroll to position [151, 0]
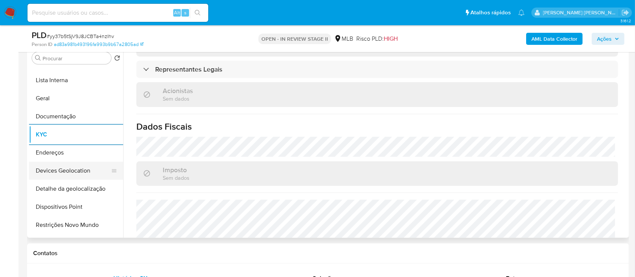
click at [69, 169] on button "Devices Geolocation" at bounding box center [73, 171] width 88 height 18
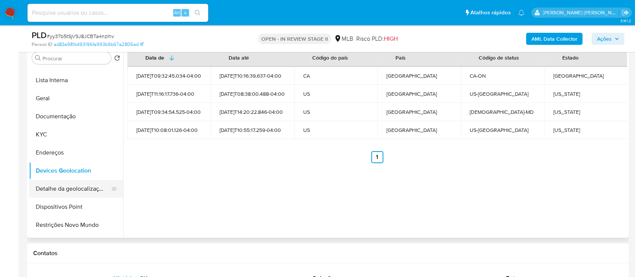
scroll to position [100, 0]
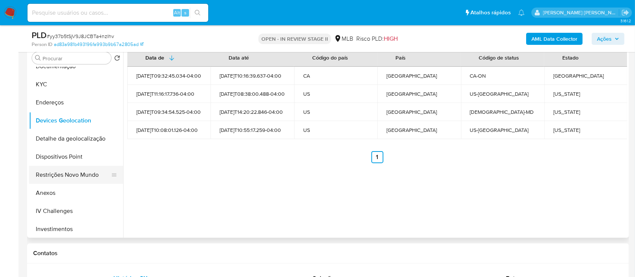
click at [64, 175] on button "Restrições Novo Mundo" at bounding box center [73, 175] width 88 height 18
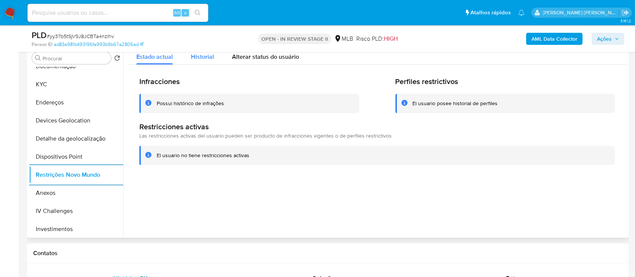
click at [212, 58] on span "Historial" at bounding box center [202, 56] width 23 height 9
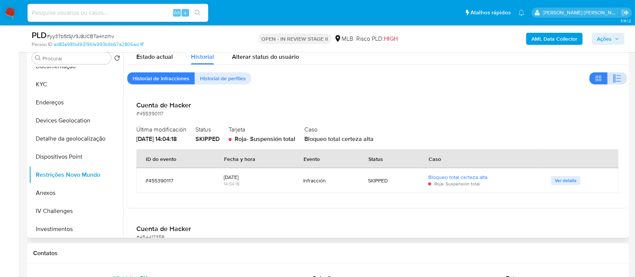
click at [617, 81] on icon "button" at bounding box center [618, 81] width 5 height 1
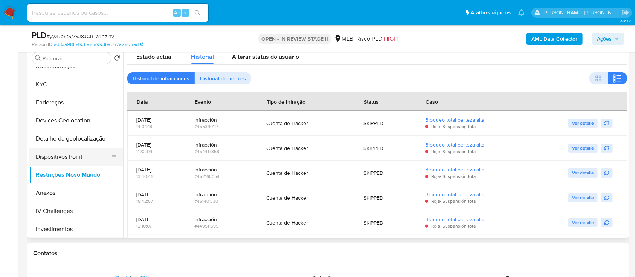
click at [73, 155] on button "Dispositivos Point" at bounding box center [73, 157] width 88 height 18
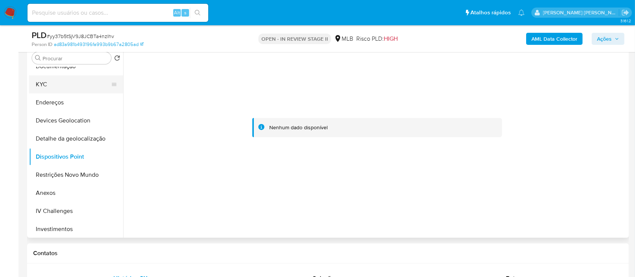
click at [50, 82] on button "KYC" at bounding box center [73, 84] width 88 height 18
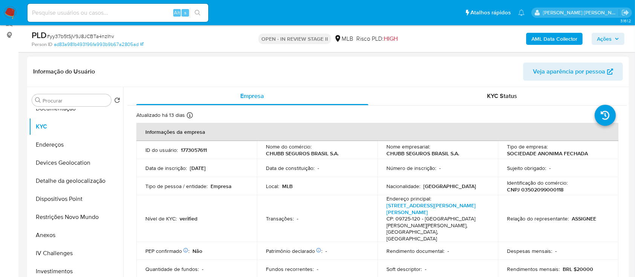
scroll to position [151, 0]
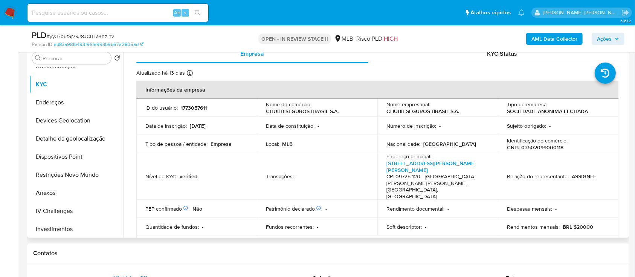
click at [538, 148] on p "CNPJ 03502099000118" at bounding box center [535, 147] width 56 height 7
copy p "03502099000118"
drag, startPoint x: 384, startPoint y: 110, endPoint x: 474, endPoint y: 96, distance: 90.7
click at [459, 111] on div "Nome empresarial : CHUBB SEGUROS BRASIL S.A." at bounding box center [437, 108] width 102 height 14
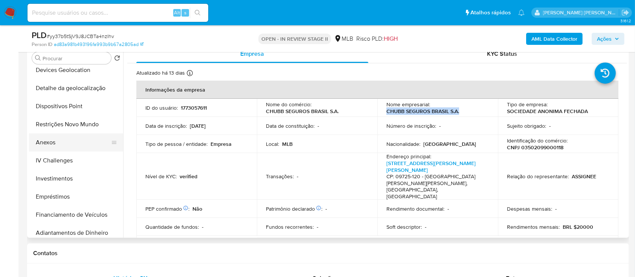
click at [57, 142] on button "Anexos" at bounding box center [73, 142] width 88 height 18
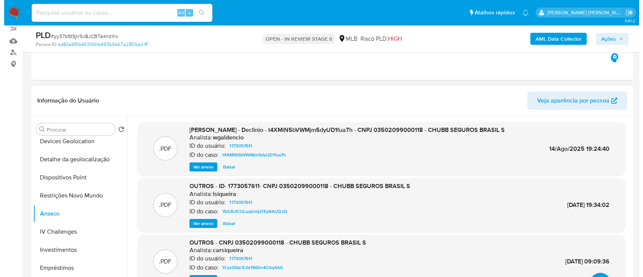
scroll to position [100, 0]
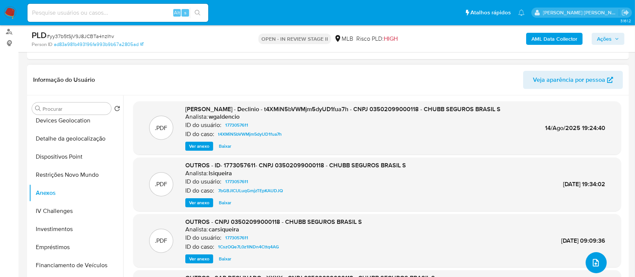
click at [592, 260] on icon "upload-file" at bounding box center [595, 262] width 9 height 9
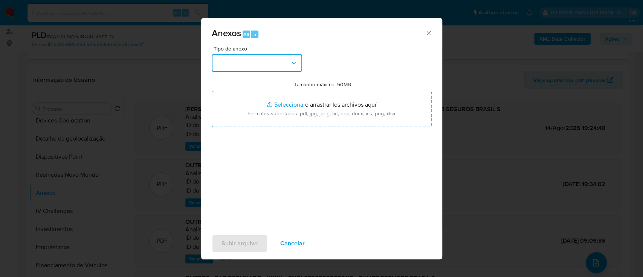
click at [280, 59] on button "button" at bounding box center [257, 63] width 90 height 18
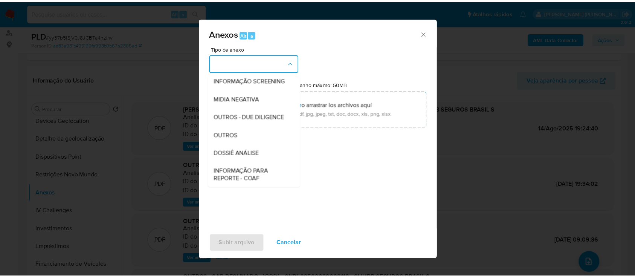
scroll to position [116, 0]
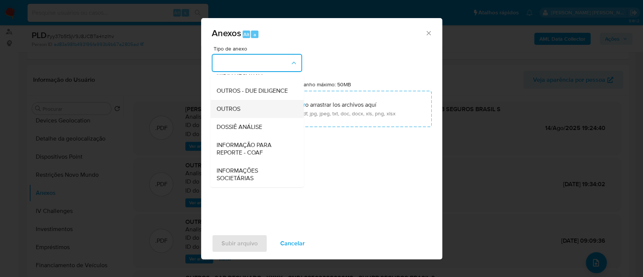
click at [227, 110] on span "OUTROS" at bounding box center [228, 109] width 24 height 8
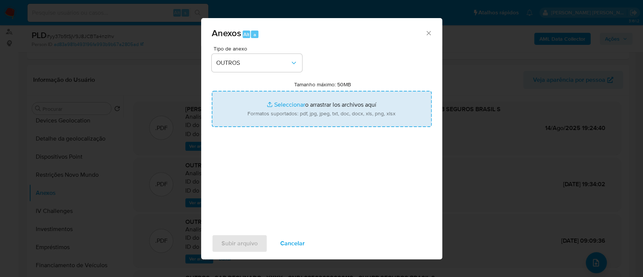
click at [289, 105] on input "Tamanho máximo: 50MB Seleccionar archivos" at bounding box center [322, 109] width 220 height 36
type input "C:\fakepath\Declinio SAR - yy37b5tSjV9J8JCBTa4nzIhv - CNPJ 03502099000118 - CHU…"
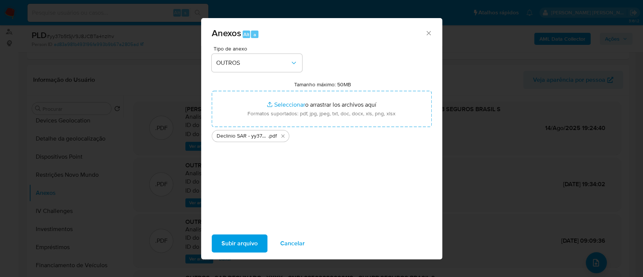
click at [236, 237] on span "Subir arquivo" at bounding box center [239, 243] width 36 height 17
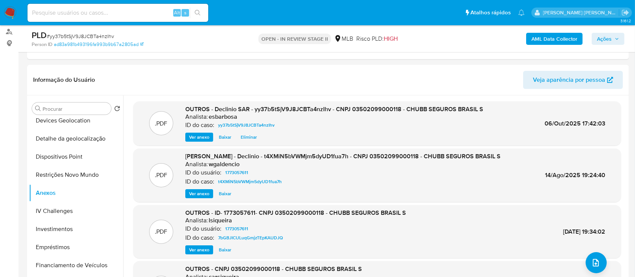
click at [596, 38] on button "Ações" at bounding box center [607, 39] width 33 height 12
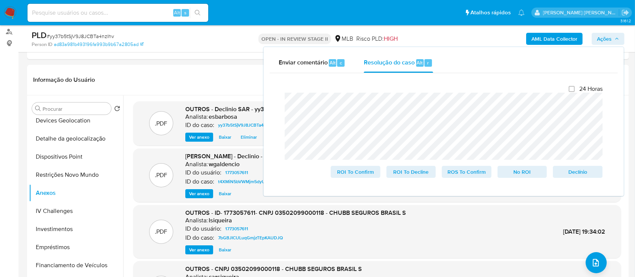
scroll to position [50, 0]
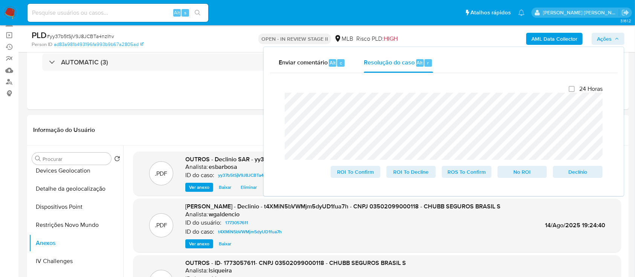
click at [277, 98] on div "Fechamento do caso 24 Horas ROI To Confirm ROI To Decline ROS To Confirm No ROI…" at bounding box center [444, 131] width 348 height 117
click at [514, 174] on span "No ROI" at bounding box center [522, 171] width 39 height 11
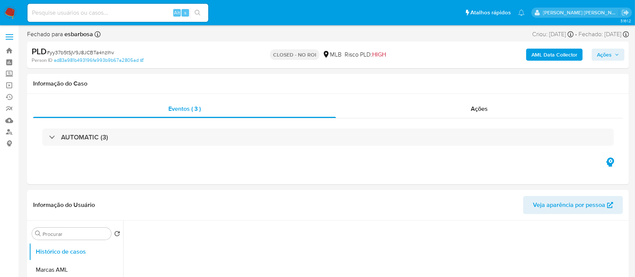
select select "10"
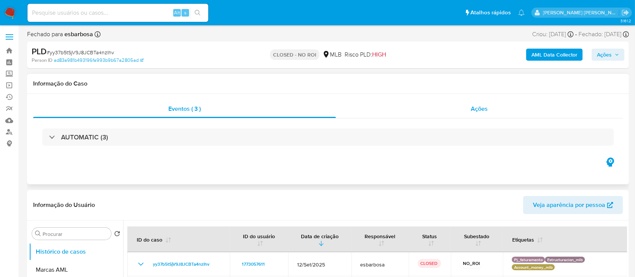
click at [414, 113] on div "Ações" at bounding box center [479, 109] width 287 height 18
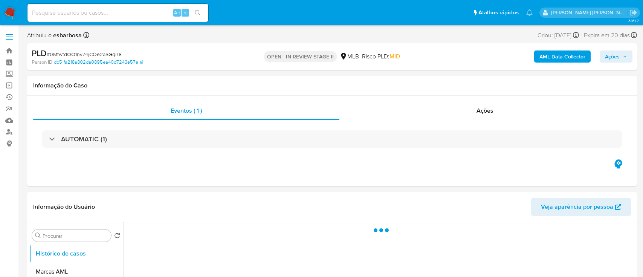
select select "10"
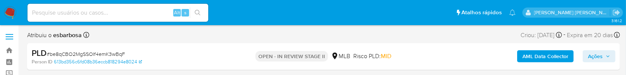
select select "10"
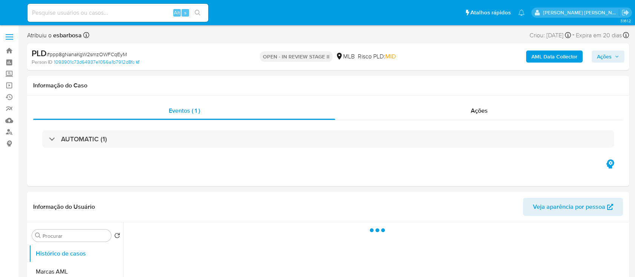
select select "10"
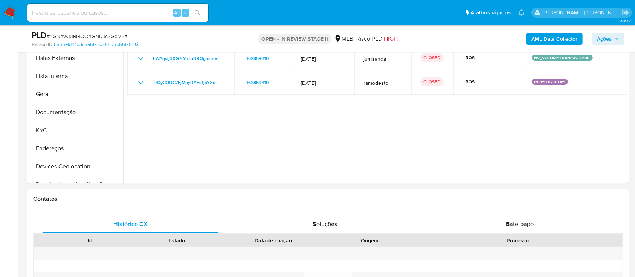
scroll to position [151, 0]
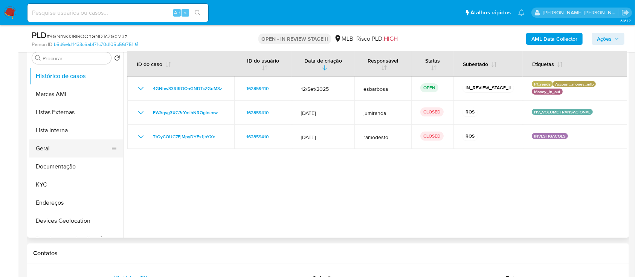
click at [47, 148] on button "Geral" at bounding box center [73, 148] width 88 height 18
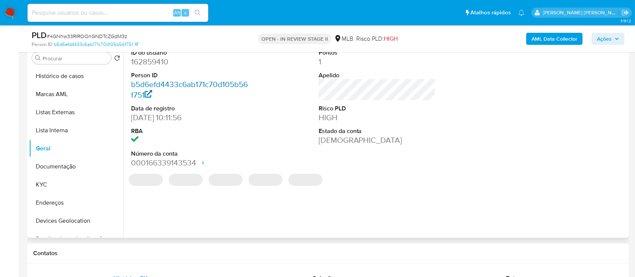
scroll to position [100, 0]
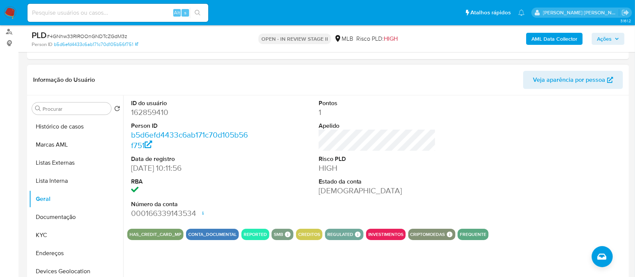
click at [155, 114] on dd "162859410" at bounding box center [189, 112] width 117 height 11
copy dd "162859410"
click at [64, 219] on button "Documentação" at bounding box center [73, 217] width 88 height 18
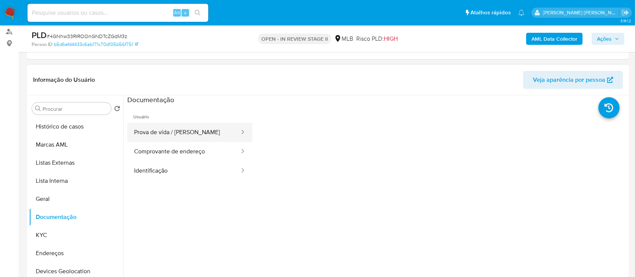
click at [178, 137] on button "Prova de vida / Selfie" at bounding box center [183, 132] width 113 height 19
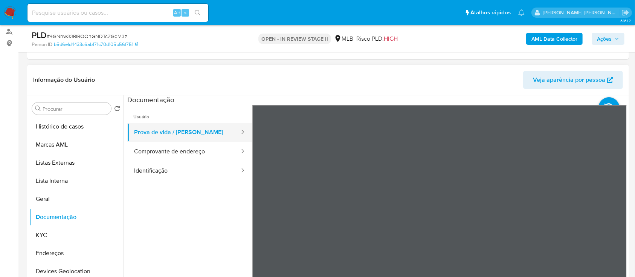
click at [170, 137] on button "Prova de vida / Selfie" at bounding box center [183, 132] width 113 height 19
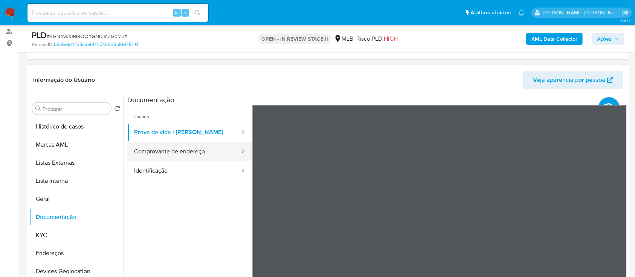
click at [169, 153] on button "Comprovante de endereço" at bounding box center [183, 151] width 113 height 19
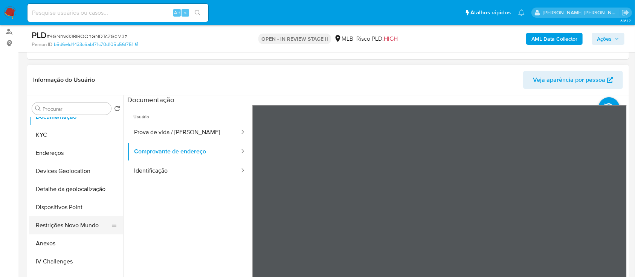
click at [79, 226] on button "Restrições Novo Mundo" at bounding box center [73, 225] width 88 height 18
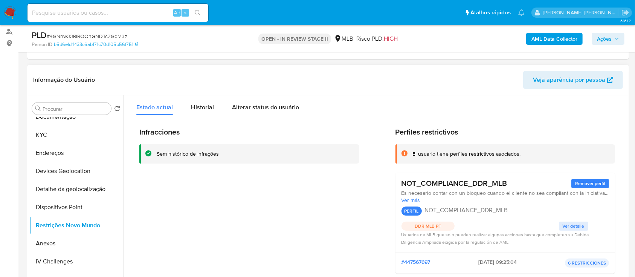
click at [412, 202] on span "Ver más" at bounding box center [505, 200] width 208 height 7
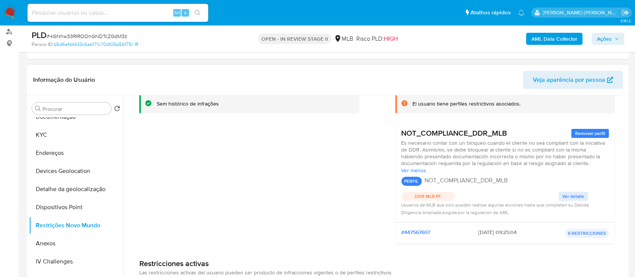
scroll to position [0, 0]
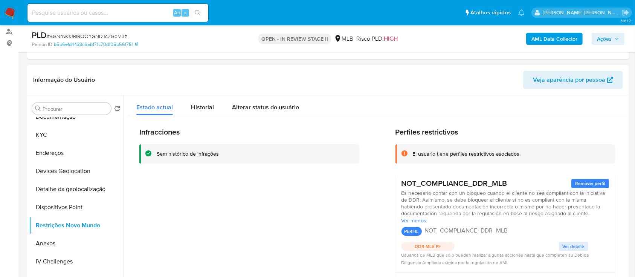
drag, startPoint x: 507, startPoint y: 183, endPoint x: 446, endPoint y: 155, distance: 66.4
click at [446, 155] on div "Perfiles restrictivos El usuario tiene perfiles restrictivos asociados. NOT_COM…" at bounding box center [505, 213] width 220 height 172
click at [292, 200] on div "Infracciones Sem histórico de infrações" at bounding box center [249, 213] width 220 height 172
click at [57, 134] on button "KYC" at bounding box center [73, 135] width 88 height 18
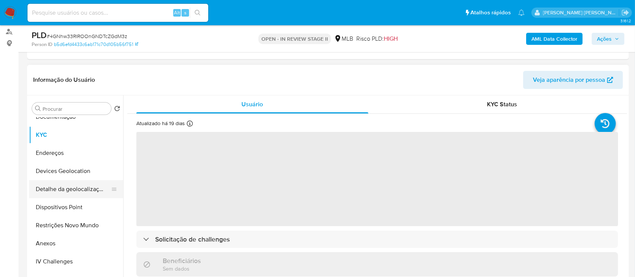
scroll to position [50, 0]
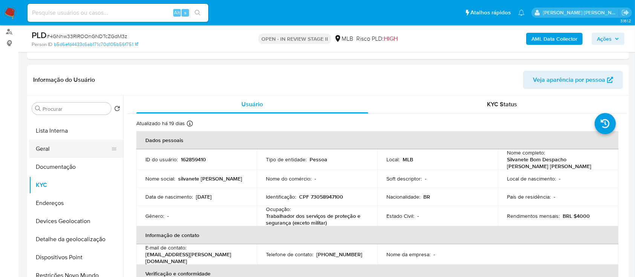
click at [59, 150] on button "Geral" at bounding box center [73, 149] width 88 height 18
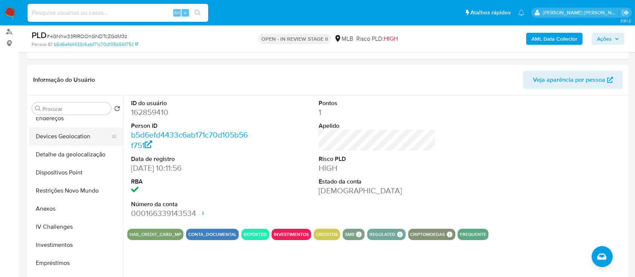
scroll to position [151, 0]
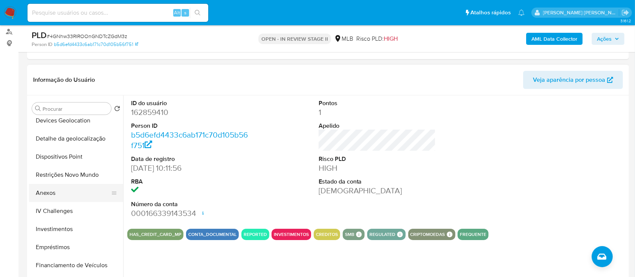
click at [59, 195] on button "Anexos" at bounding box center [73, 193] width 88 height 18
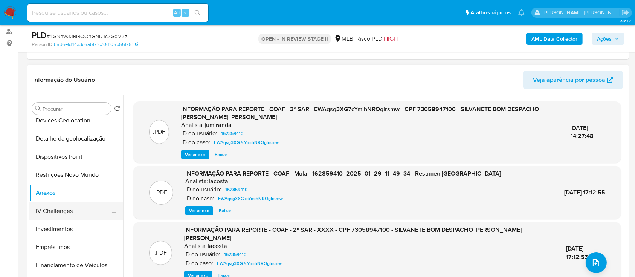
scroll to position [100, 0]
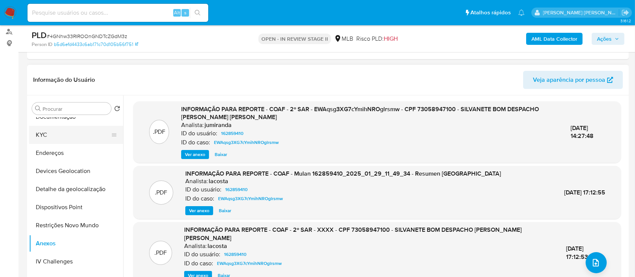
click at [54, 133] on button "KYC" at bounding box center [73, 135] width 88 height 18
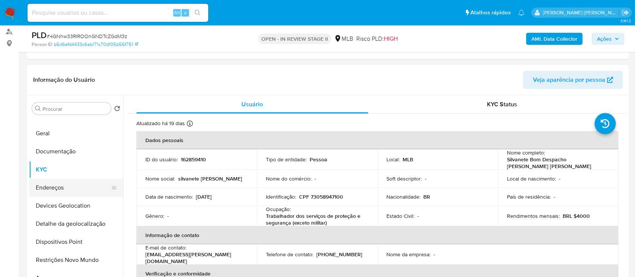
scroll to position [50, 0]
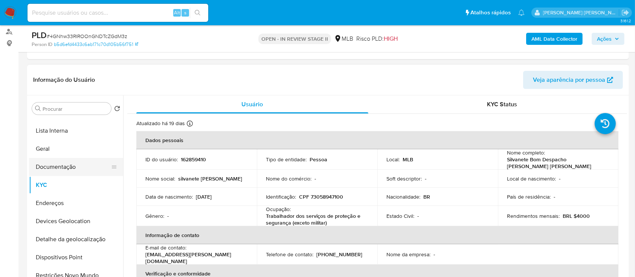
click at [61, 166] on button "Documentação" at bounding box center [73, 167] width 88 height 18
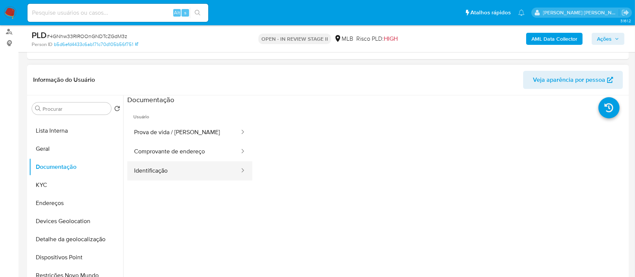
click at [163, 171] on button "Identificação" at bounding box center [183, 170] width 113 height 19
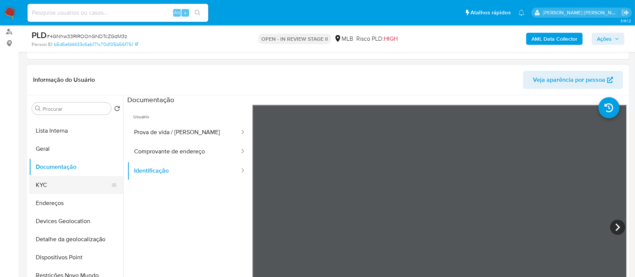
click at [58, 190] on button "KYC" at bounding box center [73, 185] width 88 height 18
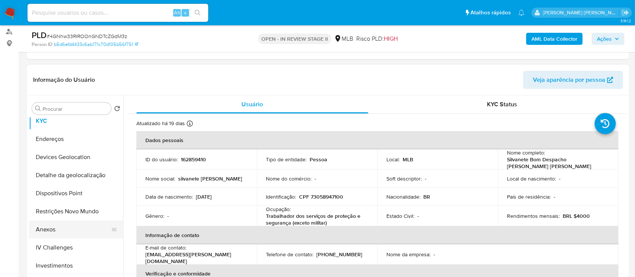
scroll to position [151, 0]
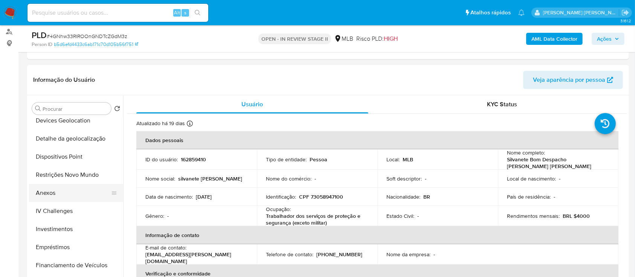
click at [63, 193] on button "Anexos" at bounding box center [73, 193] width 88 height 18
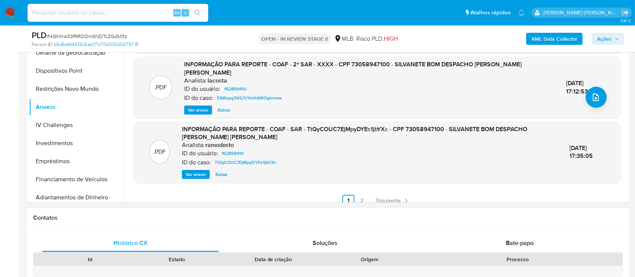
scroll to position [201, 0]
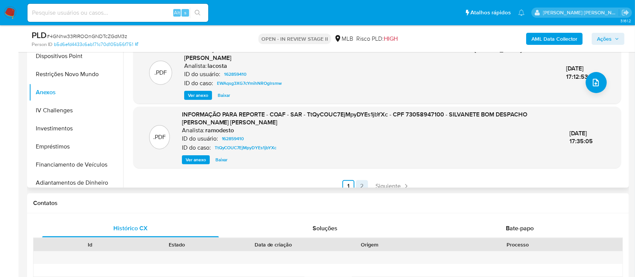
click at [364, 180] on link "2" at bounding box center [362, 186] width 12 height 12
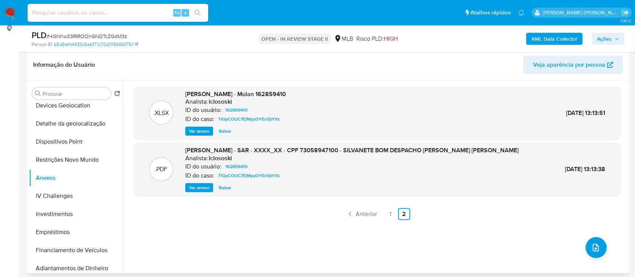
scroll to position [100, 0]
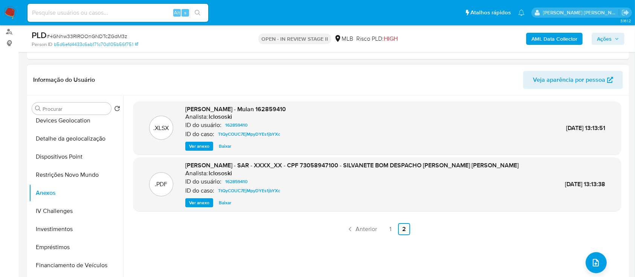
click at [199, 203] on span "Ver anexo" at bounding box center [199, 203] width 20 height 8
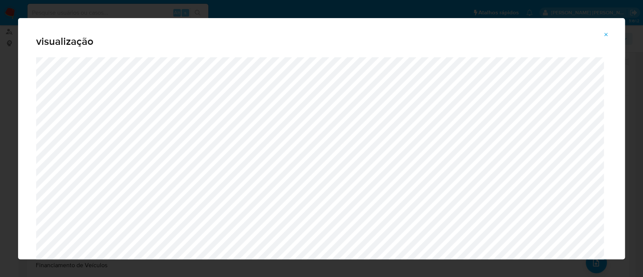
click at [607, 34] on icon "Attachment preview" at bounding box center [606, 35] width 6 height 6
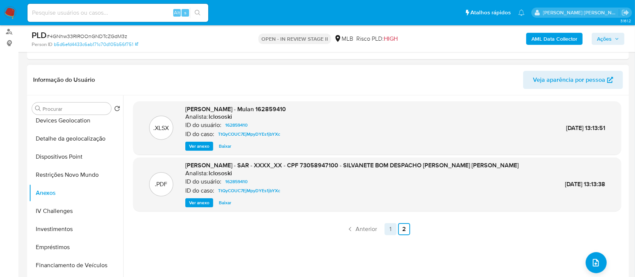
click at [386, 228] on link "1" at bounding box center [390, 229] width 12 height 12
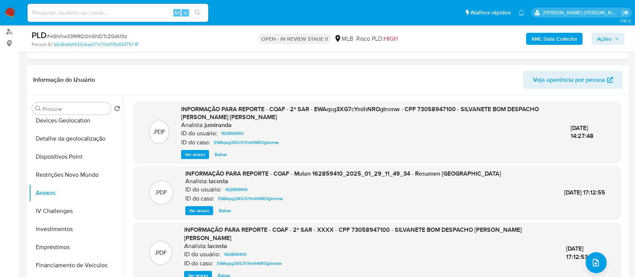
click at [193, 155] on span "Ver anexo" at bounding box center [195, 155] width 20 height 8
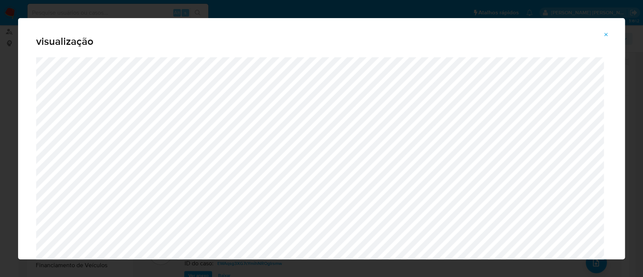
click at [606, 37] on icon "Attachment preview" at bounding box center [606, 35] width 6 height 6
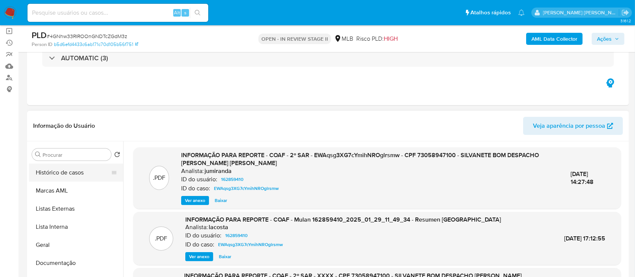
scroll to position [50, 0]
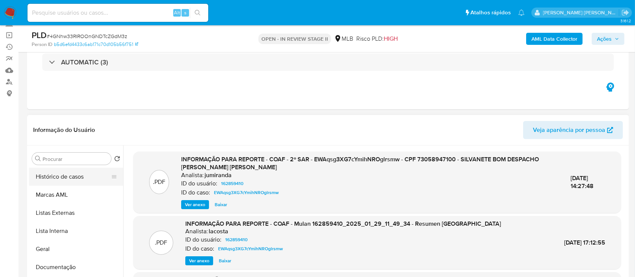
click at [69, 179] on button "Histórico de casos" at bounding box center [73, 177] width 88 height 18
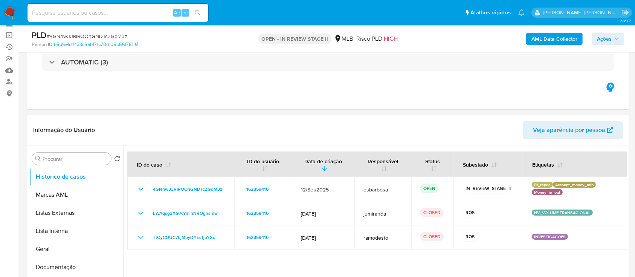
scroll to position [100, 0]
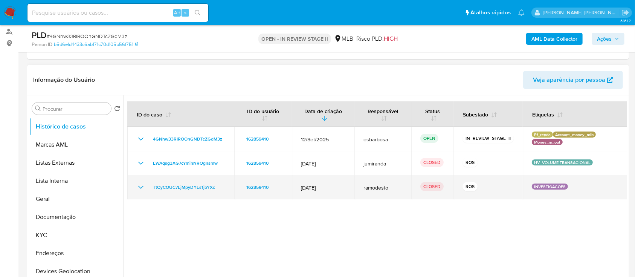
click at [139, 188] on icon "Mostrar/Ocultar" at bounding box center [140, 187] width 9 height 9
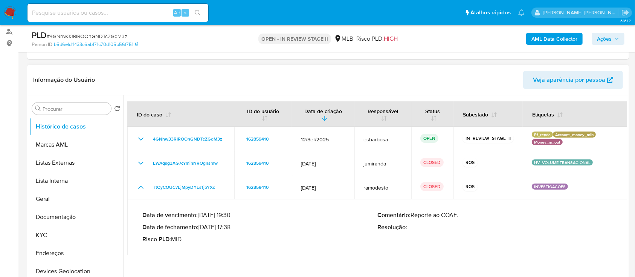
drag, startPoint x: 232, startPoint y: 227, endPoint x: 203, endPoint y: 227, distance: 29.7
click at [203, 227] on p "Data de fechamento : 03/07/2024 17:38" at bounding box center [259, 227] width 235 height 8
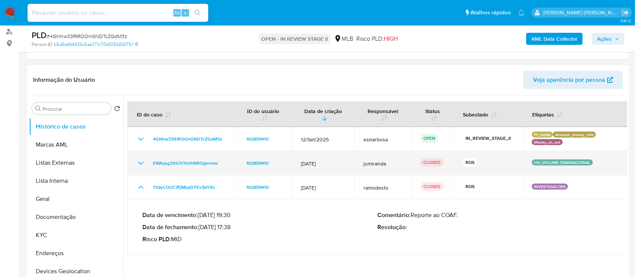
click at [141, 165] on icon "Mostrar/Ocultar" at bounding box center [140, 162] width 9 height 9
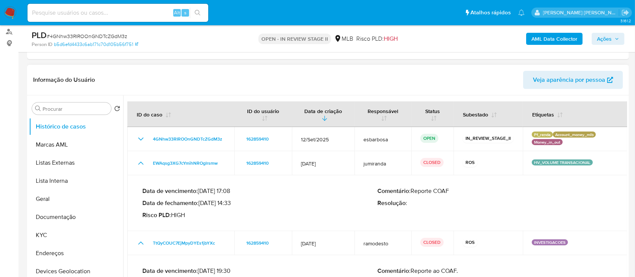
drag, startPoint x: 232, startPoint y: 203, endPoint x: 202, endPoint y: 203, distance: 30.1
click at [202, 203] on p "Data de fechamento : 31/01/2025 14:33" at bounding box center [259, 203] width 235 height 8
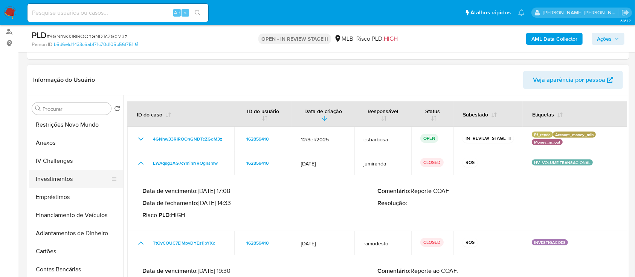
scroll to position [151, 0]
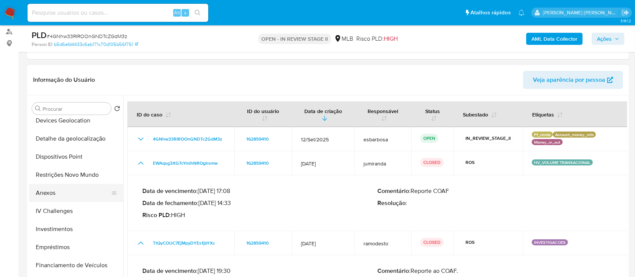
click at [64, 192] on button "Anexos" at bounding box center [73, 193] width 88 height 18
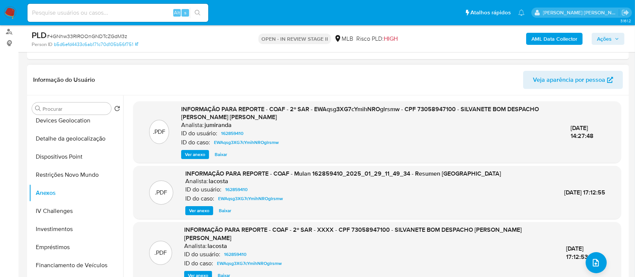
click at [200, 151] on span "Ver anexo" at bounding box center [195, 155] width 20 height 8
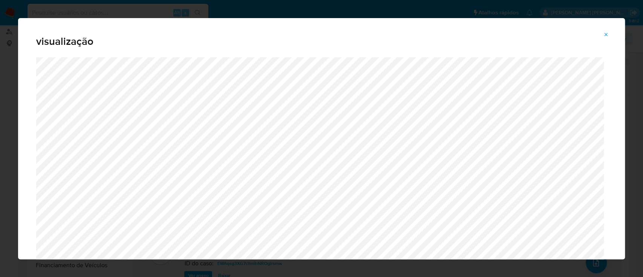
click at [605, 34] on icon "Attachment preview" at bounding box center [605, 34] width 3 height 3
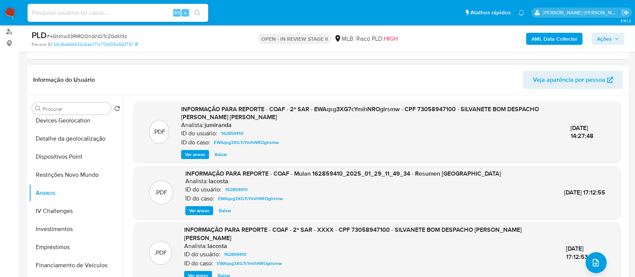
click at [102, 37] on span "# 4GNhw33RIROOnGNDTcZGdM3z" at bounding box center [87, 36] width 81 height 8
copy span "4GNhw33RIROOnGNDTcZGdM3z"
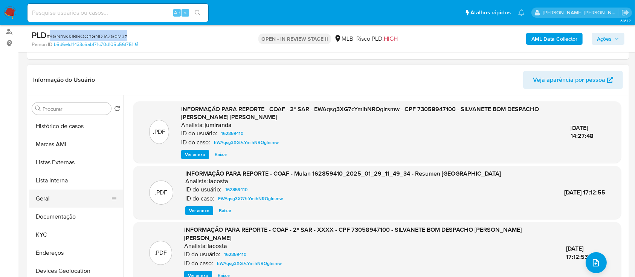
scroll to position [0, 0]
click at [50, 233] on button "KYC" at bounding box center [73, 235] width 88 height 18
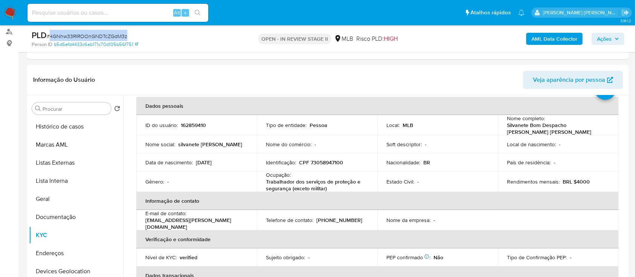
scroll to position [50, 0]
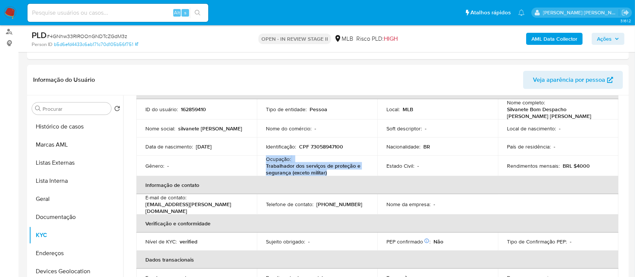
drag, startPoint x: 331, startPoint y: 168, endPoint x: 264, endPoint y: 157, distance: 68.0
click at [264, 157] on td "Ocupação : Trabalhador dos serviços de proteção e segurança (exceto militar)" at bounding box center [317, 165] width 120 height 20
copy div "Ocupação : Trabalhador dos serviços de proteção e segurança (exceto militar)"
click at [599, 35] on span "Ações" at bounding box center [604, 39] width 15 height 12
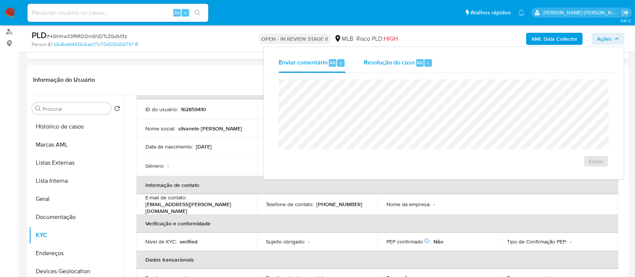
click at [396, 67] on div "Resolução do caso Alt r" at bounding box center [398, 63] width 69 height 20
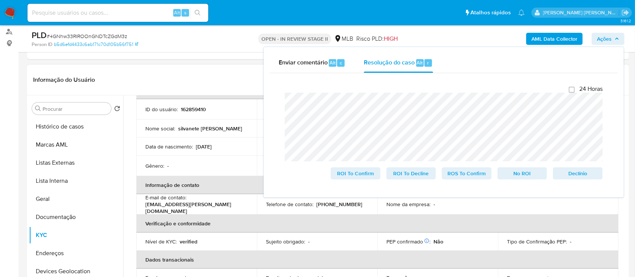
click at [229, 162] on div "Gênero : -" at bounding box center [196, 165] width 102 height 7
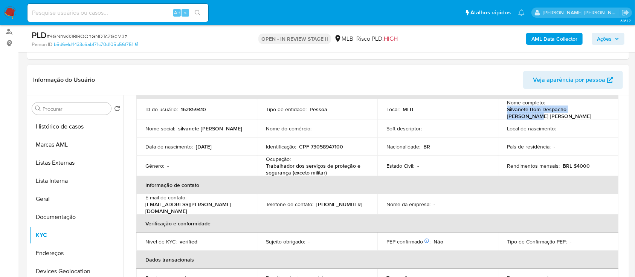
drag, startPoint x: 599, startPoint y: 113, endPoint x: 503, endPoint y: 114, distance: 96.4
click at [503, 114] on td "Nome completo : Silvanete Bom Despacho Sousa Matos" at bounding box center [558, 109] width 120 height 20
copy p "Silvanete Bom Despacho Sousa Matos"
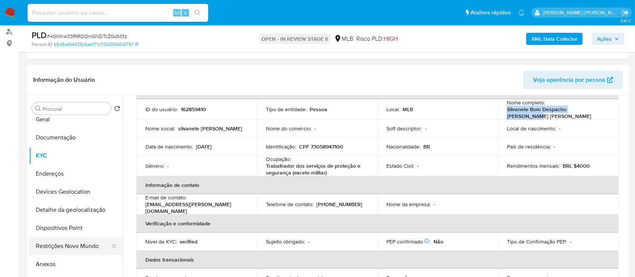
scroll to position [100, 0]
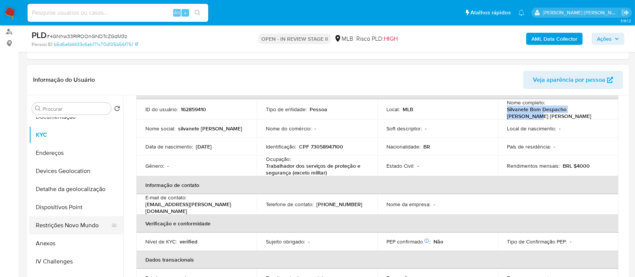
click at [57, 224] on button "Restrições Novo Mundo" at bounding box center [73, 225] width 88 height 18
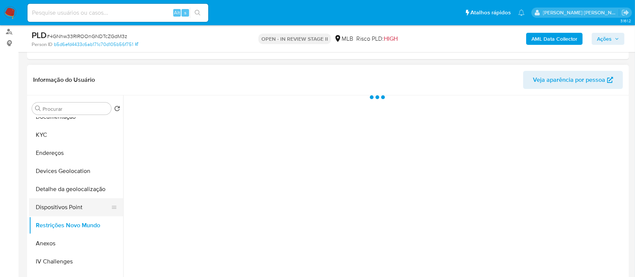
scroll to position [0, 0]
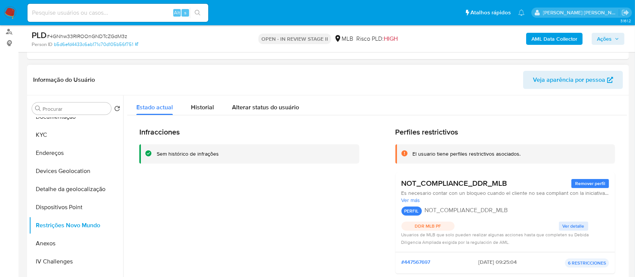
click at [174, 152] on div "Sem histórico de infrações" at bounding box center [188, 153] width 62 height 7
drag, startPoint x: 527, startPoint y: 152, endPoint x: 447, endPoint y: 153, distance: 79.4
click at [447, 153] on div "El usuario tiene perfiles restrictivos asociados." at bounding box center [510, 153] width 197 height 7
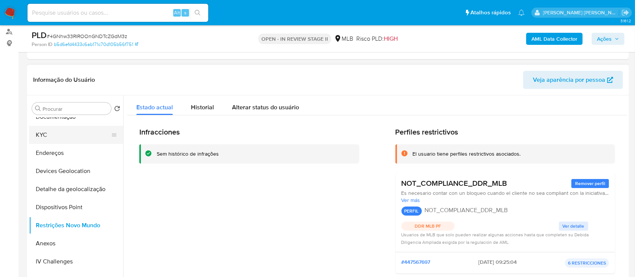
click at [65, 137] on button "KYC" at bounding box center [73, 135] width 88 height 18
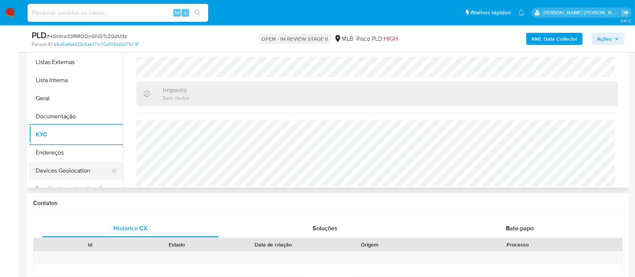
click at [78, 171] on button "Devices Geolocation" at bounding box center [73, 171] width 88 height 18
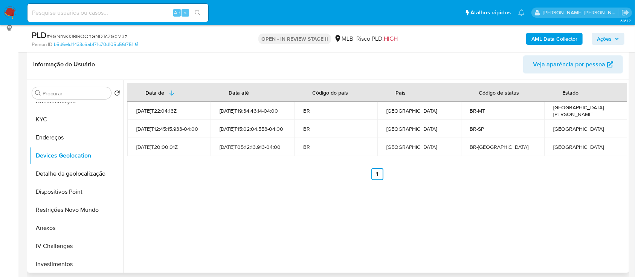
scroll to position [100, 0]
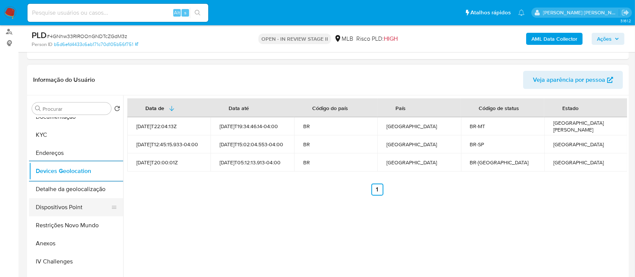
click at [88, 203] on button "Dispositivos Point" at bounding box center [73, 207] width 88 height 18
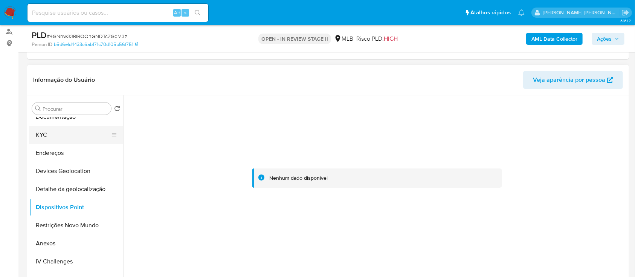
drag, startPoint x: 33, startPoint y: 132, endPoint x: 40, endPoint y: 137, distance: 8.4
click at [37, 134] on button "KYC" at bounding box center [73, 135] width 88 height 18
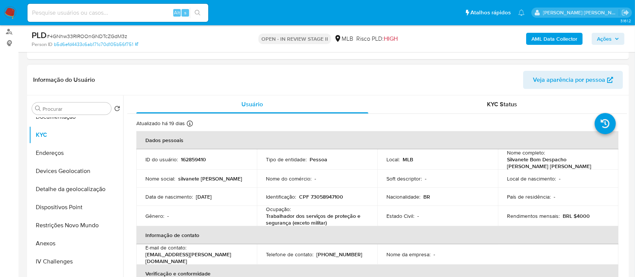
click at [587, 162] on p "Silvanete Bom Despacho Sousa Matos" at bounding box center [556, 163] width 99 height 14
click at [590, 161] on p "Silvanete Bom Despacho Sousa Matos" at bounding box center [556, 163] width 99 height 14
drag, startPoint x: 605, startPoint y: 160, endPoint x: 500, endPoint y: 165, distance: 104.8
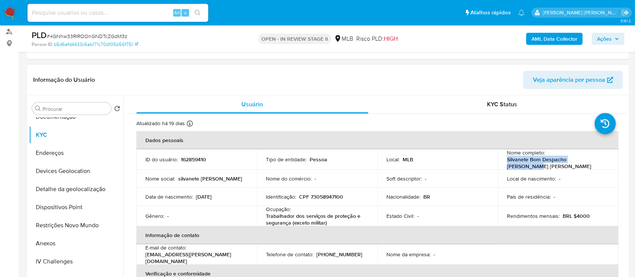
click at [500, 165] on td "Nome completo : Silvanete Bom Despacho Sousa Matos" at bounding box center [558, 159] width 120 height 20
copy p "Silvanete Bom Despacho Sousa Matos"
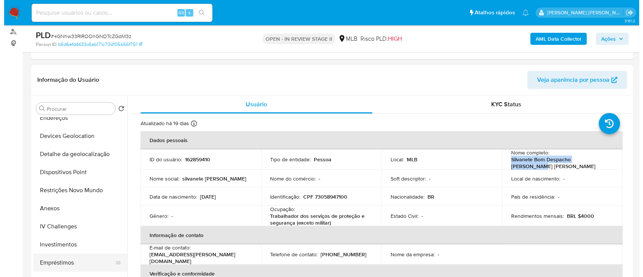
scroll to position [151, 0]
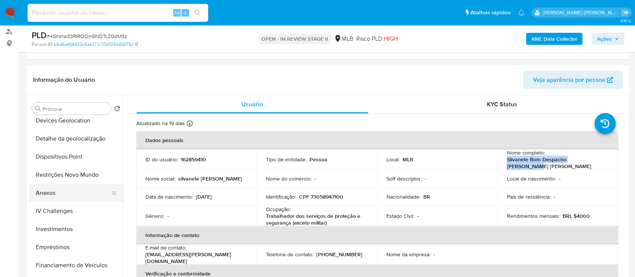
click at [60, 189] on button "Anexos" at bounding box center [73, 193] width 88 height 18
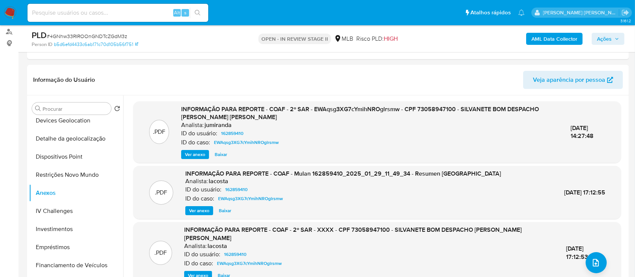
click at [559, 39] on b "AML Data Collector" at bounding box center [554, 39] width 46 height 12
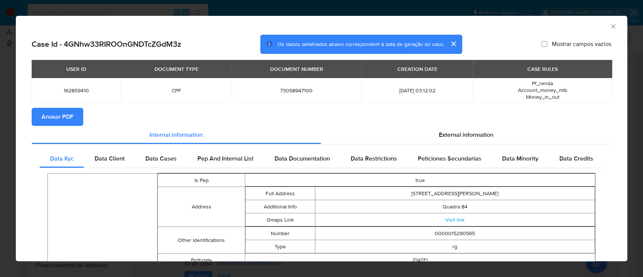
click at [56, 119] on span "Anexar PDF" at bounding box center [57, 116] width 32 height 17
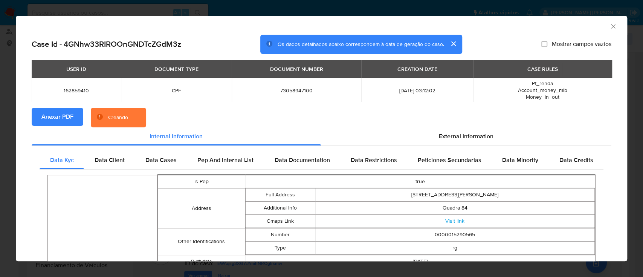
click at [510, 112] on section "Anexar PDF Creando" at bounding box center [321, 118] width 579 height 20
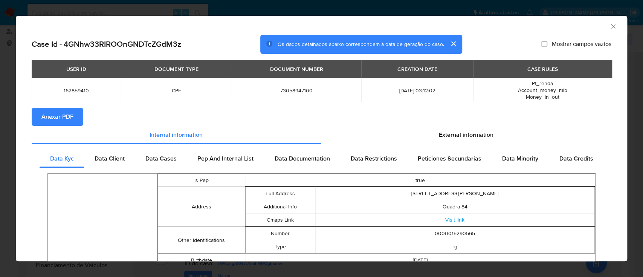
click at [609, 26] on icon "Fechar a janela" at bounding box center [613, 27] width 8 height 8
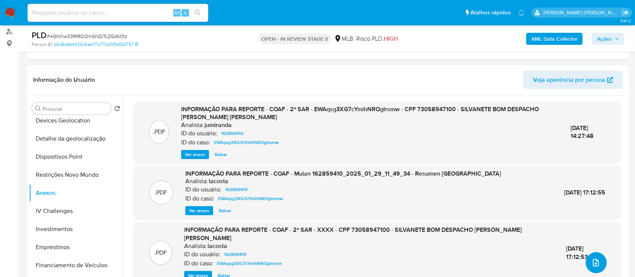
click at [593, 265] on icon "upload-file" at bounding box center [595, 262] width 9 height 9
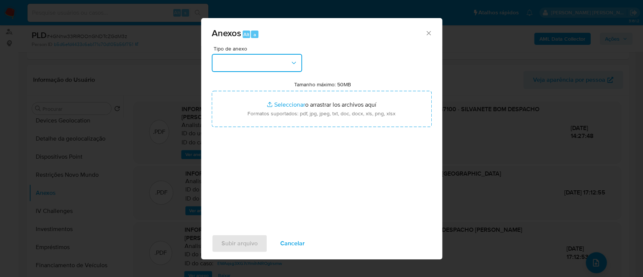
click at [242, 68] on button "button" at bounding box center [257, 63] width 90 height 18
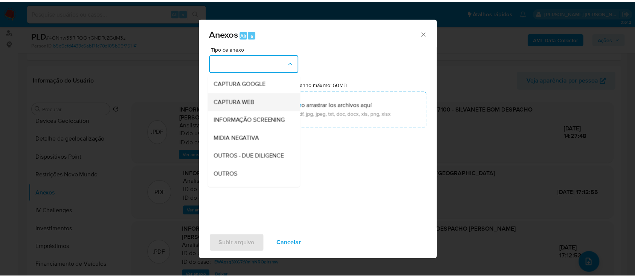
scroll to position [50, 0]
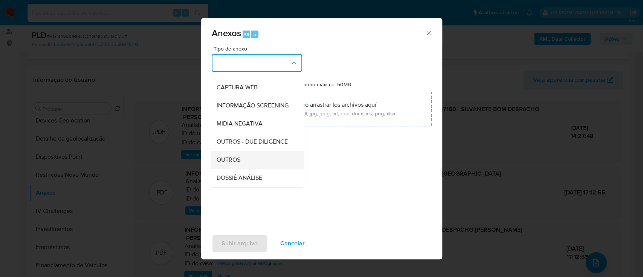
click at [236, 163] on span "OUTROS" at bounding box center [228, 160] width 24 height 8
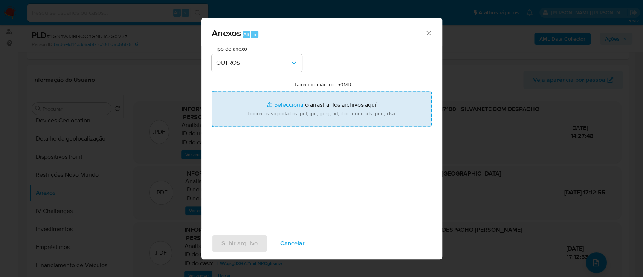
click at [290, 103] on input "Tamanho máximo: 50MB Seleccionar archivos" at bounding box center [322, 109] width 220 height 36
type input "C:\fakepath\Mulan 162859410_2025_10_06_08_51_19.xlsx"
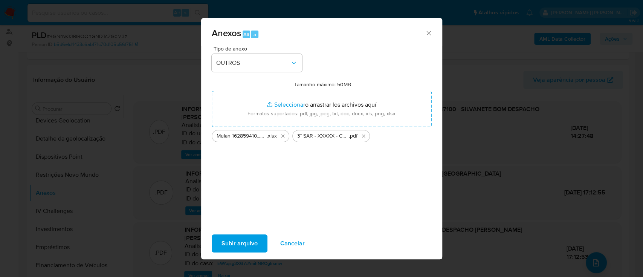
click at [237, 246] on span "Subir arquivo" at bounding box center [239, 243] width 36 height 17
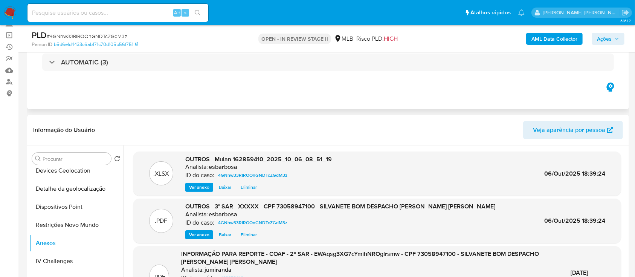
scroll to position [0, 0]
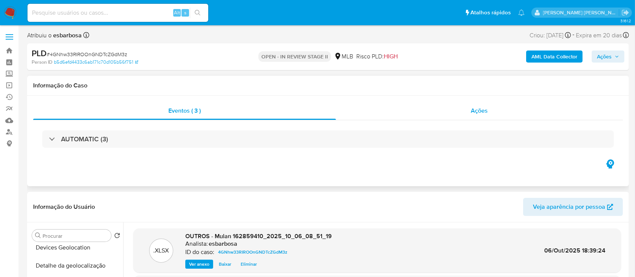
click at [399, 107] on div "Ações" at bounding box center [479, 111] width 287 height 18
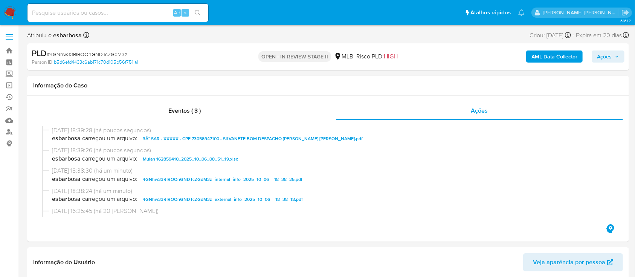
click at [603, 55] on span "Ações" at bounding box center [604, 56] width 15 height 12
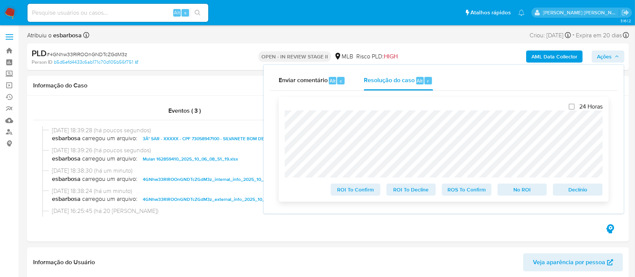
click at [458, 193] on span "ROS To Confirm" at bounding box center [466, 189] width 39 height 11
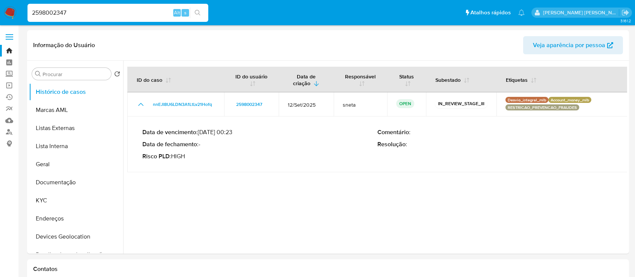
select select "10"
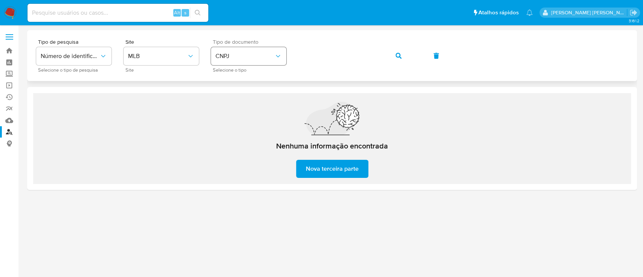
click at [256, 53] on span "CNPJ" at bounding box center [244, 56] width 59 height 8
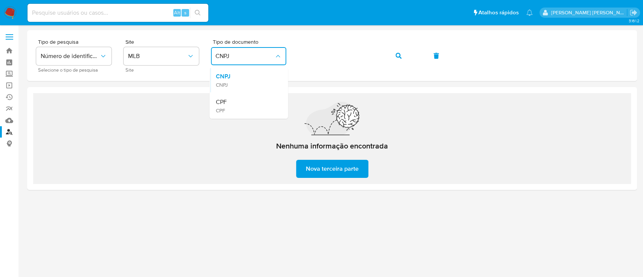
click at [237, 104] on div "CPF CPF" at bounding box center [246, 106] width 62 height 26
click at [399, 56] on icon "button" at bounding box center [398, 56] width 6 height 6
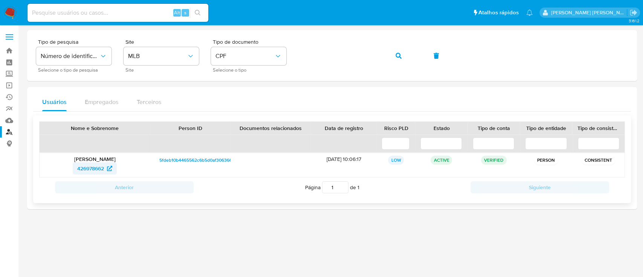
click at [96, 167] on span "426978662" at bounding box center [90, 168] width 27 height 12
click at [398, 54] on icon "button" at bounding box center [398, 56] width 6 height 6
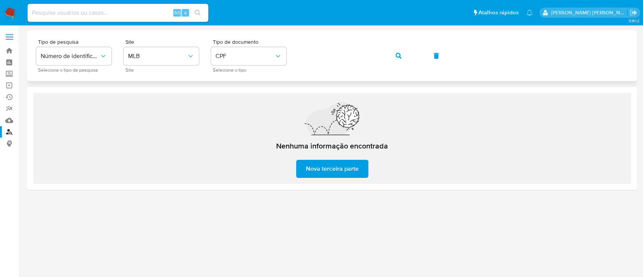
click at [402, 53] on button "button" at bounding box center [398, 56] width 26 height 18
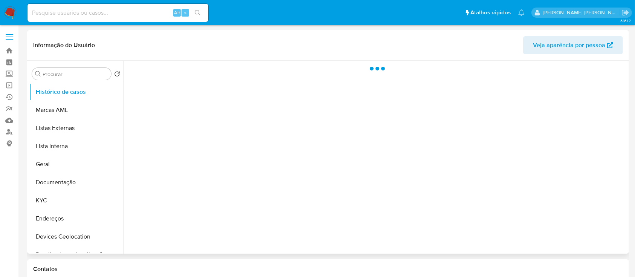
select select "10"
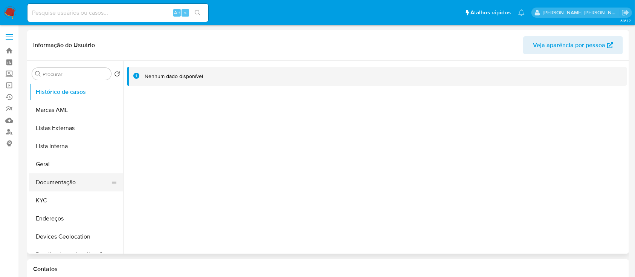
click at [67, 183] on button "Documentação" at bounding box center [73, 182] width 88 height 18
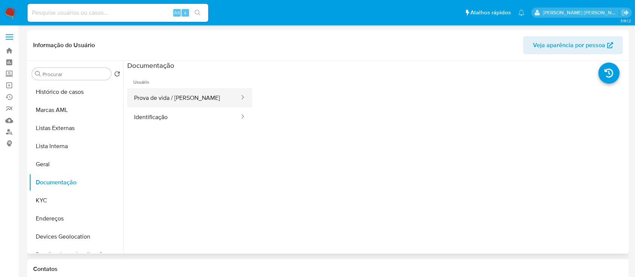
click at [177, 101] on button "Prova de vida / [PERSON_NAME]" at bounding box center [183, 97] width 113 height 19
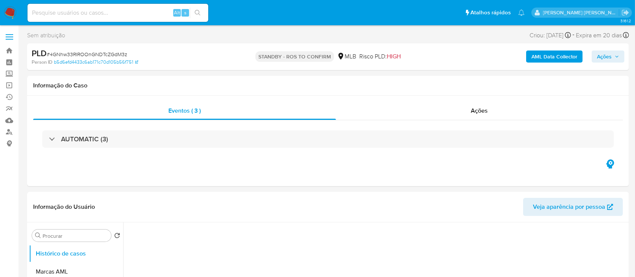
select select "10"
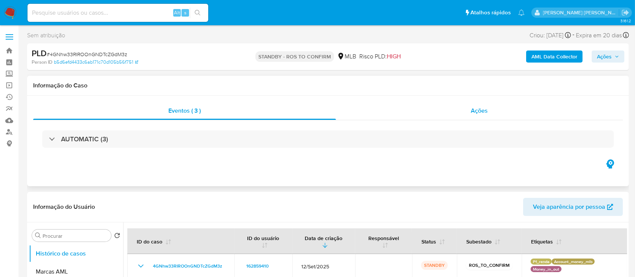
click at [420, 112] on div "Ações" at bounding box center [479, 111] width 287 height 18
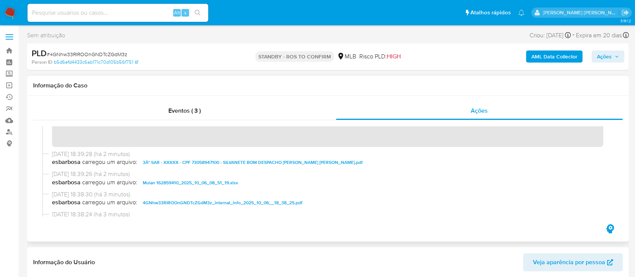
scroll to position [50, 0]
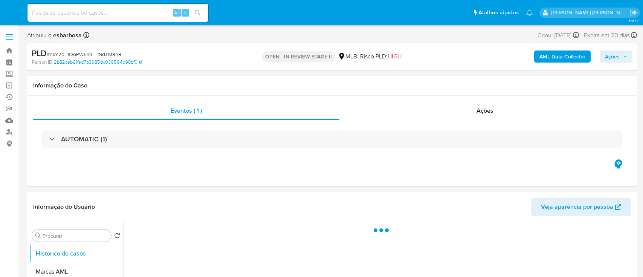
select select "10"
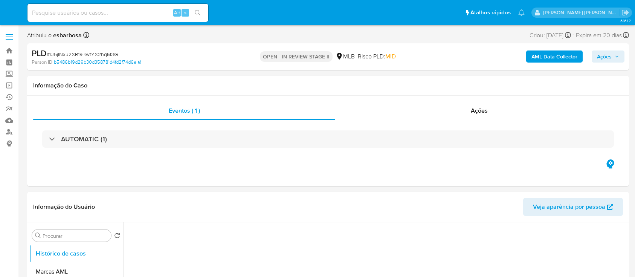
select select "10"
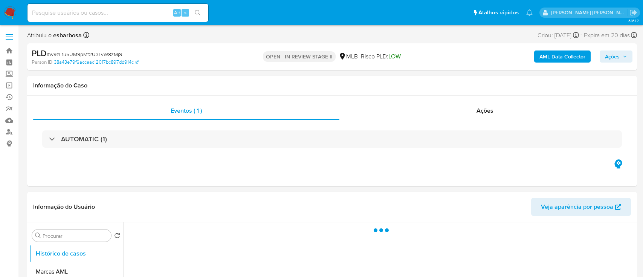
select select "10"
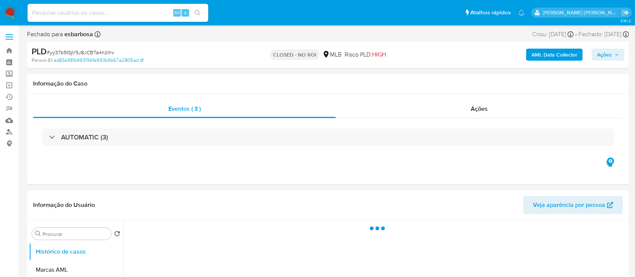
select select "10"
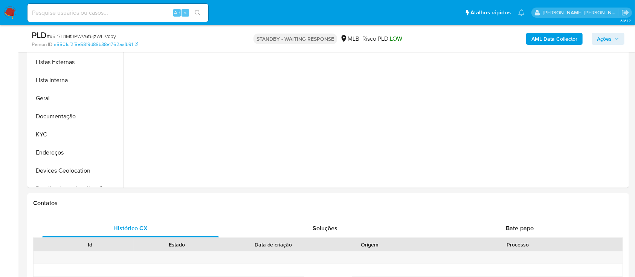
select select "10"
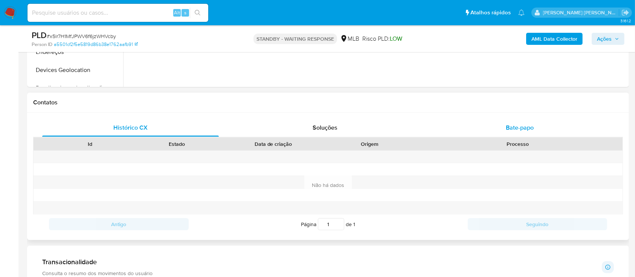
click at [504, 128] on div "Bate-papo" at bounding box center [519, 128] width 177 height 18
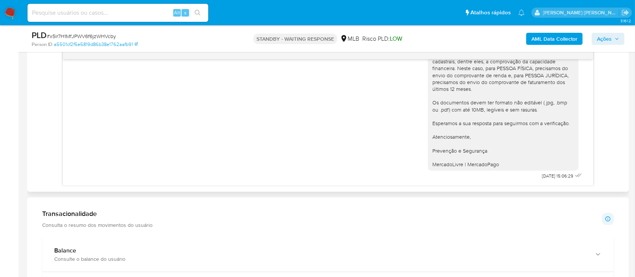
scroll to position [401, 0]
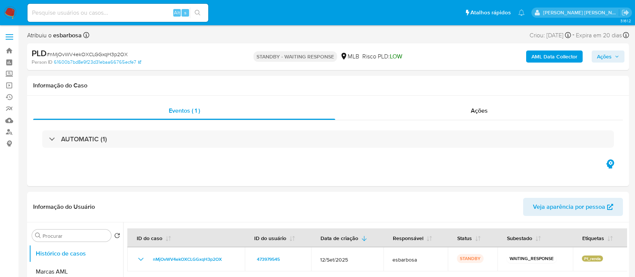
select select "10"
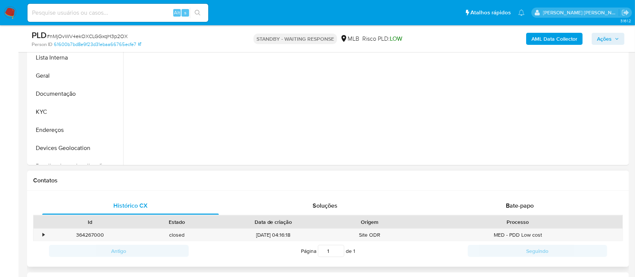
scroll to position [301, 0]
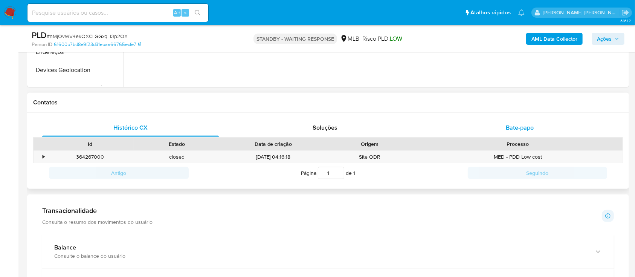
click at [467, 131] on div "Bate-papo" at bounding box center [519, 128] width 177 height 18
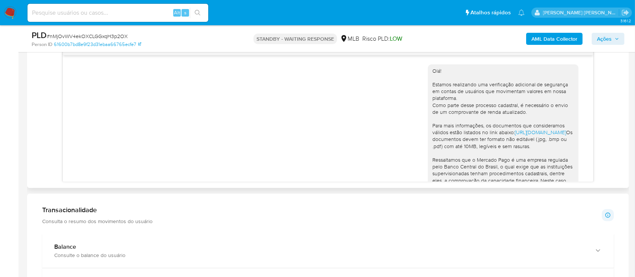
scroll to position [88, 0]
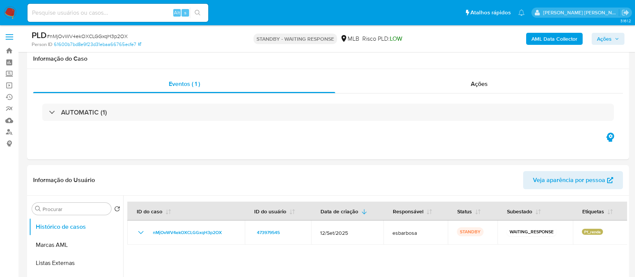
select select "10"
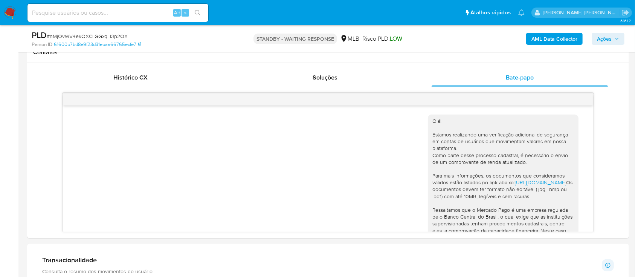
scroll to position [88, 0]
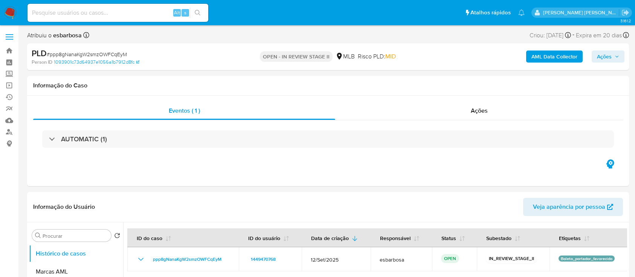
select select "10"
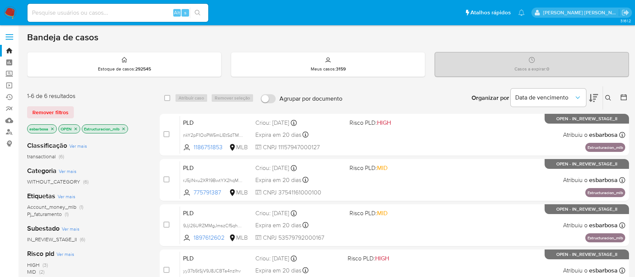
scroll to position [50, 0]
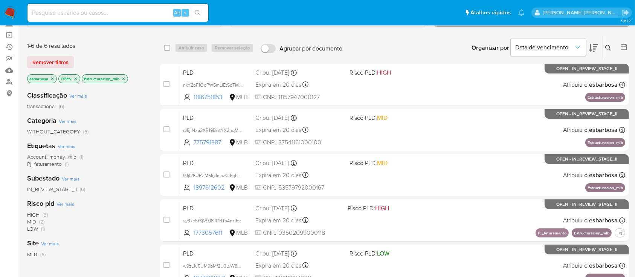
click at [124, 78] on icon "close-filter" at bounding box center [123, 78] width 3 height 3
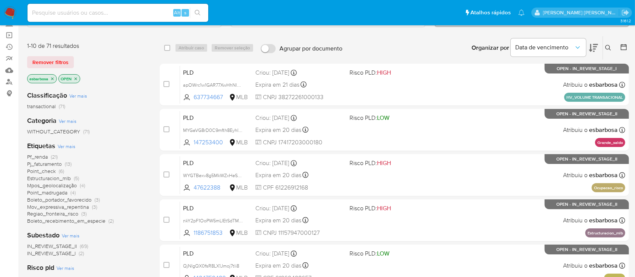
click at [55, 181] on span "Mpos_geolocalização" at bounding box center [52, 185] width 50 height 8
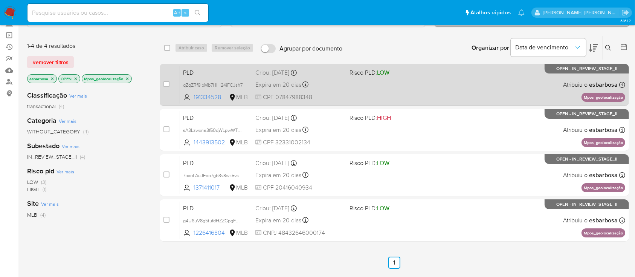
click at [447, 86] on div "PLD qZqZRf9ibMb7HHl24iFCJsh7 191334528 MLB Risco PLD: LOW Criou: [DATE] Criou: …" at bounding box center [402, 85] width 445 height 38
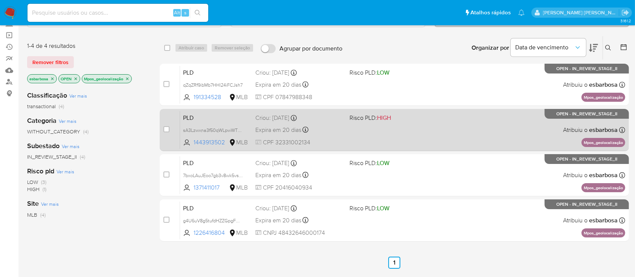
click at [363, 137] on div "PLD sA3Lzwxna3f50qWLpwWTQG4W 1443913502 MLB Risco PLD: HIGH Criou: [DATE] Criou…" at bounding box center [402, 130] width 445 height 38
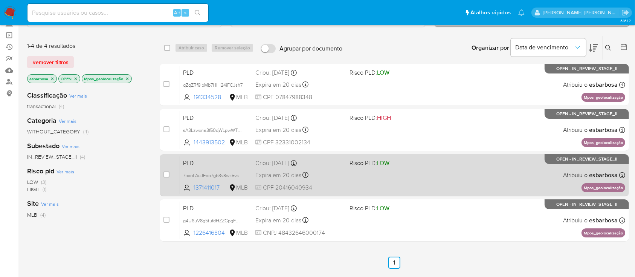
click at [412, 165] on span "Risco PLD: LOW" at bounding box center [393, 162] width 88 height 10
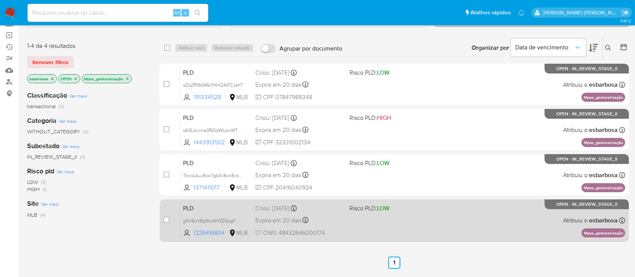
click at [423, 224] on div "PLD g4U6uV8g5tufdHZZGpgFQIeA 1226416804 MLB Risco PLD: LOW Criou: [DATE] Criou:…" at bounding box center [402, 220] width 445 height 38
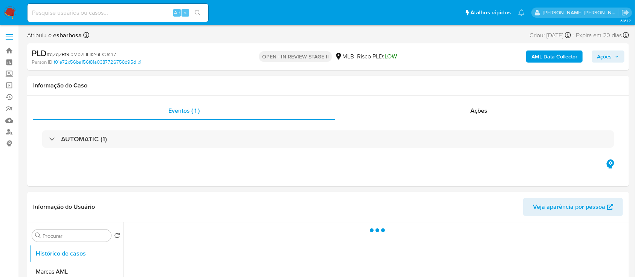
select select "10"
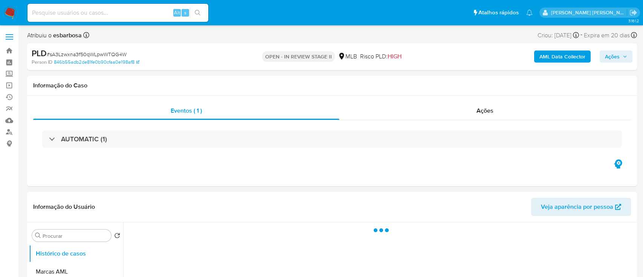
select select "10"
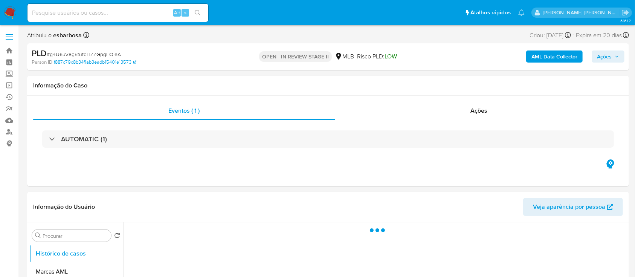
select select "10"
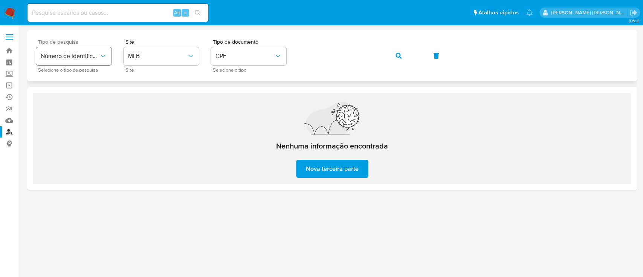
click at [104, 55] on icon "typeSearch" at bounding box center [103, 56] width 8 height 8
click at [173, 56] on span "MLB" at bounding box center [157, 56] width 59 height 8
